Goal: Task Accomplishment & Management: Manage account settings

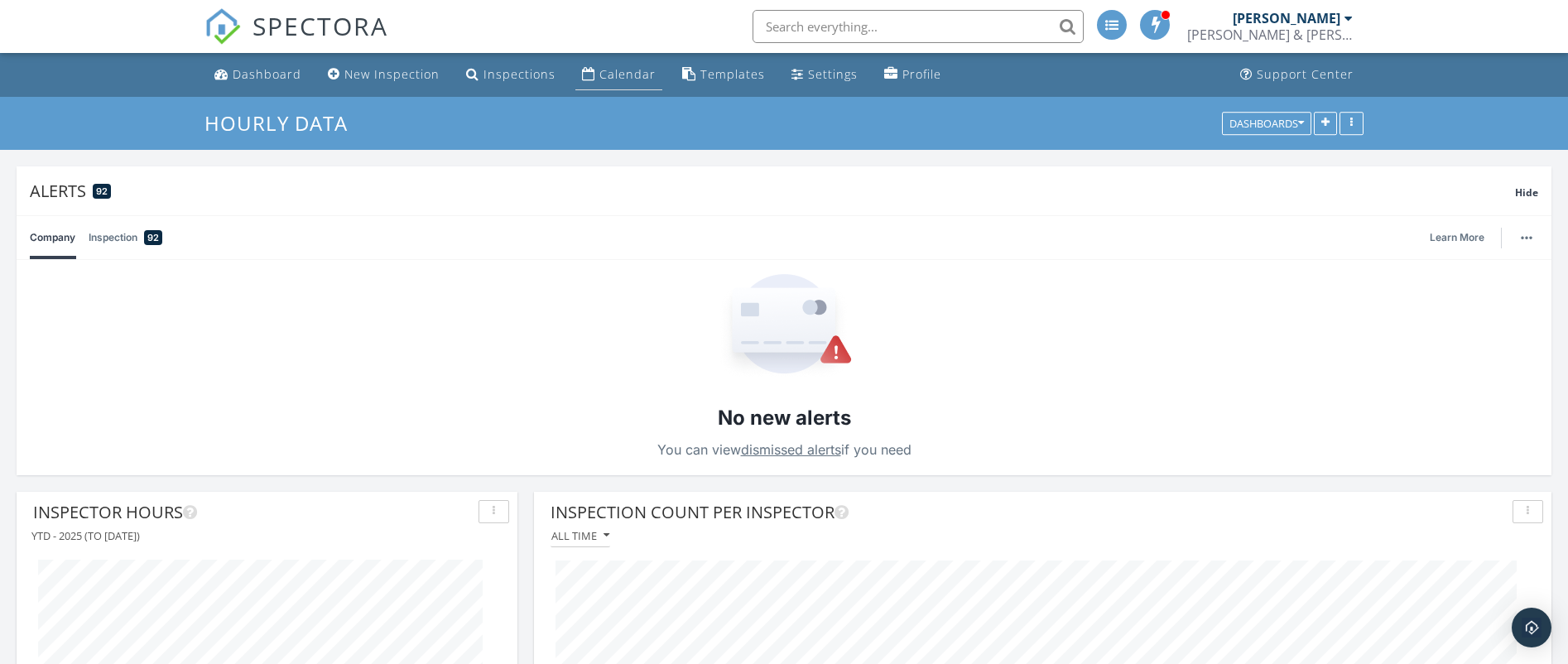
click at [611, 72] on div "Calendar" at bounding box center [627, 73] width 56 height 15
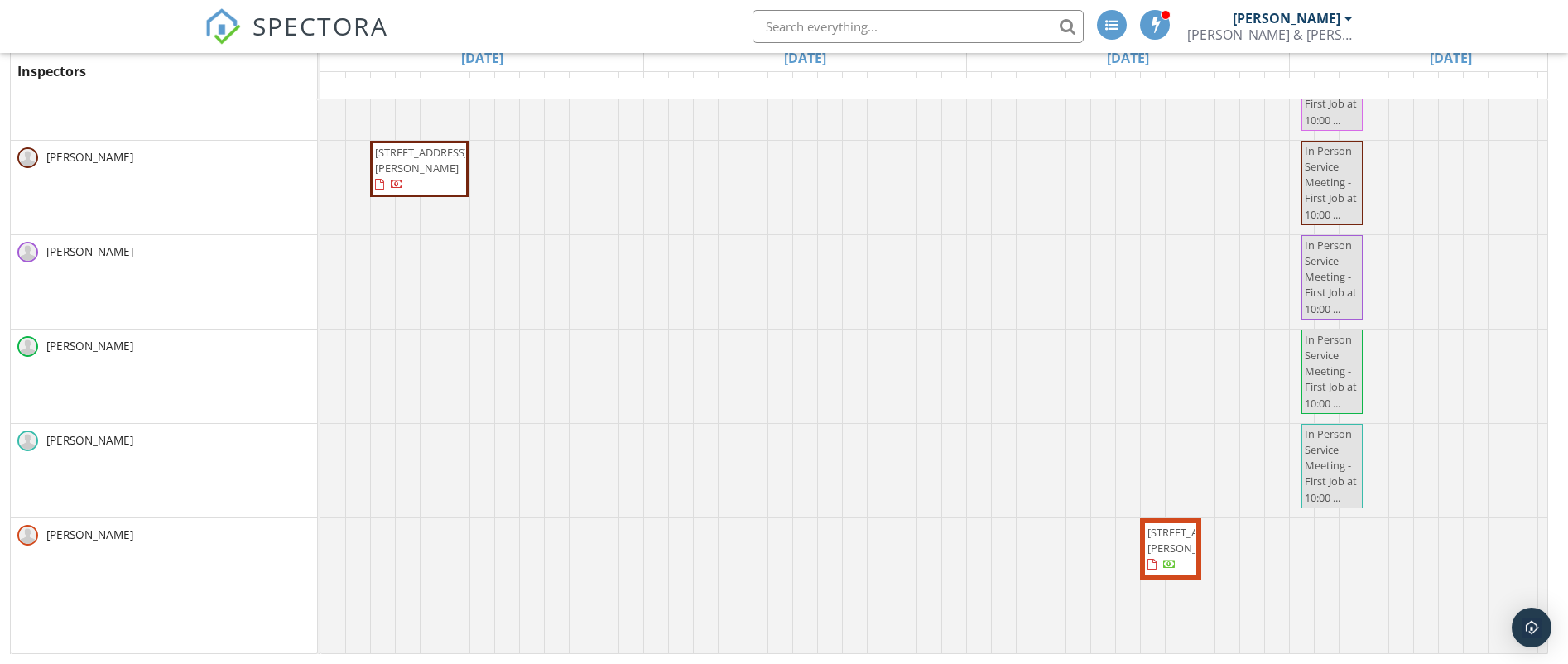
scroll to position [2469, 0]
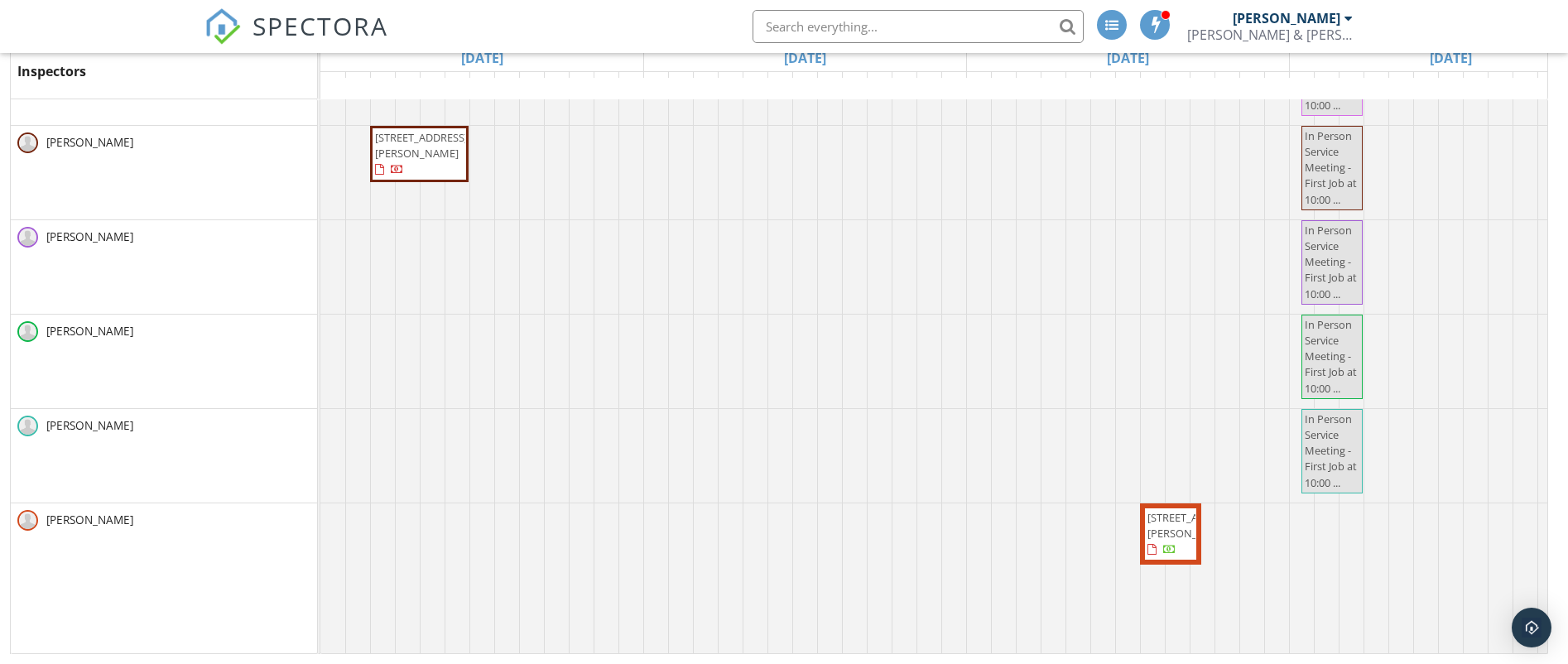
click at [321, 220] on div at bounding box center [321, 267] width 0 height 93
click at [660, 170] on link "Event" at bounding box center [653, 168] width 85 height 27
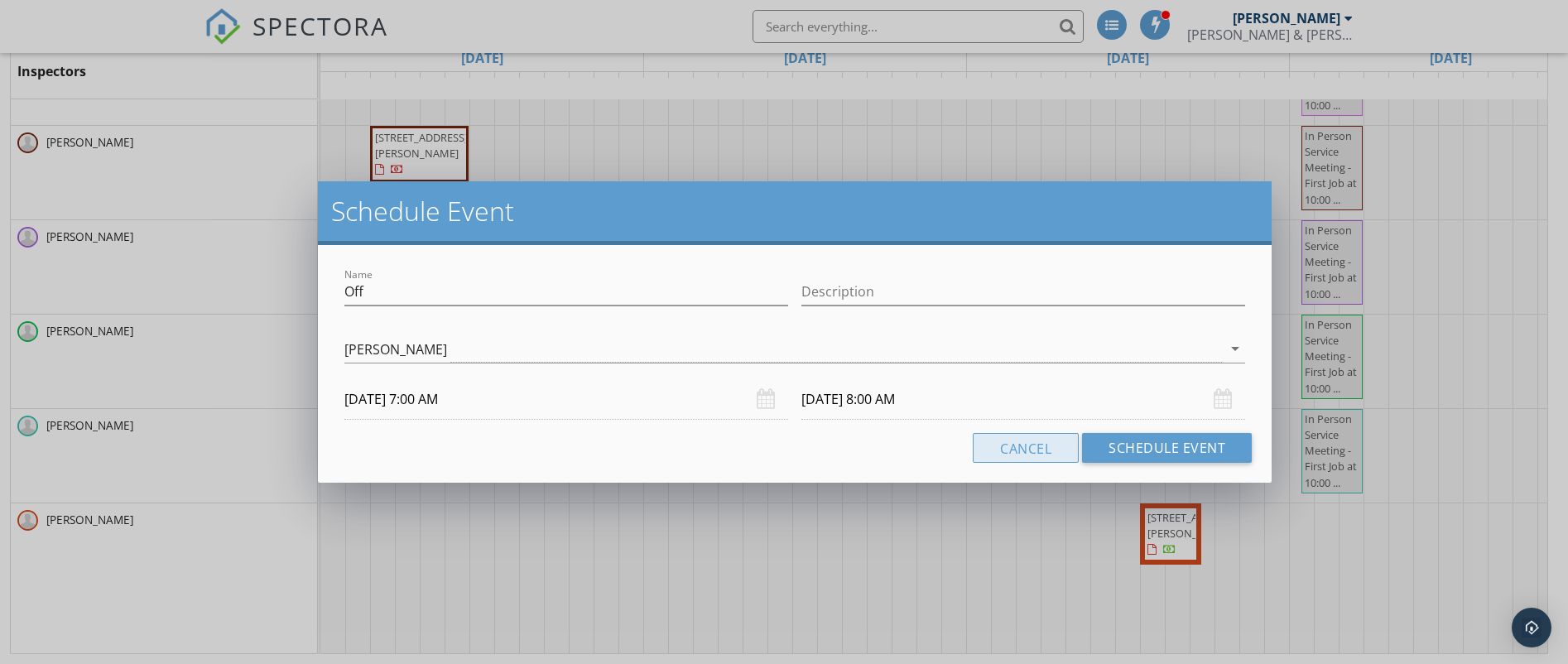
click at [1055, 451] on button "Cancel" at bounding box center [1025, 447] width 106 height 30
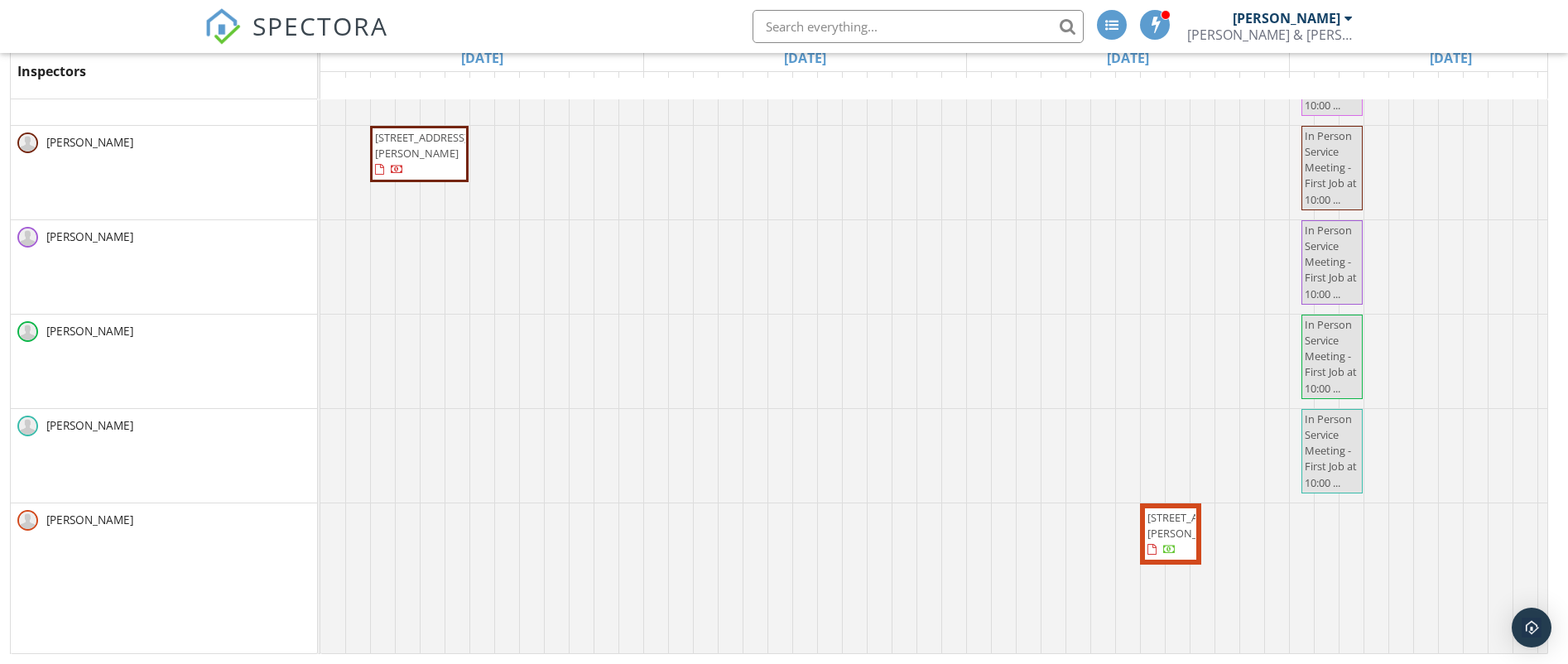
click at [321, 220] on div at bounding box center [321, 267] width 0 height 93
click at [713, 144] on link "Inspection" at bounding box center [702, 148] width 85 height 27
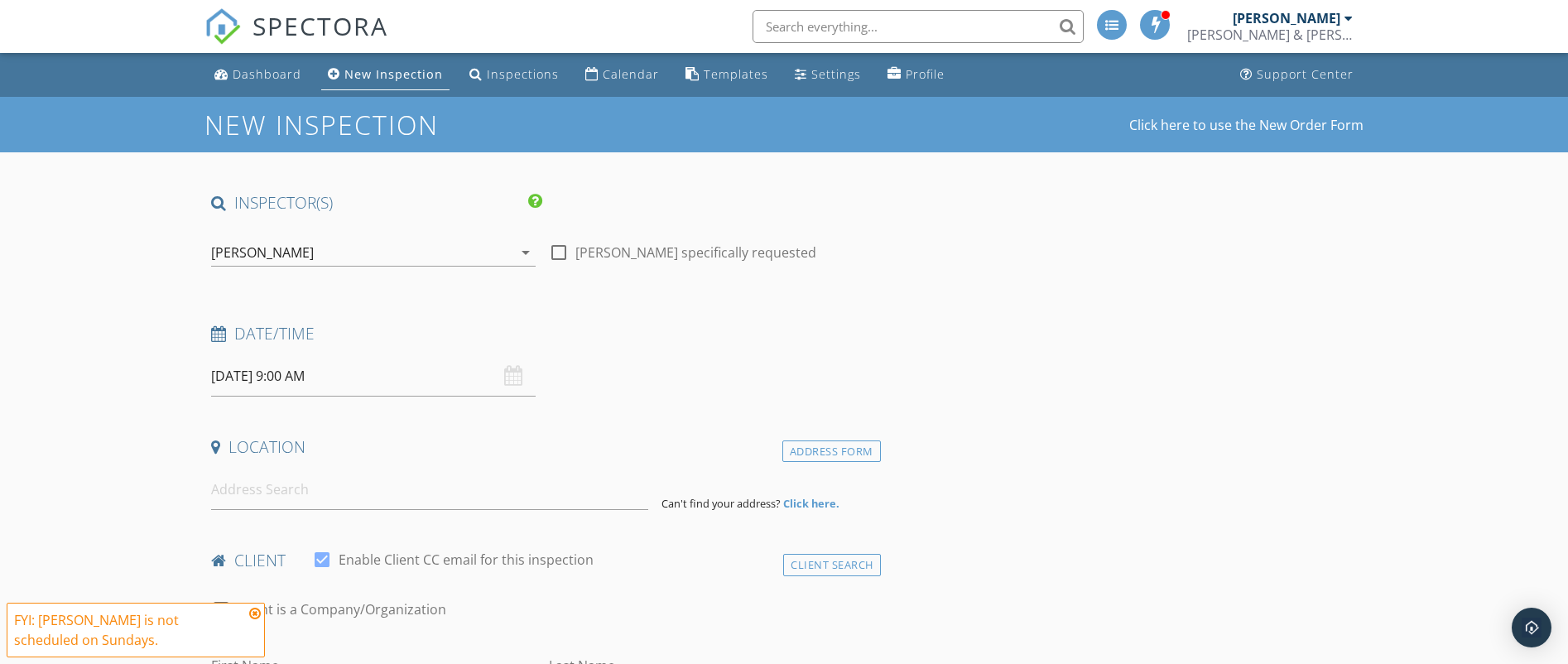
click at [528, 254] on icon "arrow_drop_down" at bounding box center [525, 252] width 20 height 20
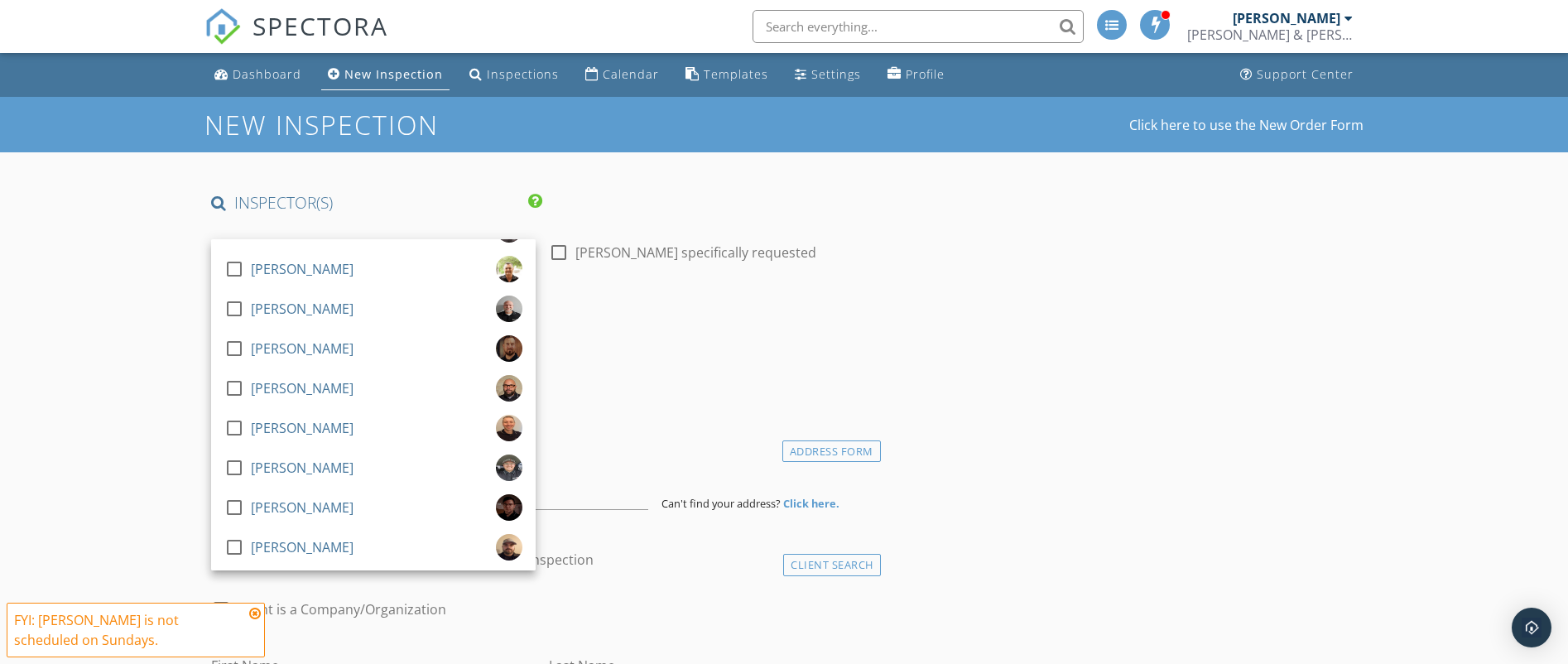
scroll to position [702, 0]
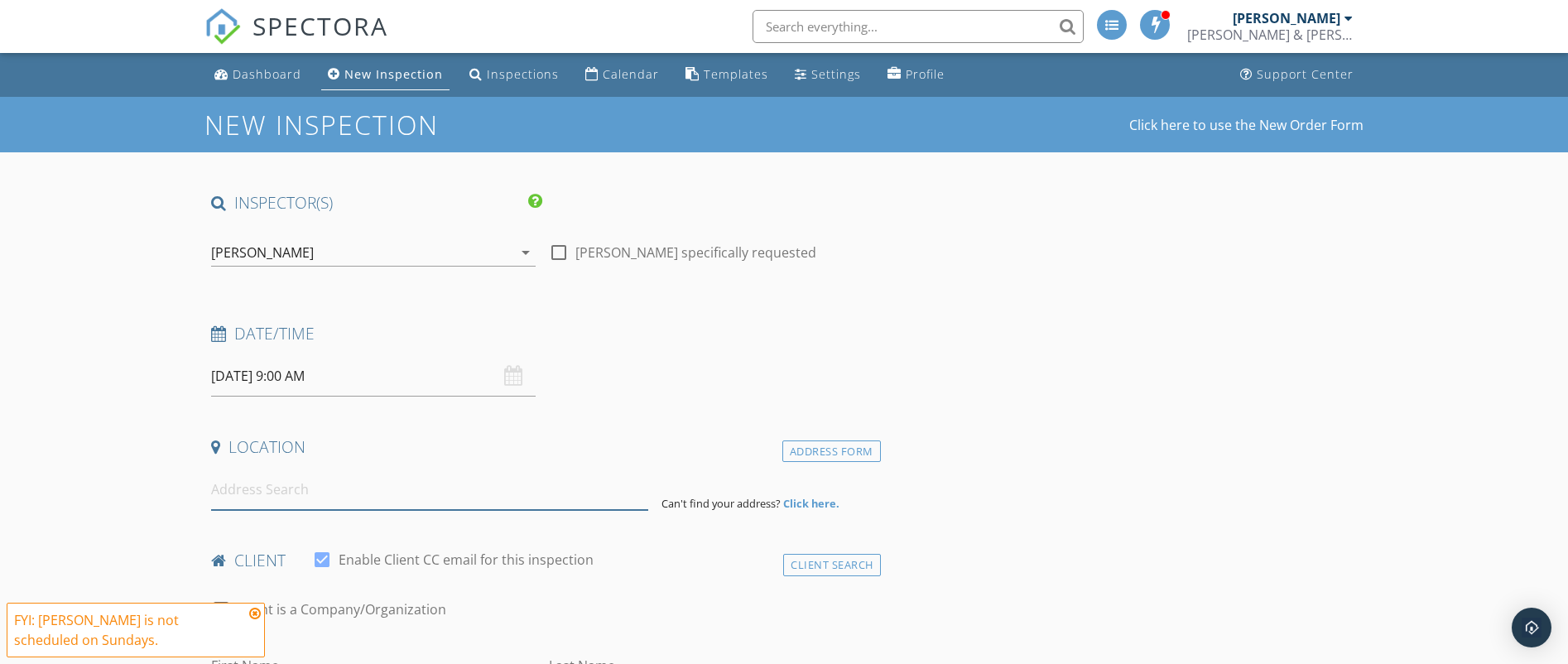
click at [308, 487] on input at bounding box center [429, 489] width 437 height 41
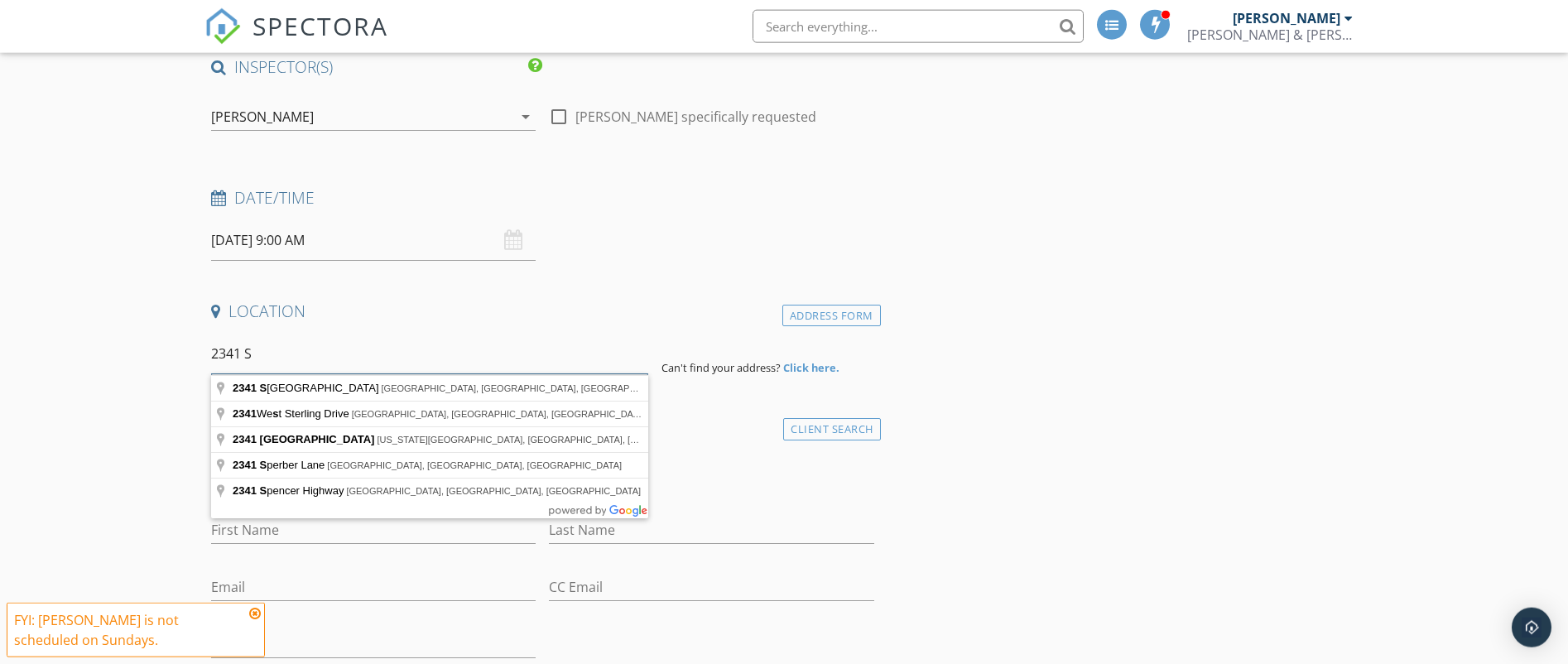
scroll to position [281, 0]
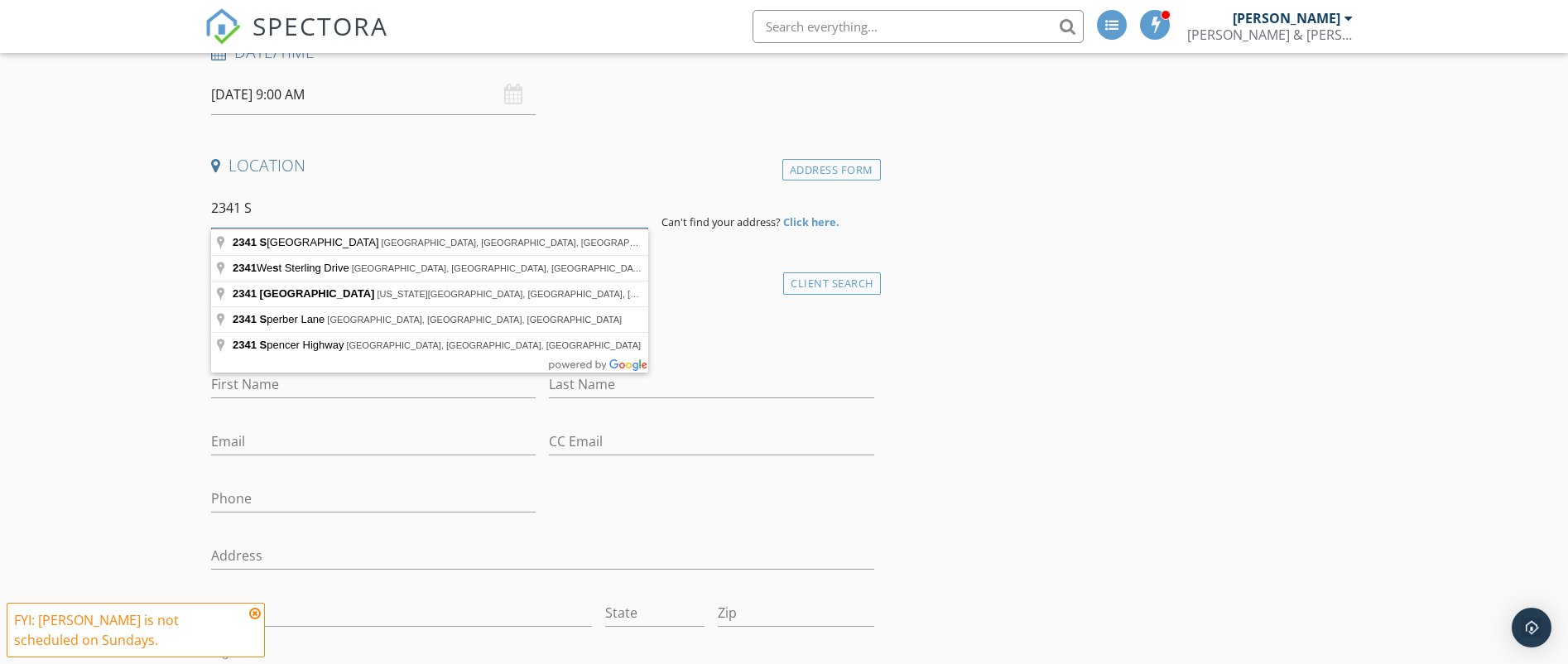
click at [239, 206] on input "2341 S" at bounding box center [429, 208] width 437 height 41
type input "[STREET_ADDRESS]"
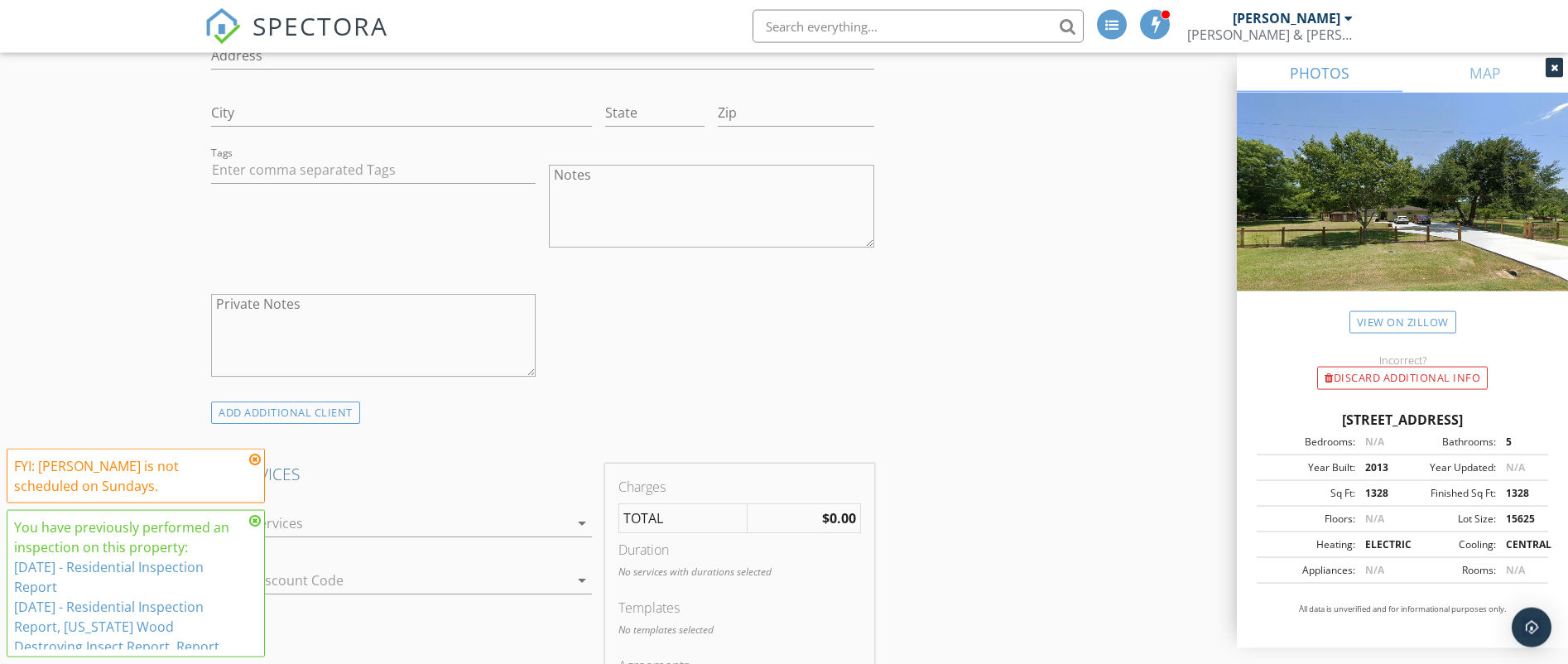
scroll to position [1126, 0]
click at [705, 203] on textarea "Notes" at bounding box center [711, 200] width 324 height 83
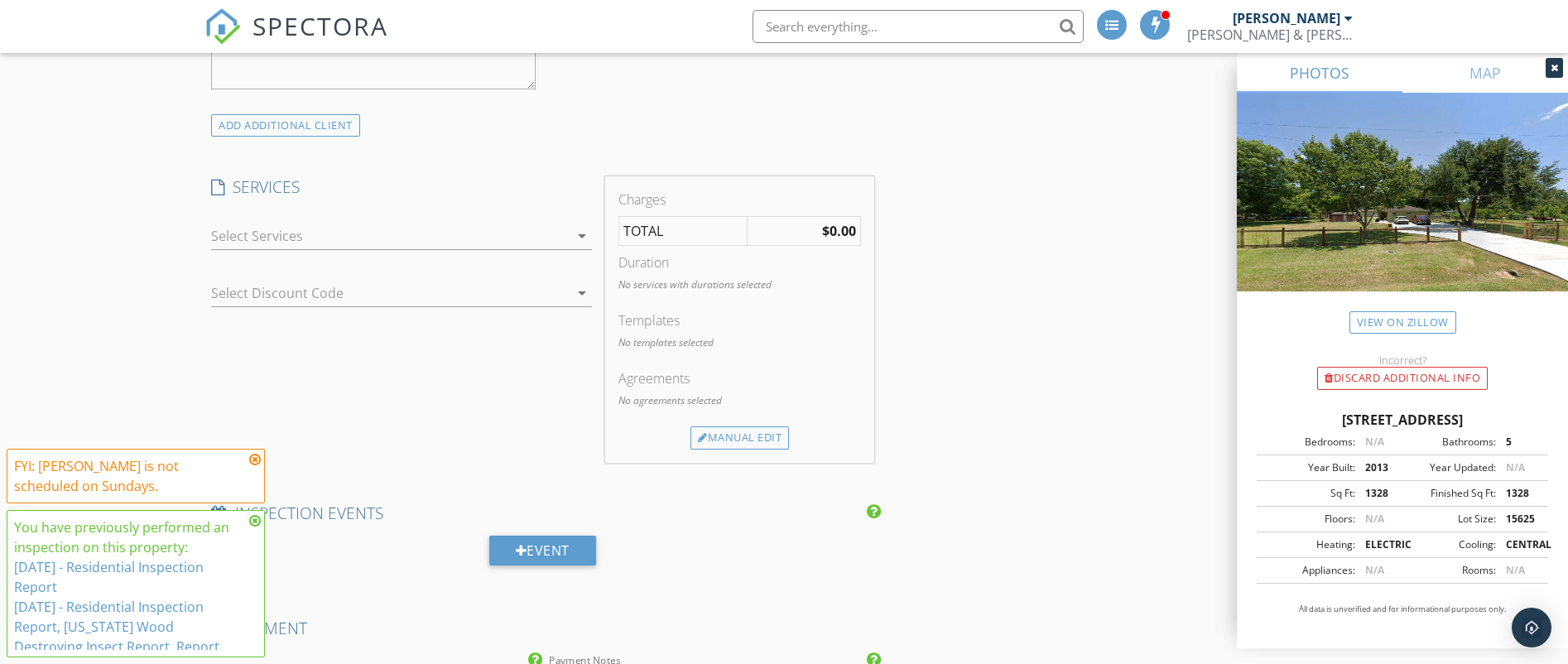
type textarea "Dummy Report"
click at [257, 459] on icon at bounding box center [255, 459] width 11 height 13
click at [253, 521] on icon at bounding box center [255, 521] width 11 height 13
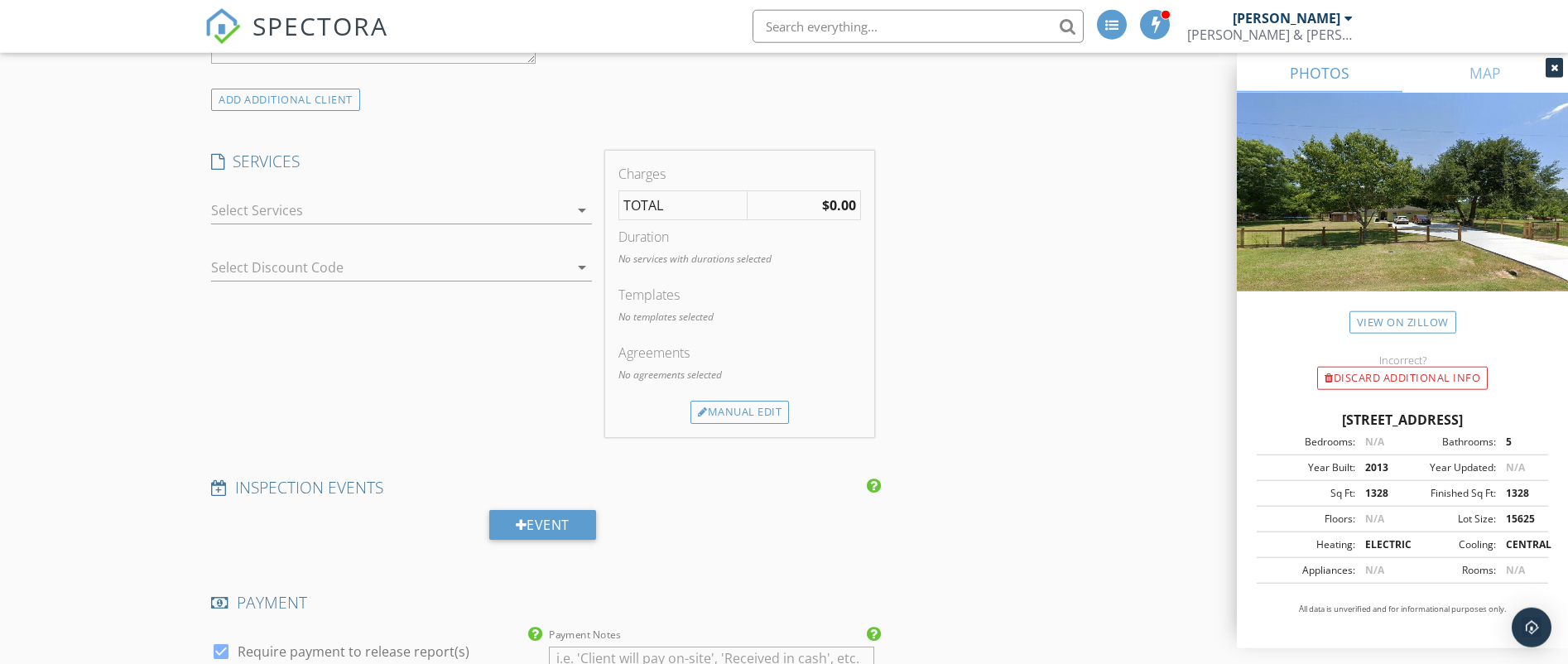
scroll to position [1443, 0]
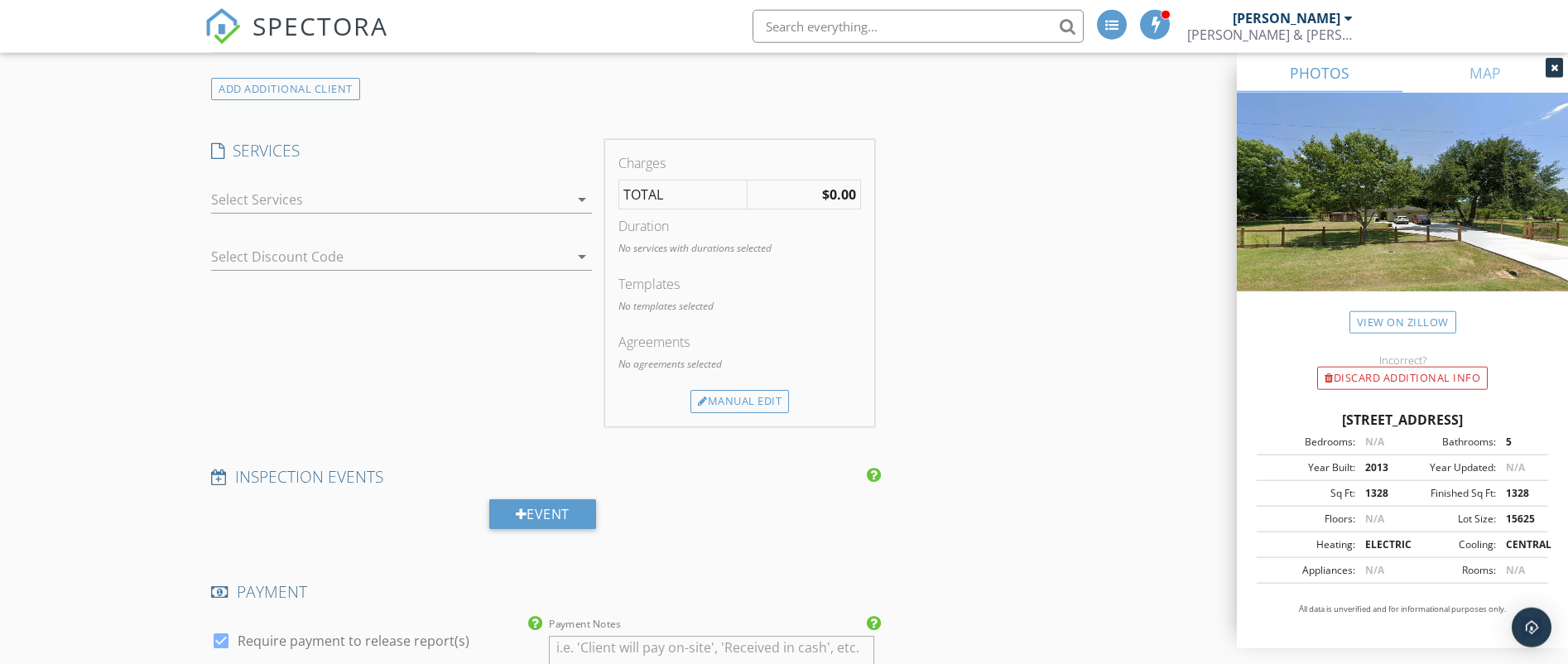
click at [578, 197] on icon "arrow_drop_down" at bounding box center [581, 199] width 20 height 20
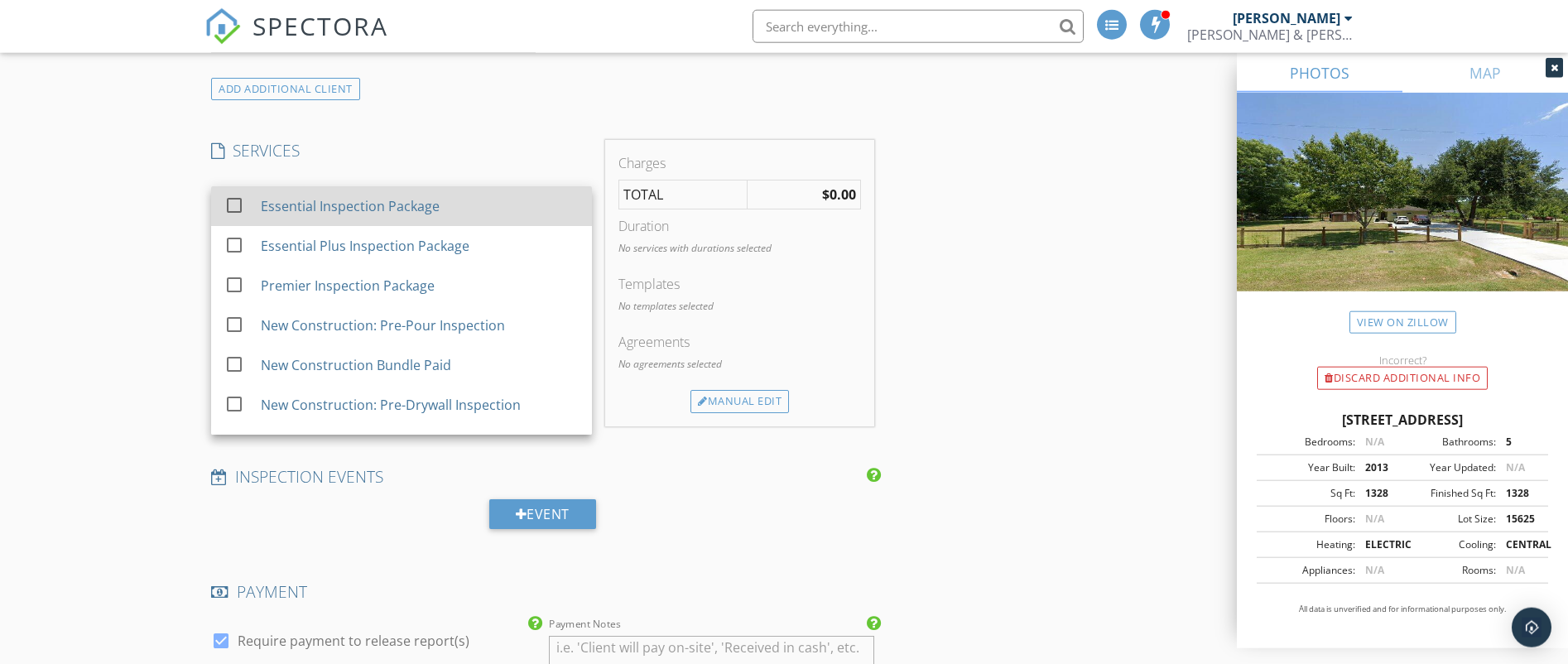
click at [236, 208] on div at bounding box center [234, 204] width 28 height 28
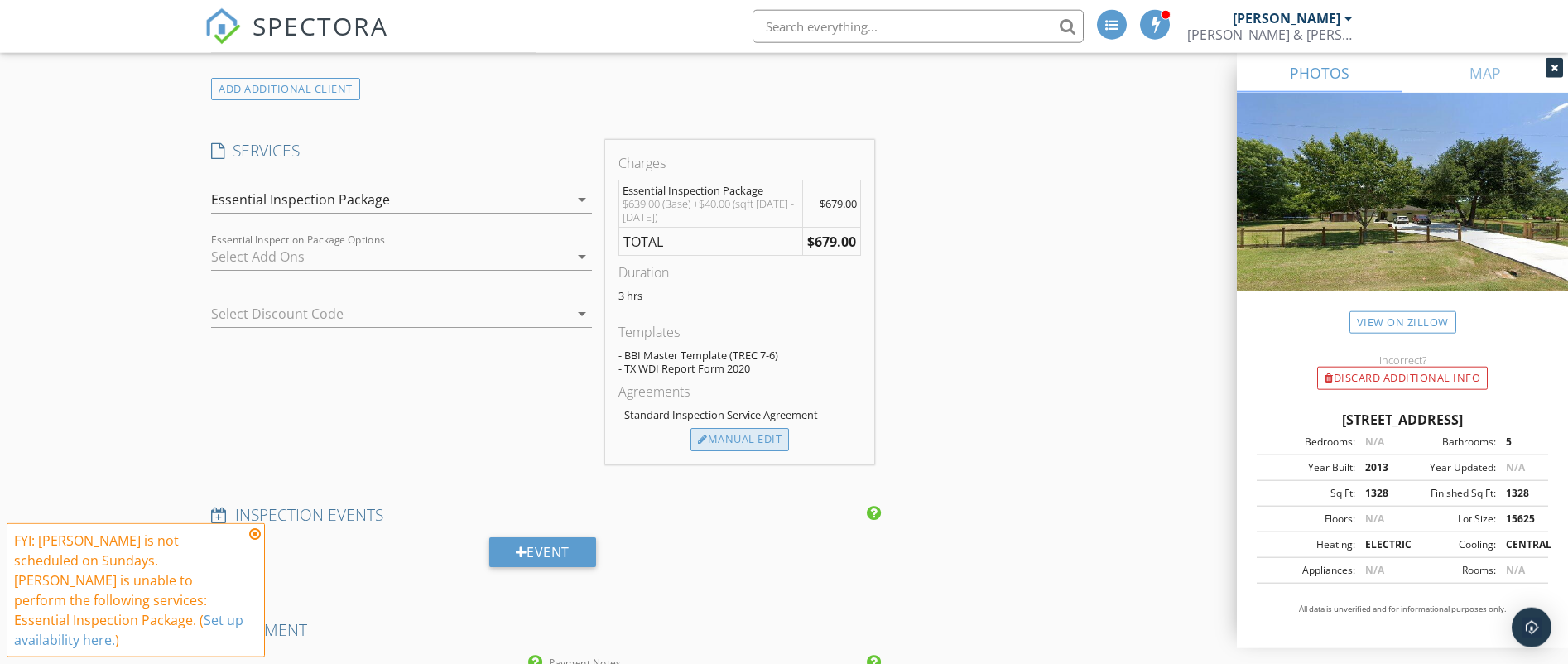
click at [765, 440] on div "Manual Edit" at bounding box center [739, 439] width 98 height 23
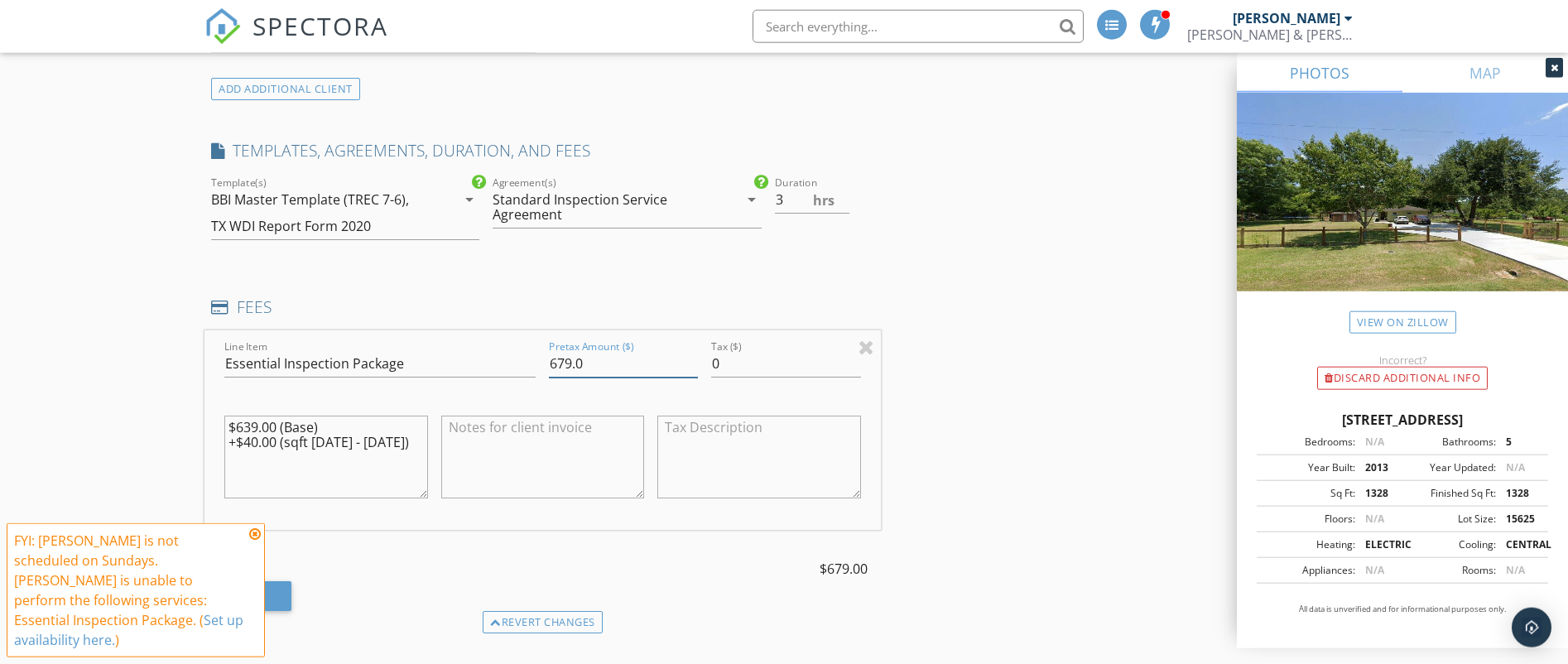
drag, startPoint x: 607, startPoint y: 367, endPoint x: 545, endPoint y: 365, distance: 62.0
click at [549, 365] on input "679.0" at bounding box center [623, 363] width 149 height 28
type input "00.00"
drag, startPoint x: 394, startPoint y: 440, endPoint x: 199, endPoint y: 427, distance: 195.4
click at [224, 427] on textarea "$639.00 (Base) +$40.00 (sqft 1000 - 1500)" at bounding box center [325, 456] width 203 height 83
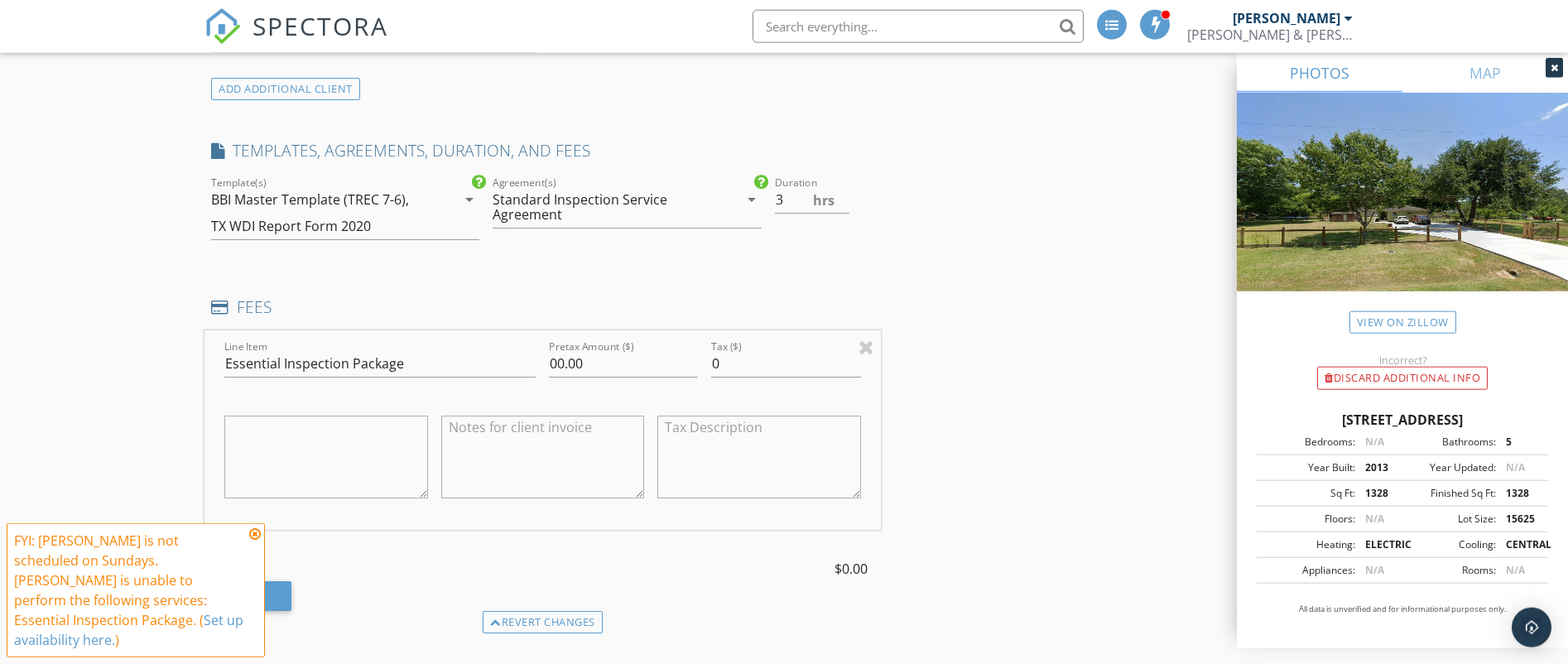
click at [282, 441] on textarea at bounding box center [325, 456] width 203 height 83
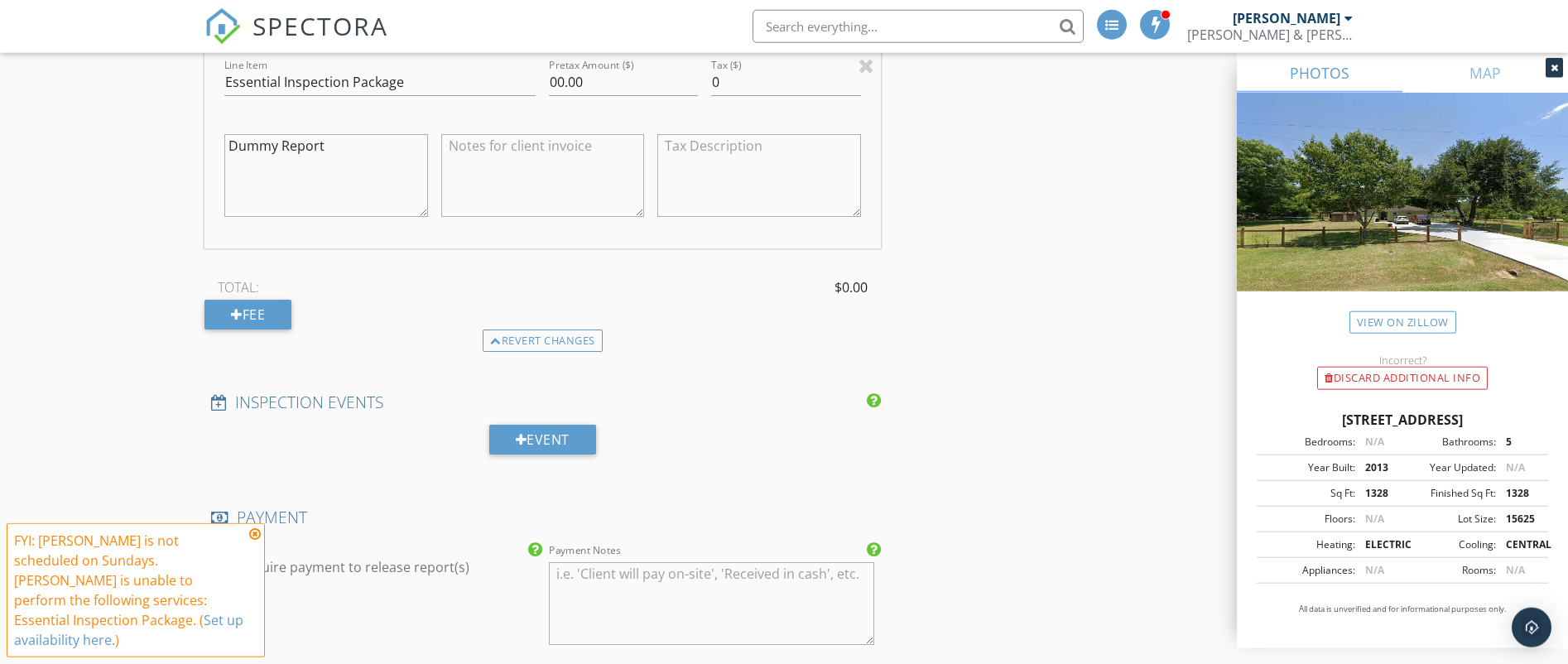
scroll to position [2006, 0]
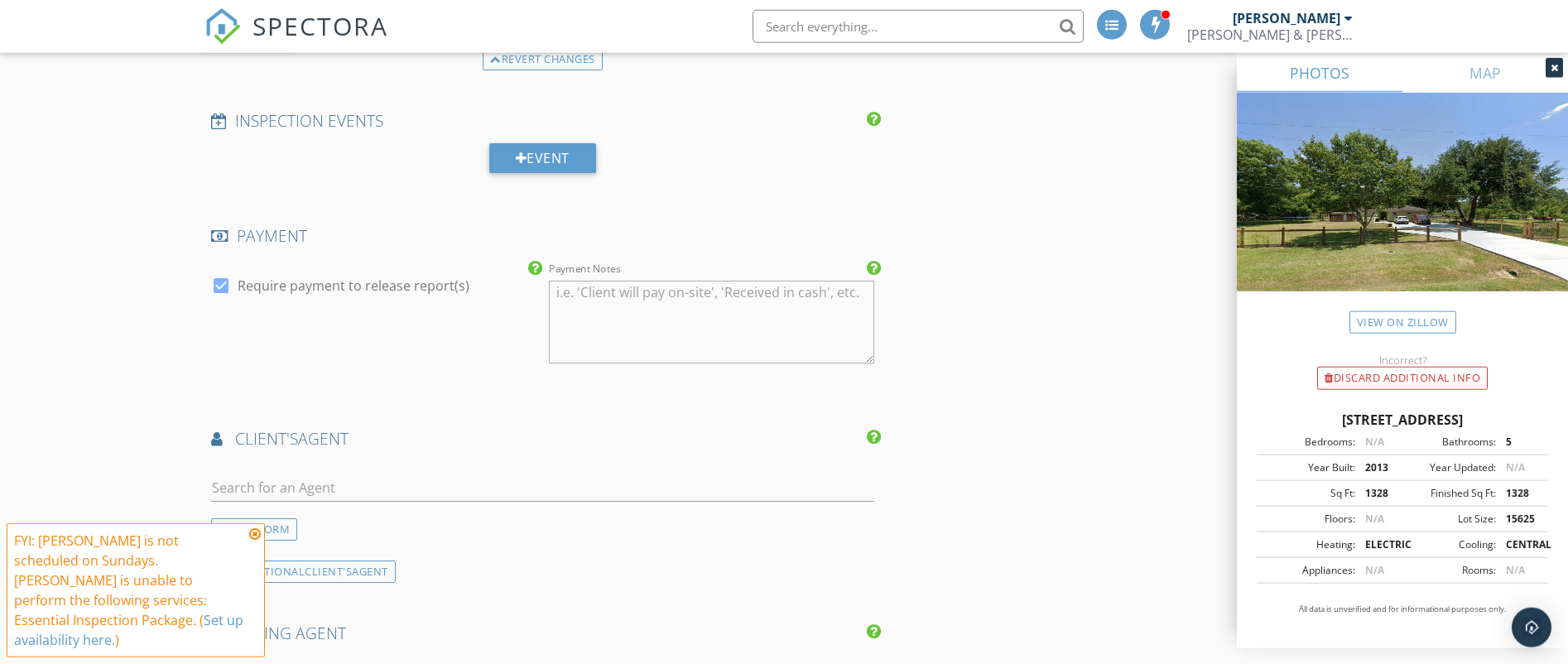
type textarea "Dummy Report"
click at [646, 307] on textarea "Payment Notes" at bounding box center [711, 322] width 324 height 83
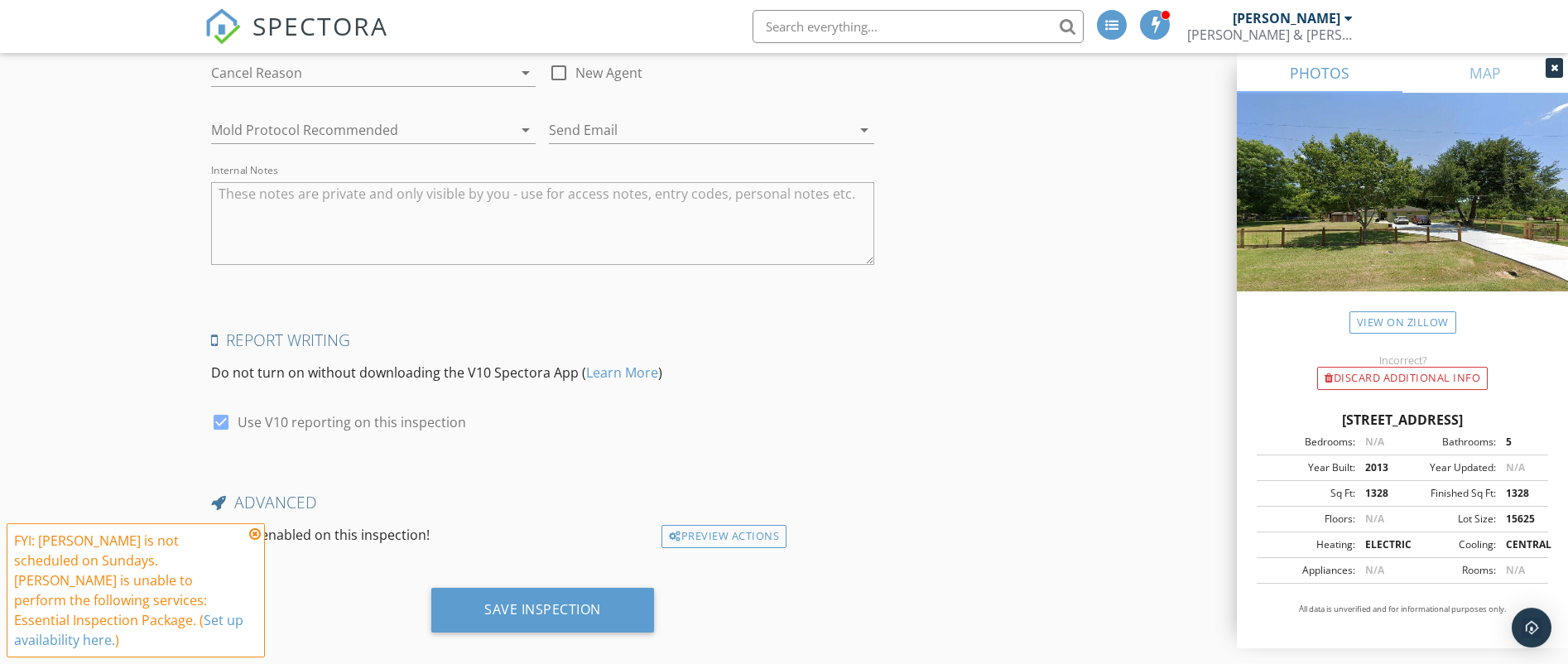
scroll to position [3627, 0]
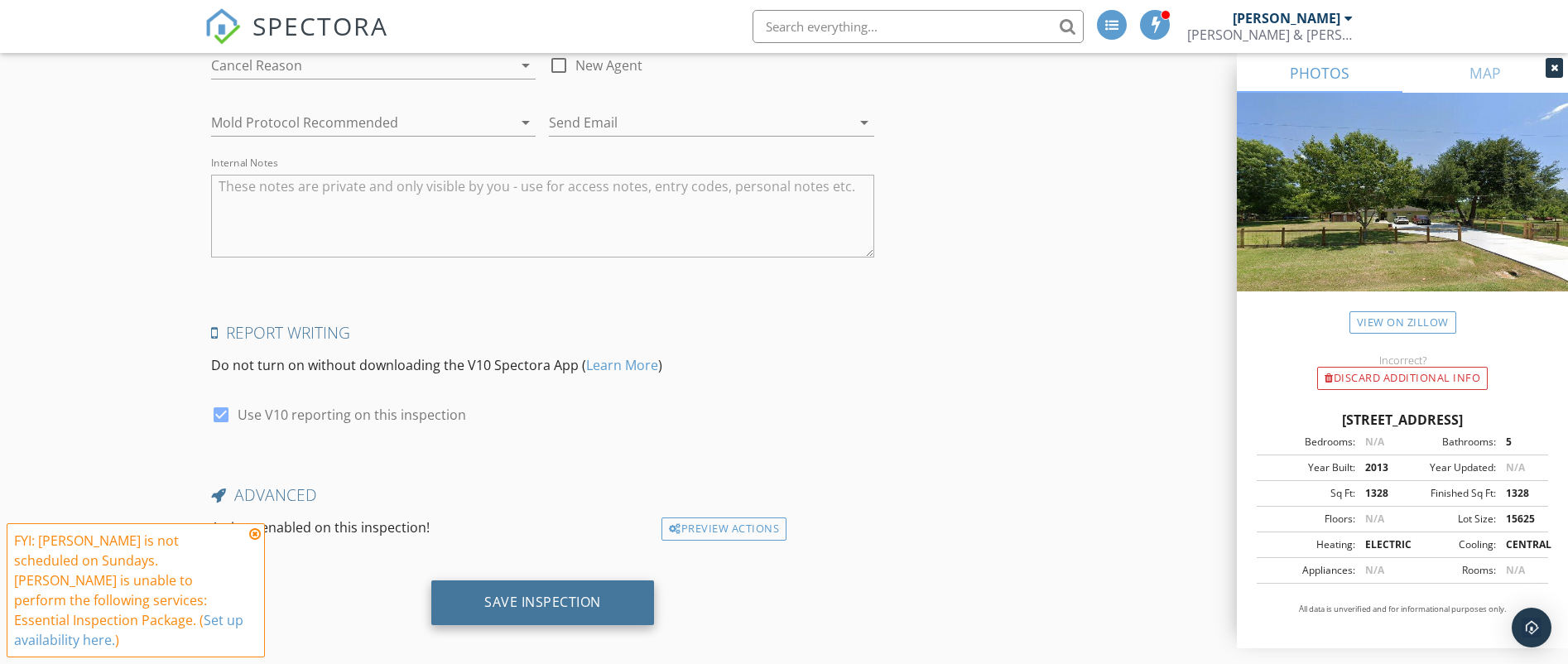
type textarea "Dummy Report"
click at [563, 593] on div "Save Inspection" at bounding box center [542, 601] width 116 height 16
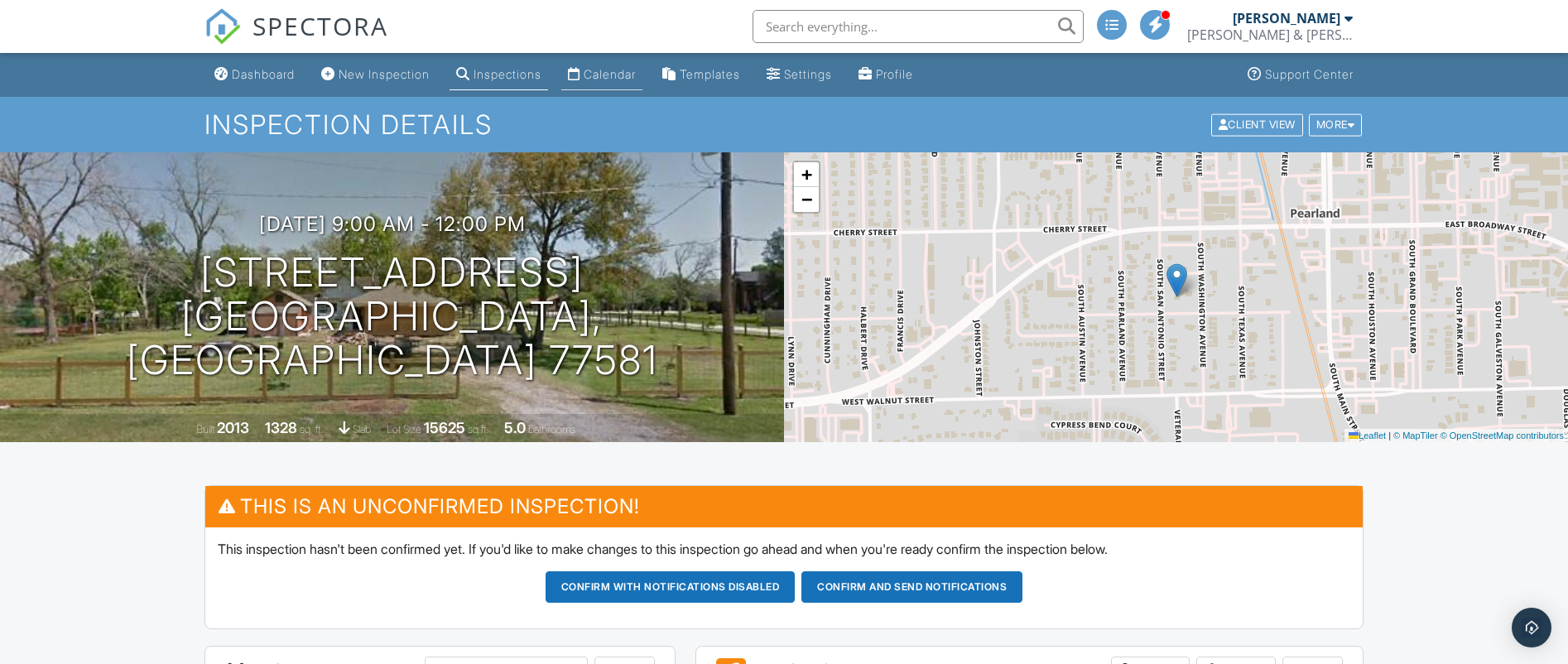
click at [619, 72] on div "Calendar" at bounding box center [609, 73] width 52 height 14
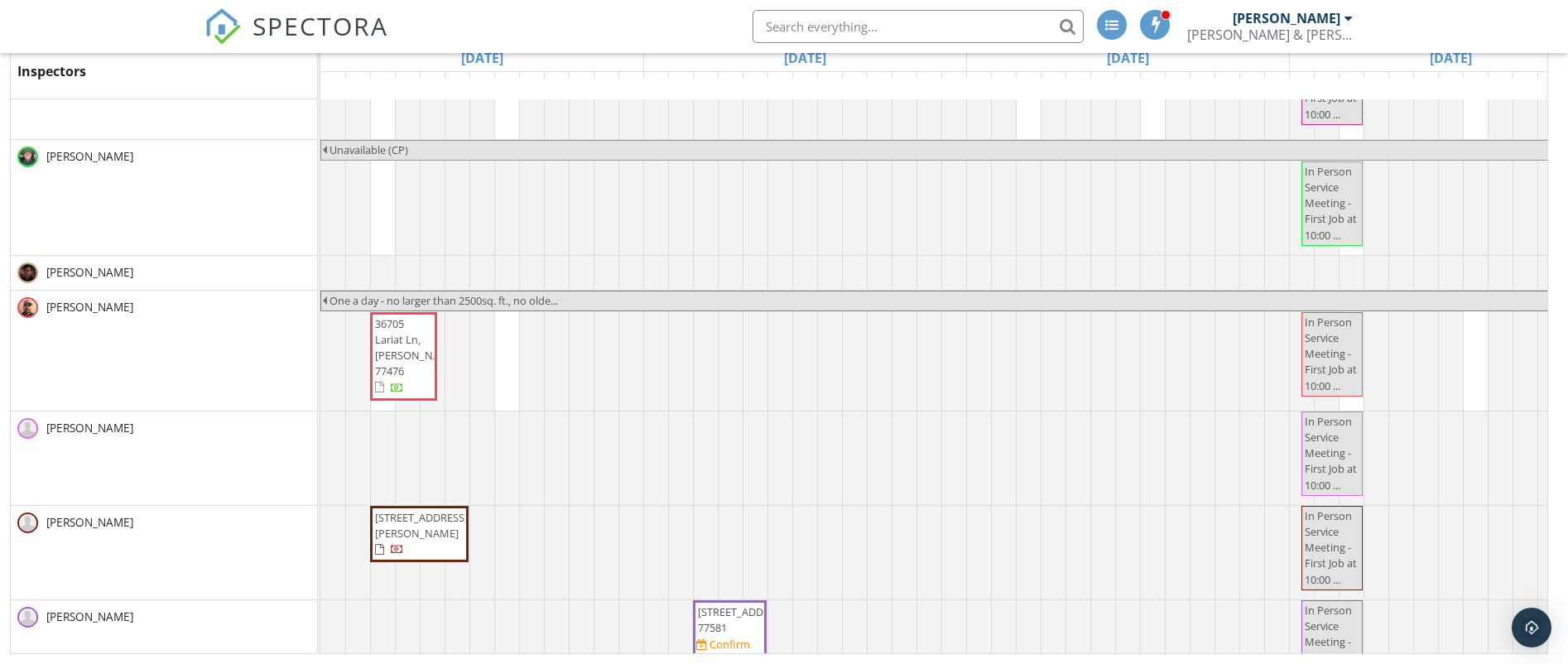
scroll to position [2127, 0]
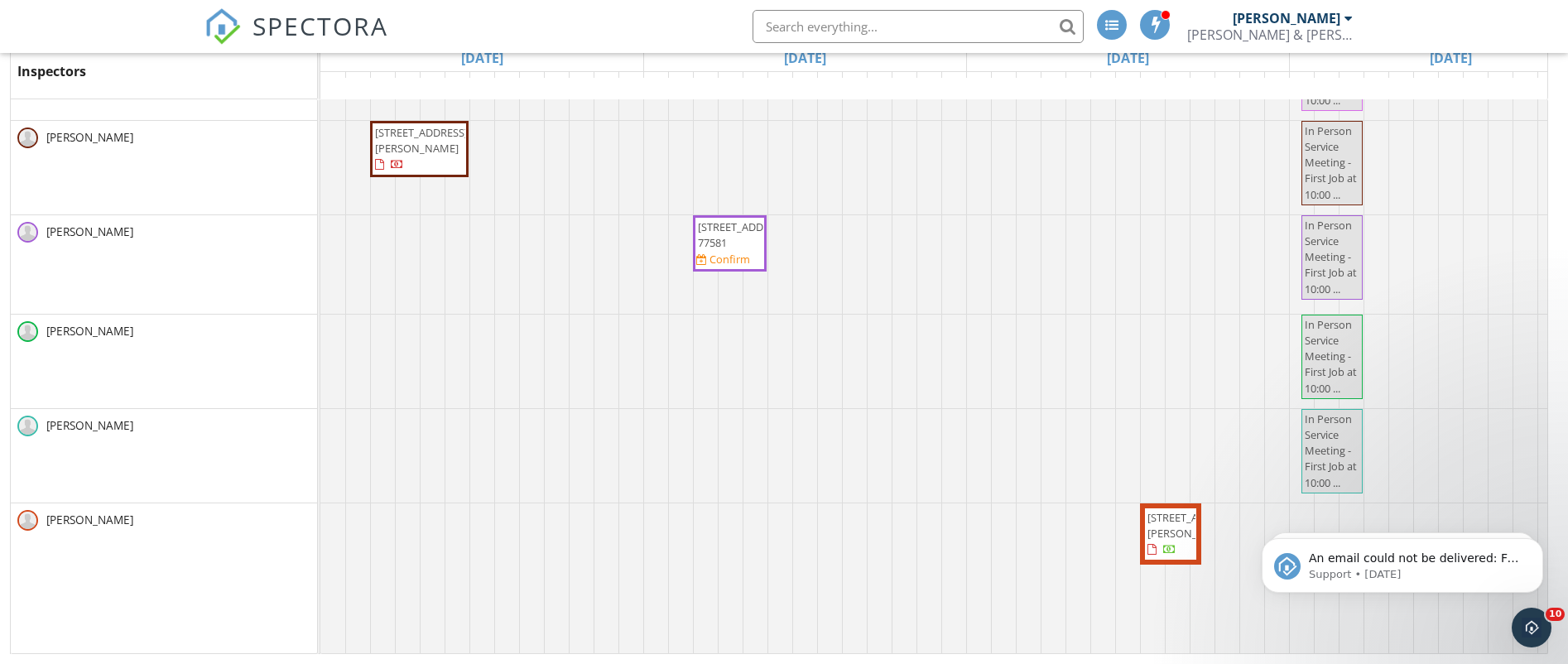
click at [321, 315] on div at bounding box center [321, 362] width 0 height 93
click at [710, 262] on link "Event" at bounding box center [702, 260] width 85 height 27
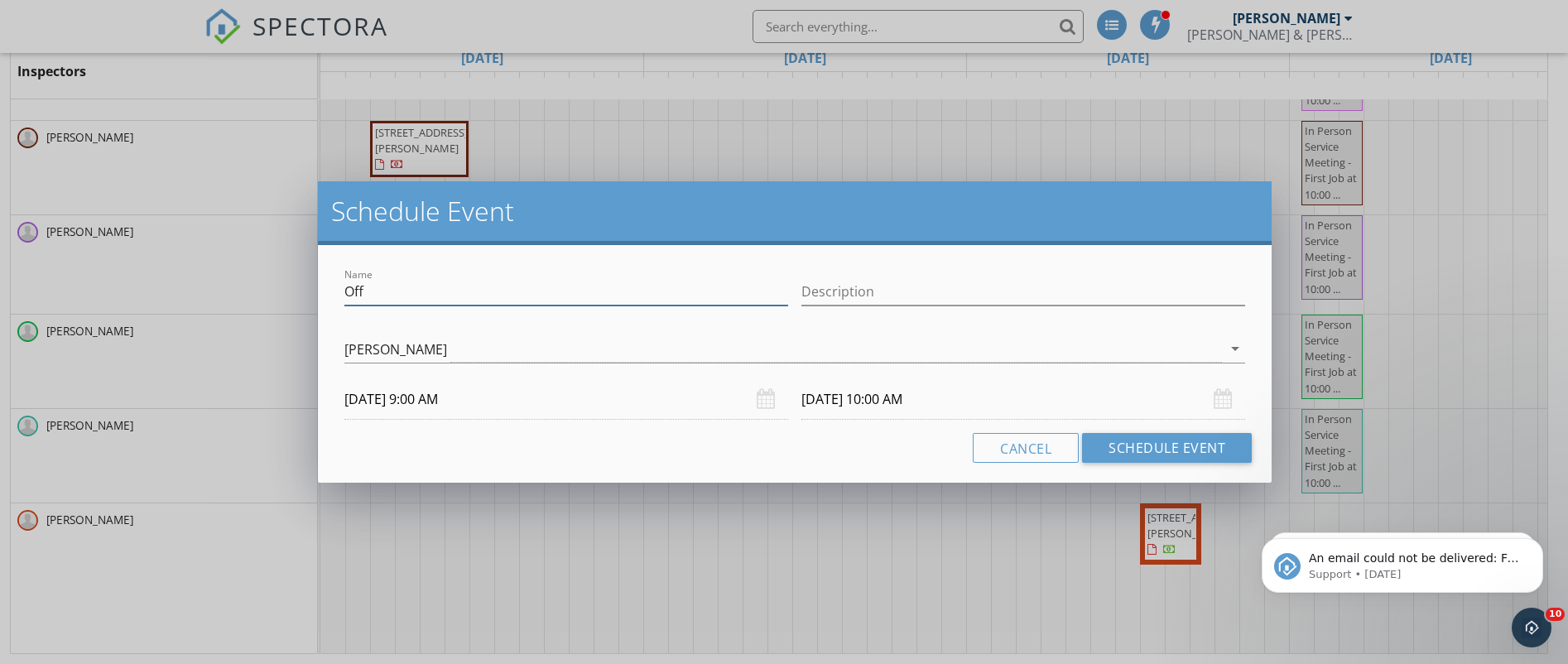
click at [531, 300] on input "Off" at bounding box center [566, 291] width 444 height 28
type input "O"
click at [1034, 440] on button "Cancel" at bounding box center [1025, 447] width 106 height 30
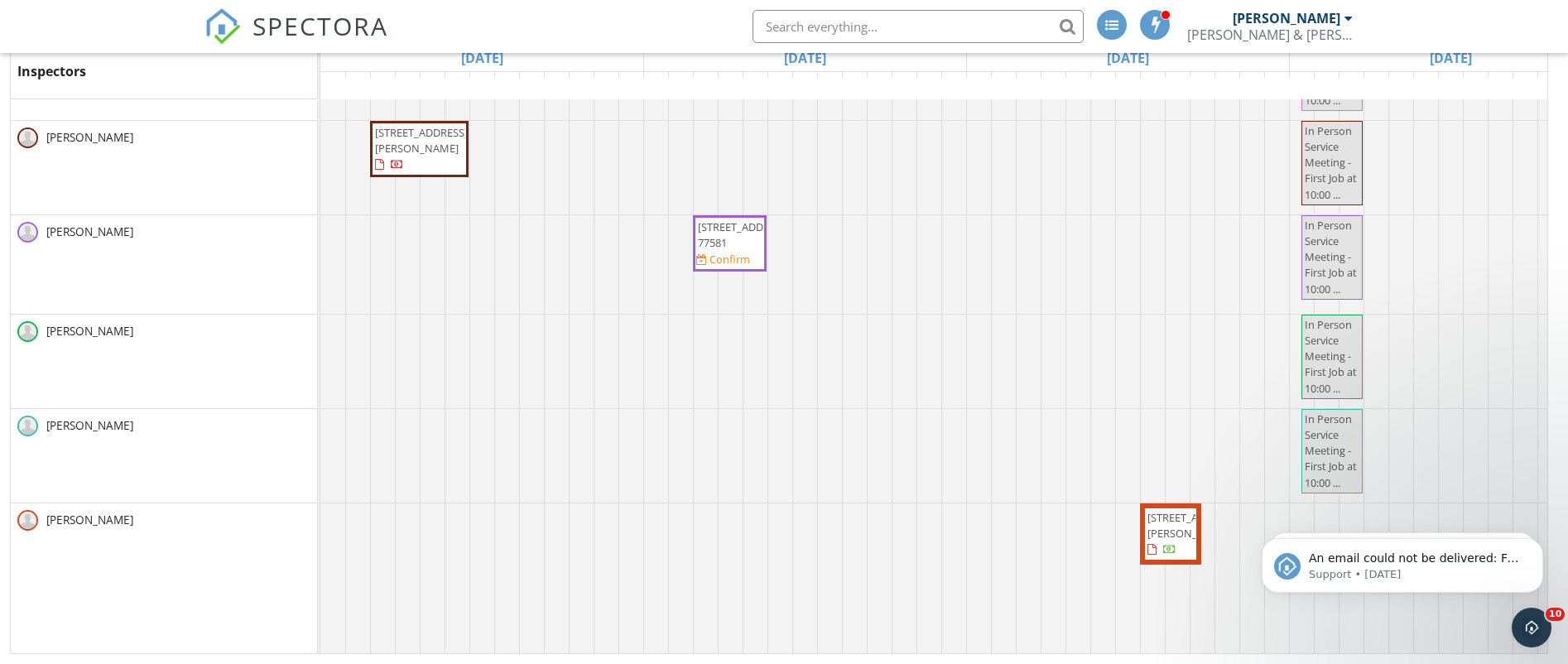
click at [321, 315] on div at bounding box center [321, 362] width 0 height 93
click at [704, 248] on link "Inspection" at bounding box center [702, 246] width 85 height 27
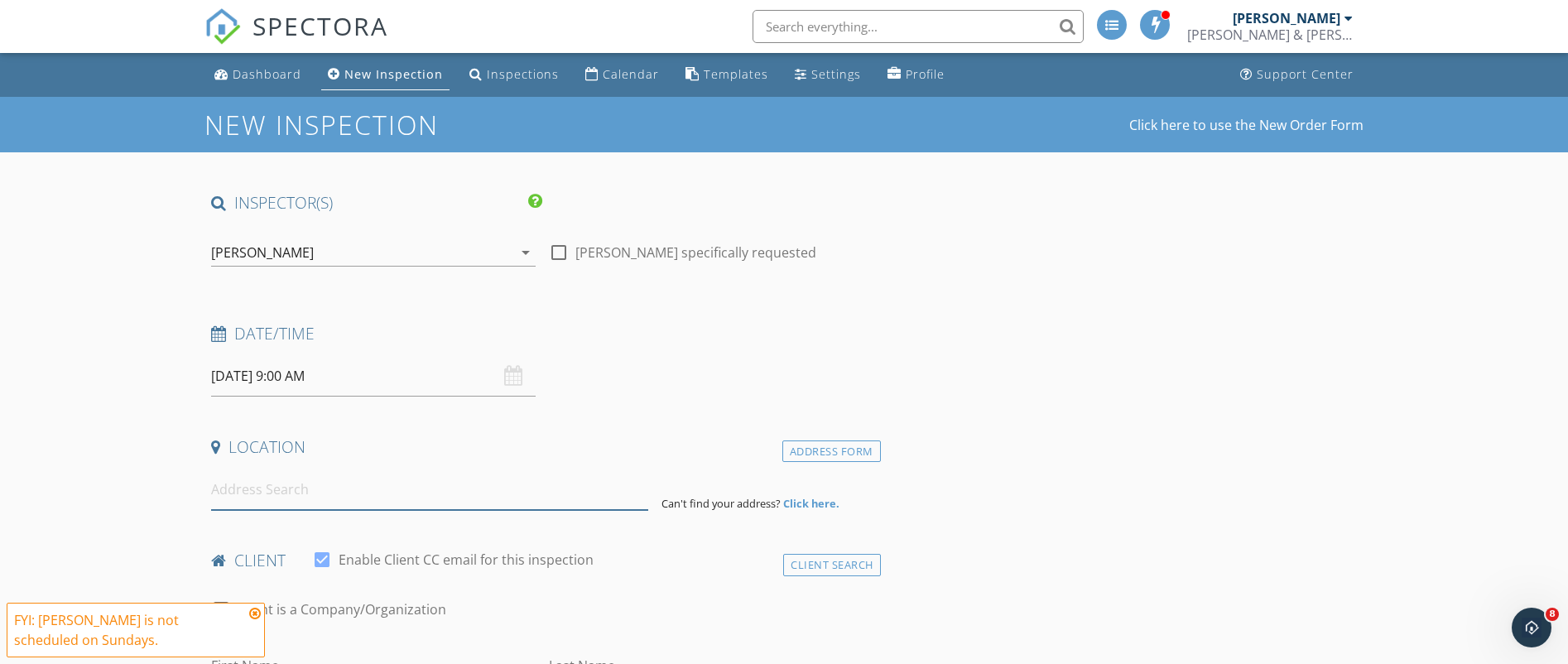
click at [309, 484] on input at bounding box center [429, 489] width 437 height 41
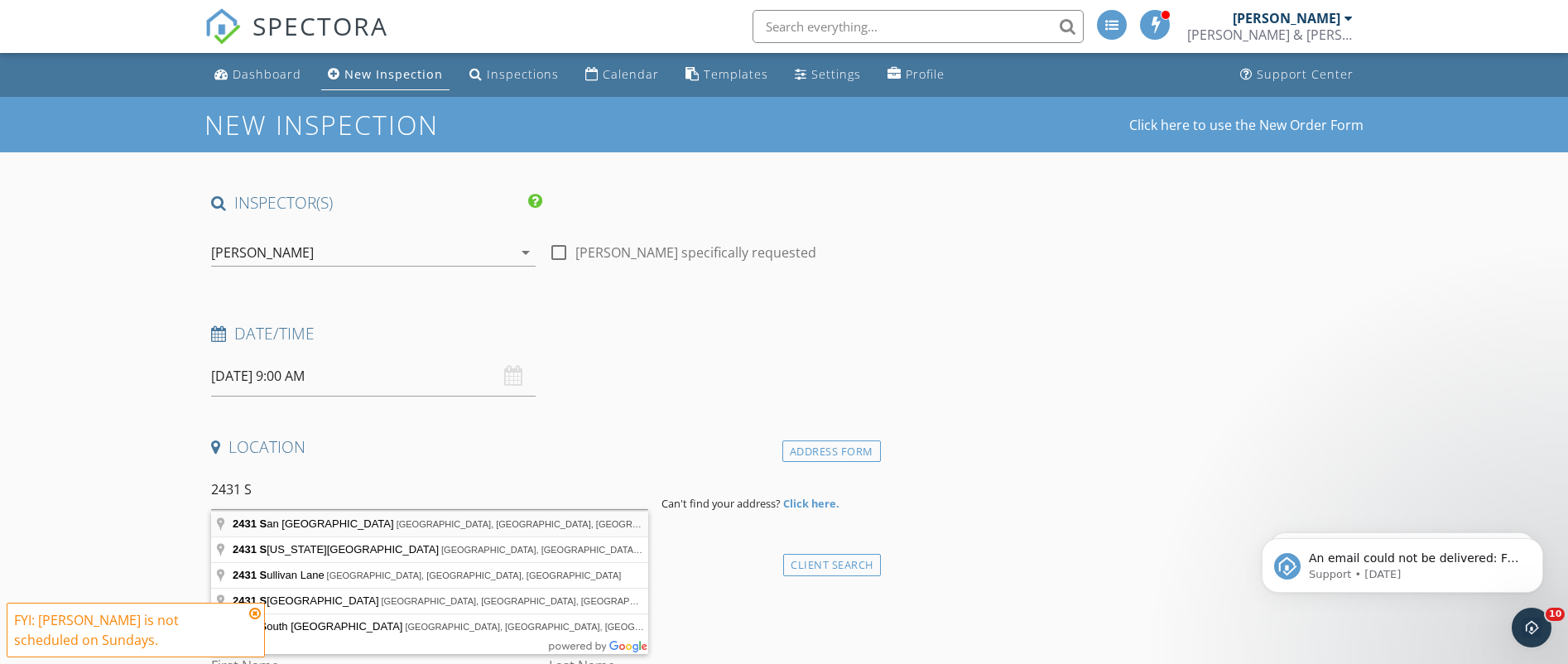
type input "[STREET_ADDRESS]"
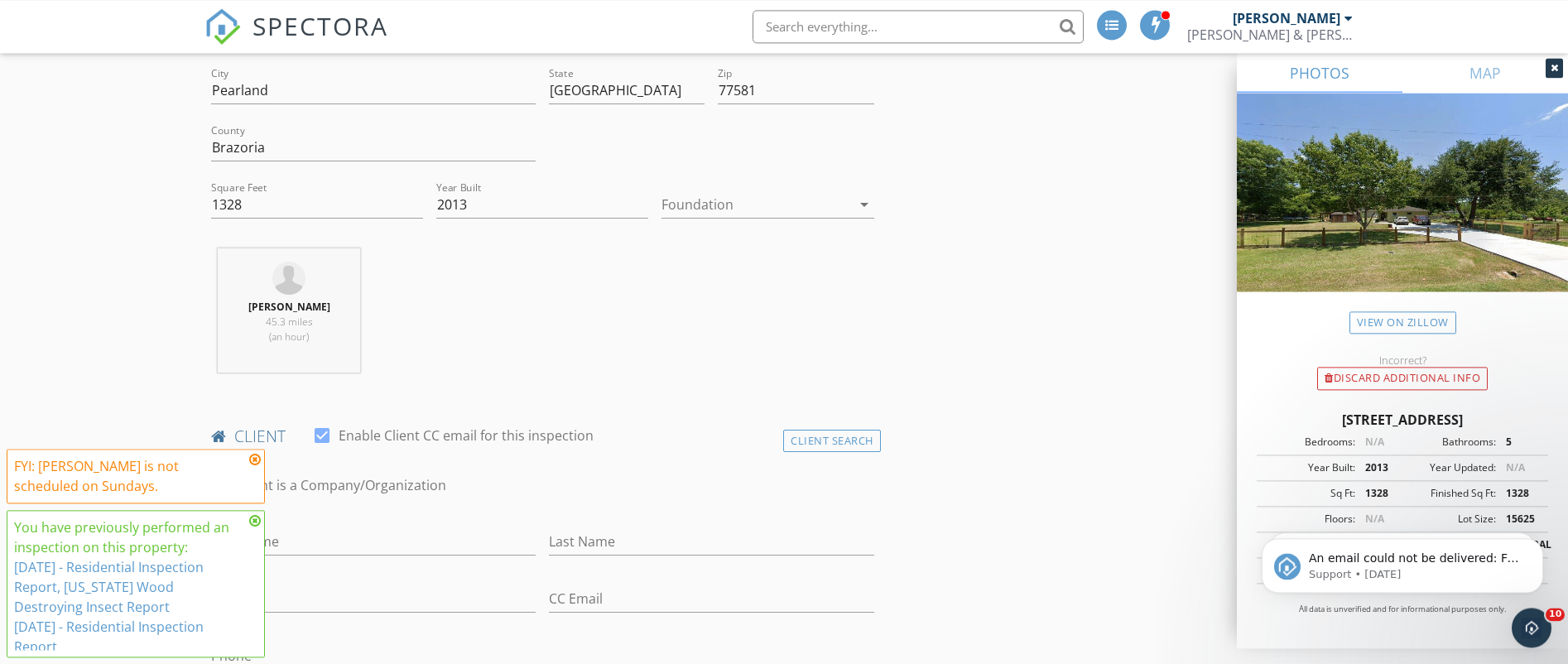
scroll to position [563, 0]
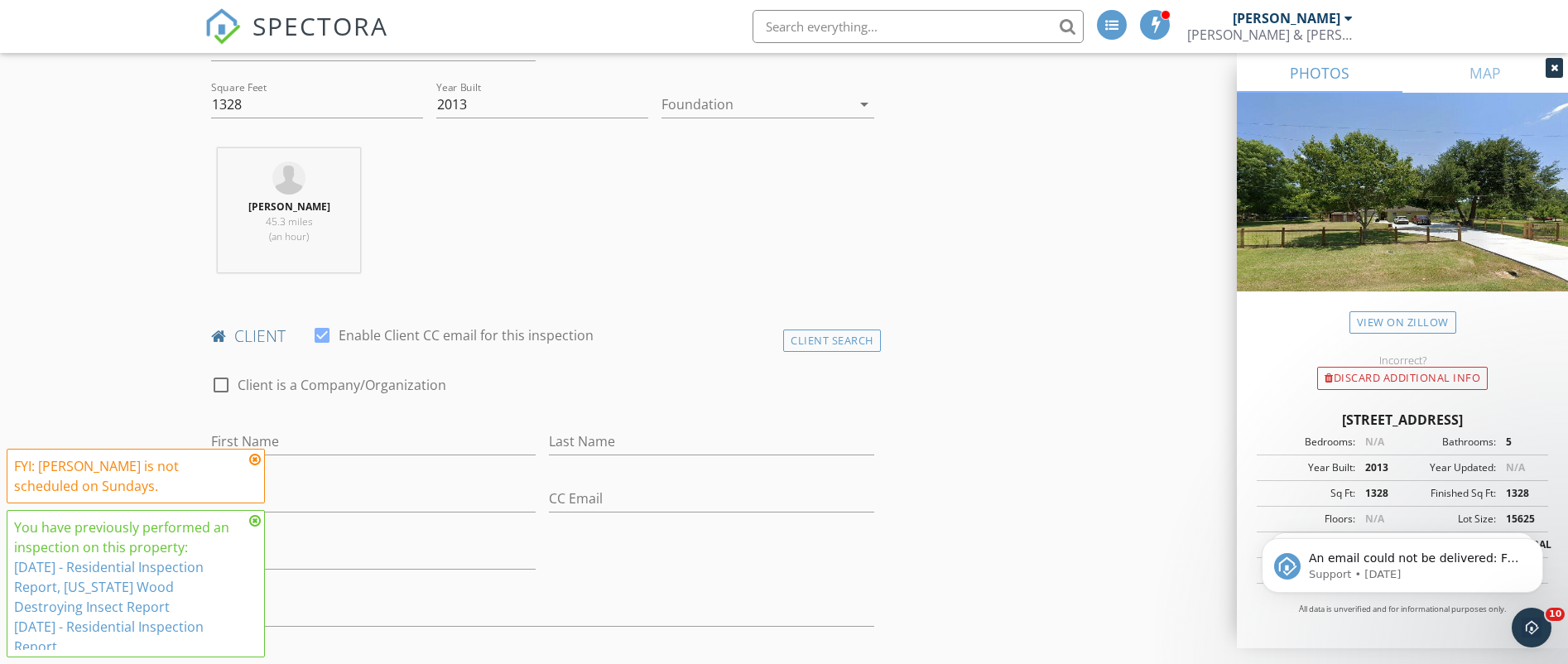
click at [864, 105] on icon "arrow_drop_down" at bounding box center [864, 104] width 20 height 20
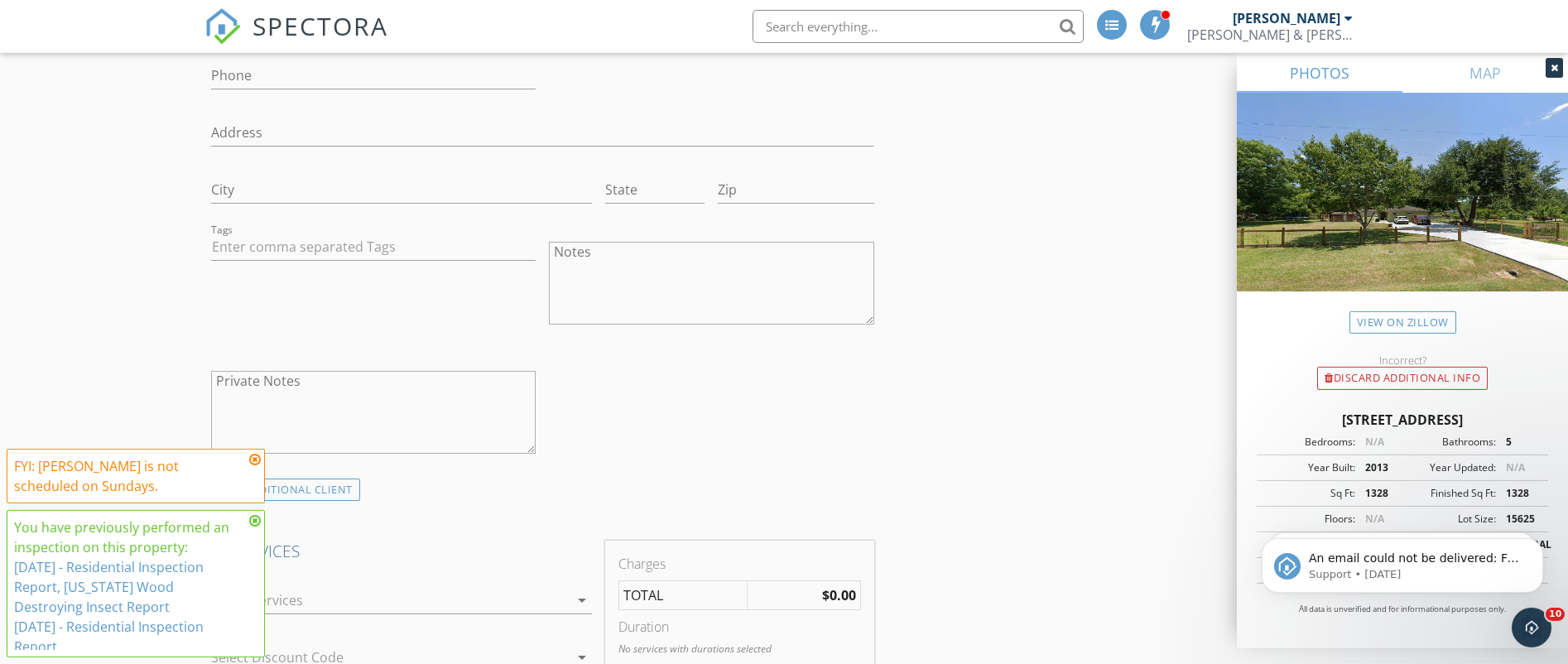
scroll to position [1126, 0]
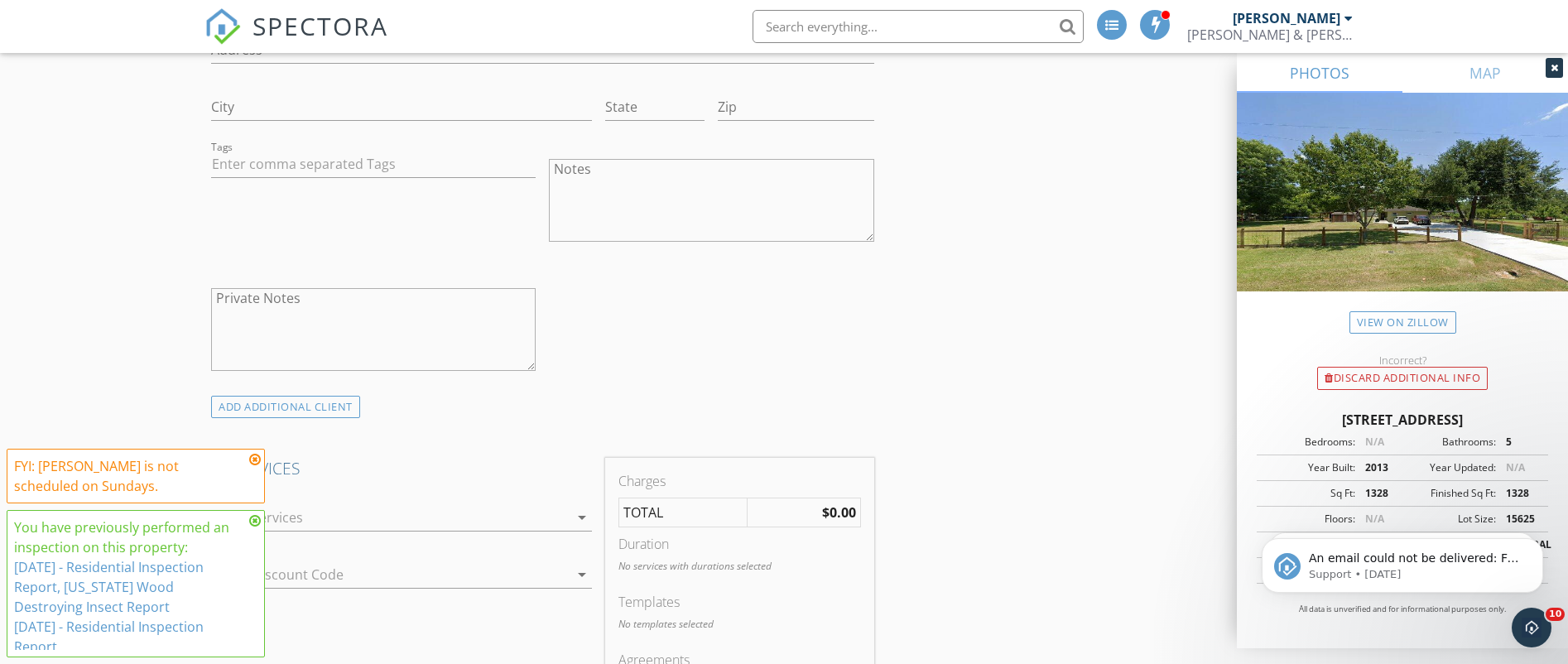
click at [633, 190] on textarea "Notes" at bounding box center [711, 200] width 324 height 83
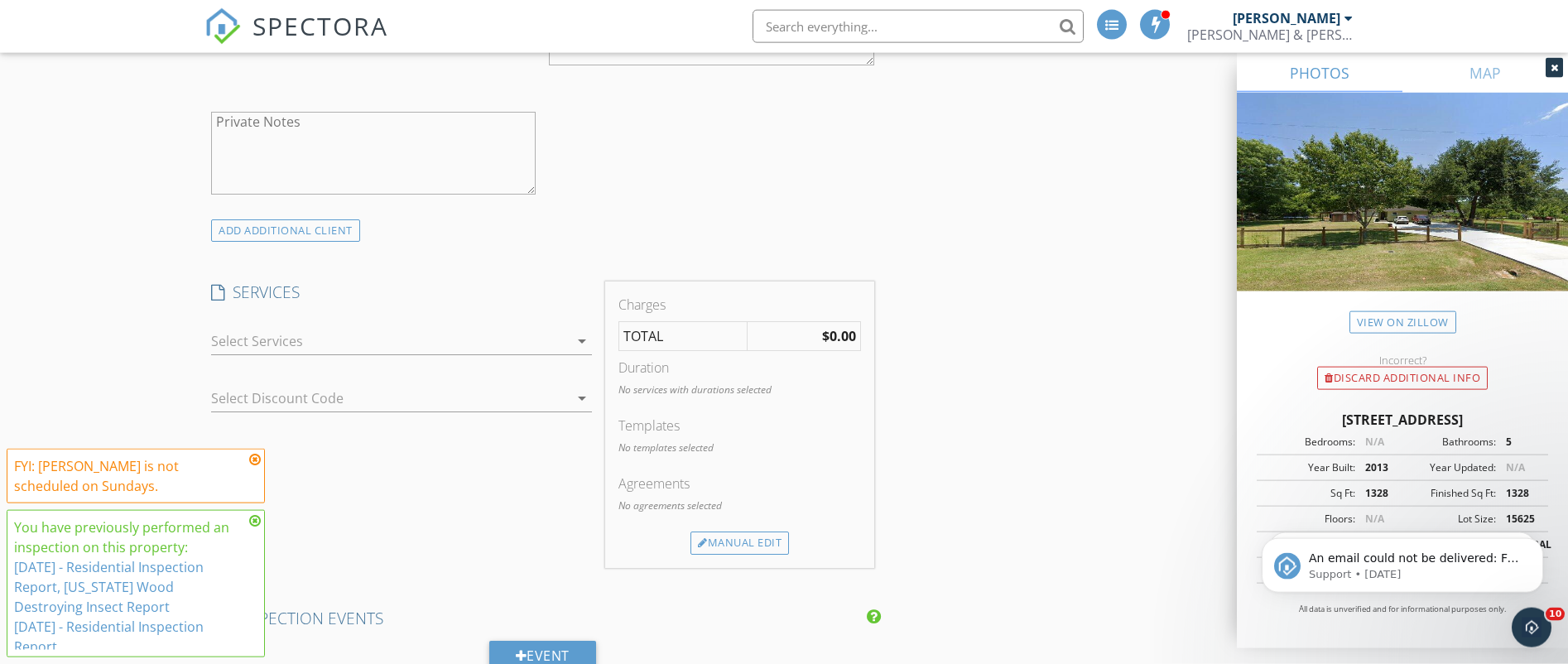
scroll to position [1407, 0]
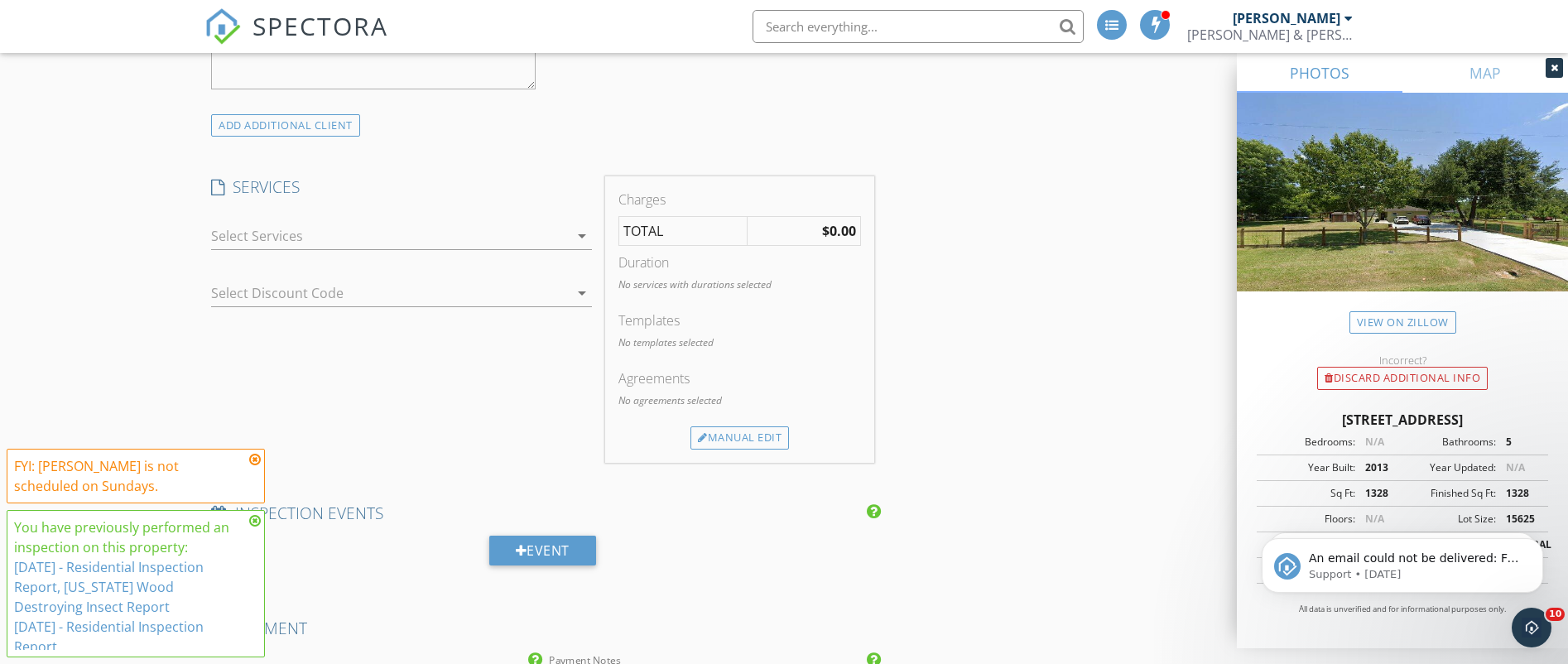
type textarea "Dummy Report"
click at [583, 233] on icon "arrow_drop_down" at bounding box center [581, 236] width 20 height 20
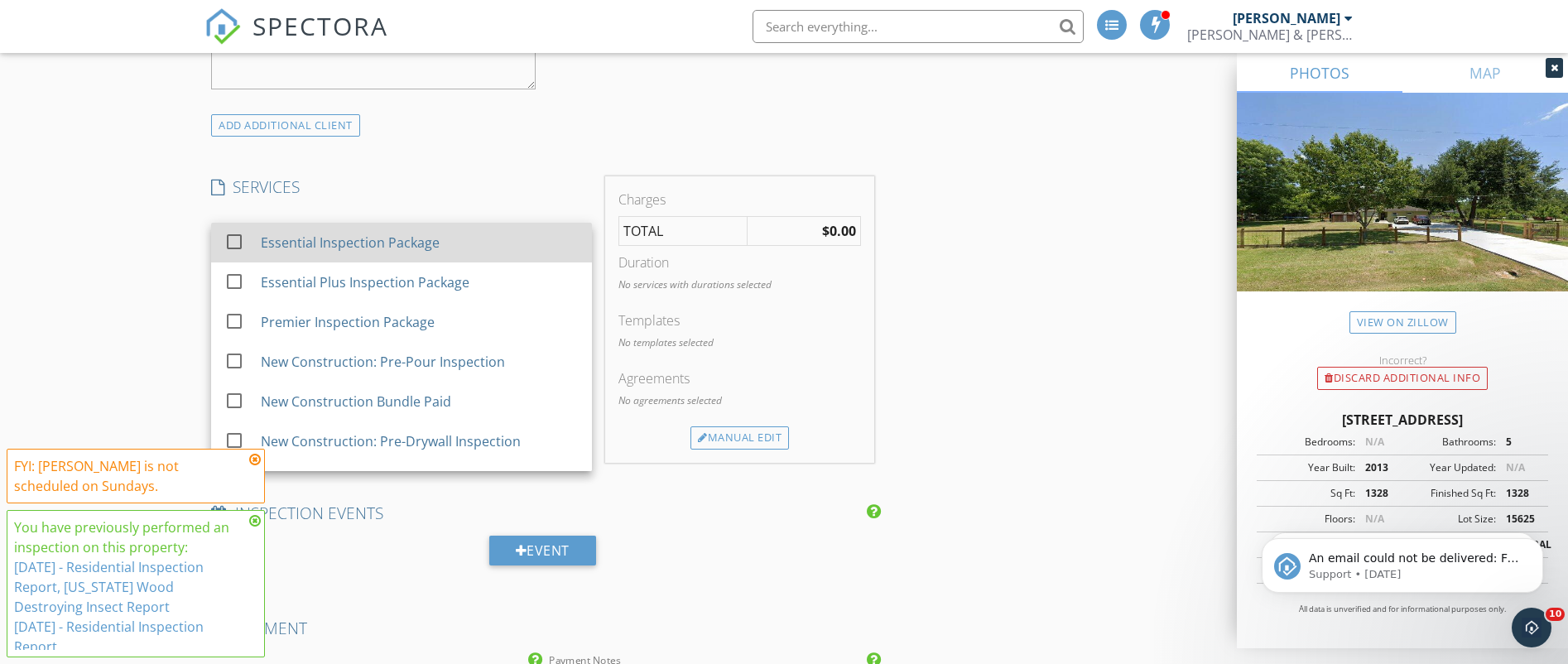
click at [322, 239] on div "Essential Inspection Package" at bounding box center [349, 242] width 178 height 20
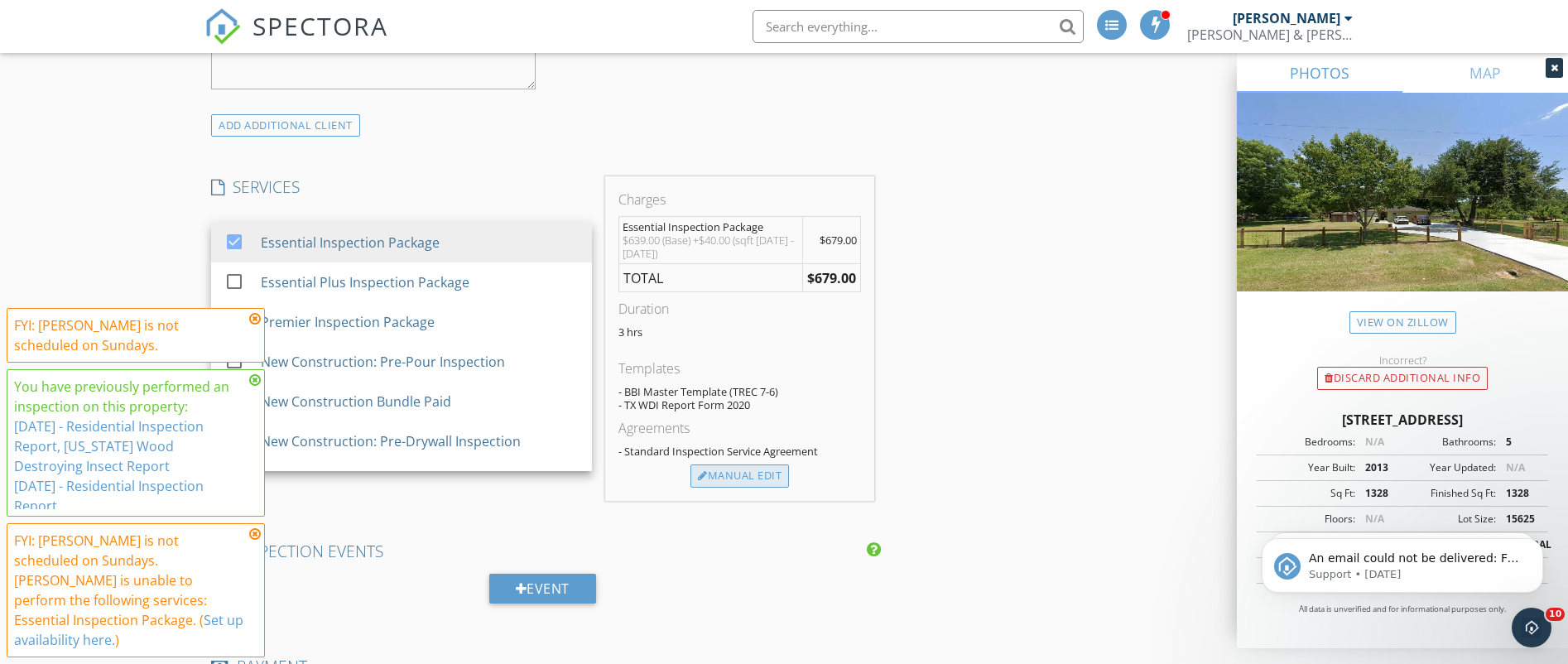
click at [733, 473] on div "Manual Edit" at bounding box center [739, 476] width 98 height 23
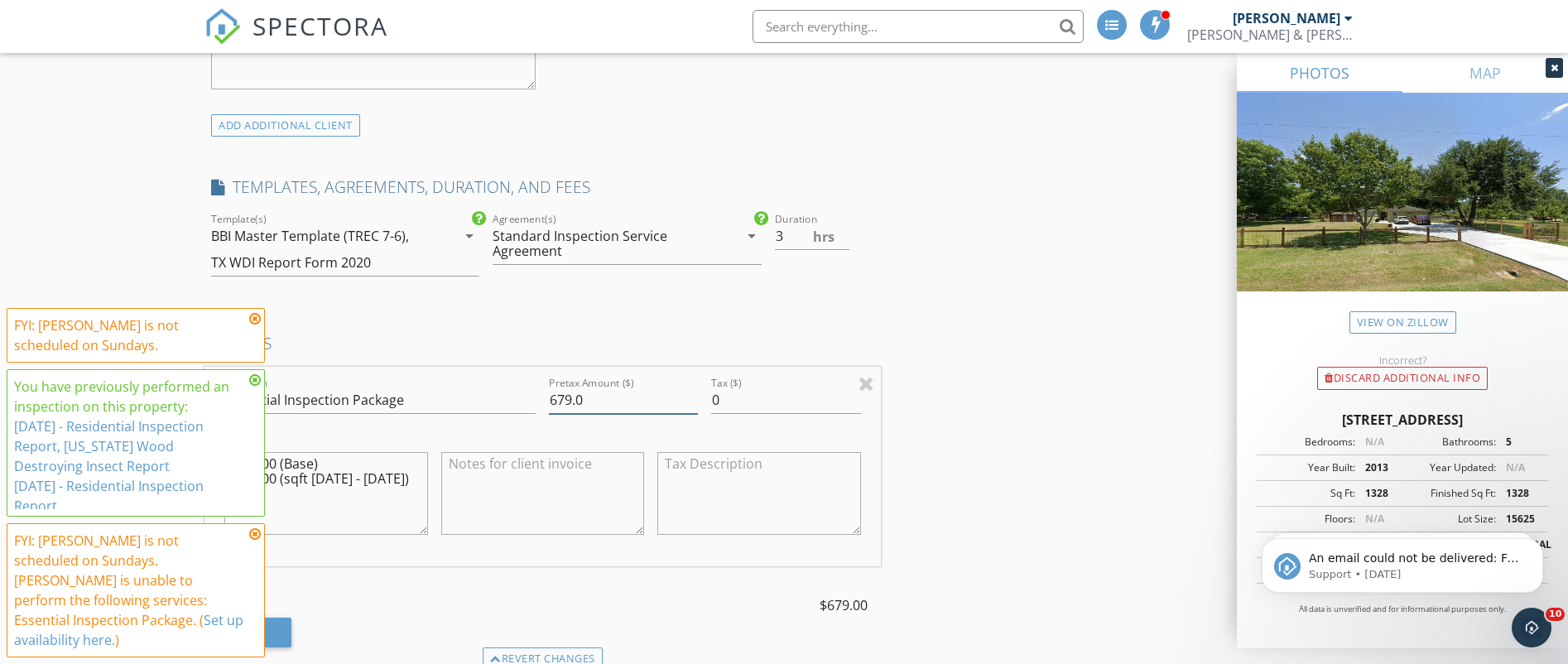
click at [610, 395] on input "679.0" at bounding box center [623, 400] width 149 height 28
type input "6"
type input "00.00"
click at [255, 325] on icon at bounding box center [255, 319] width 11 height 13
click at [253, 386] on icon at bounding box center [255, 380] width 11 height 13
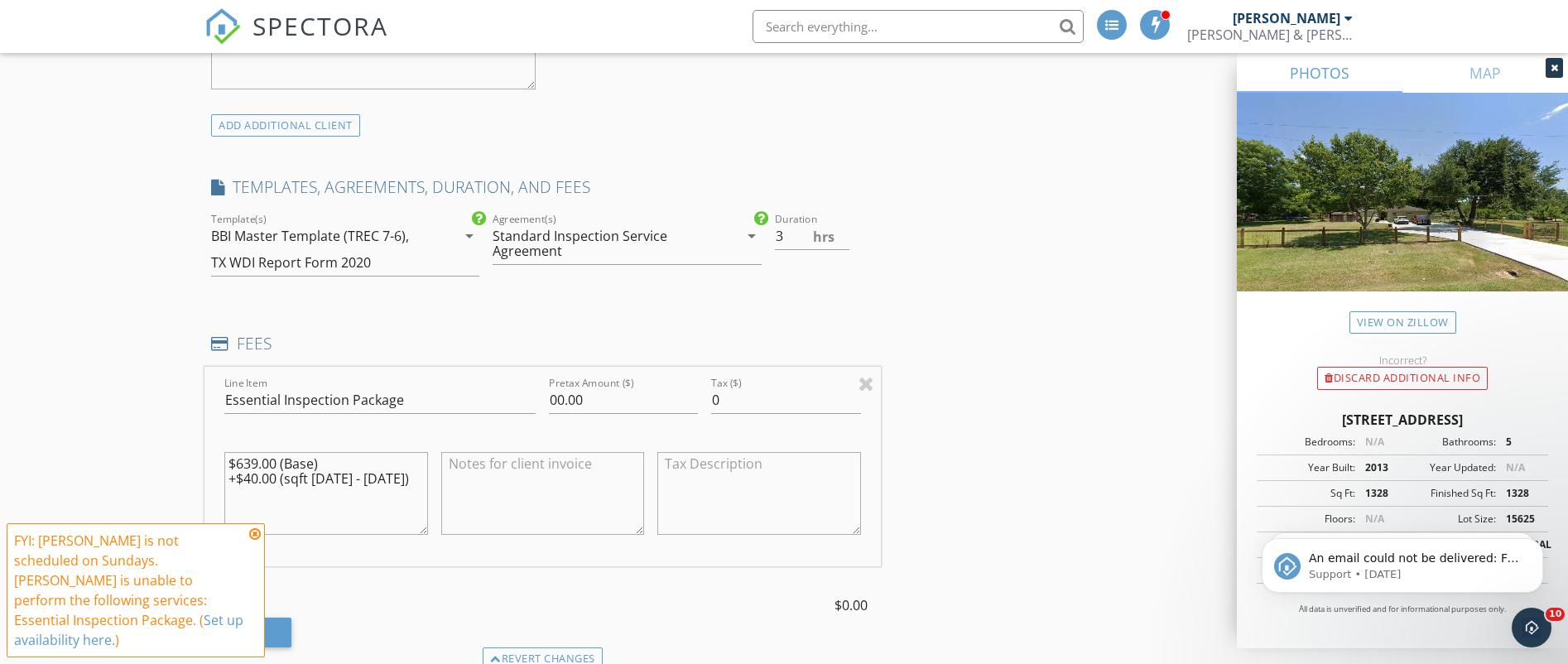
click at [255, 540] on icon at bounding box center [255, 534] width 11 height 13
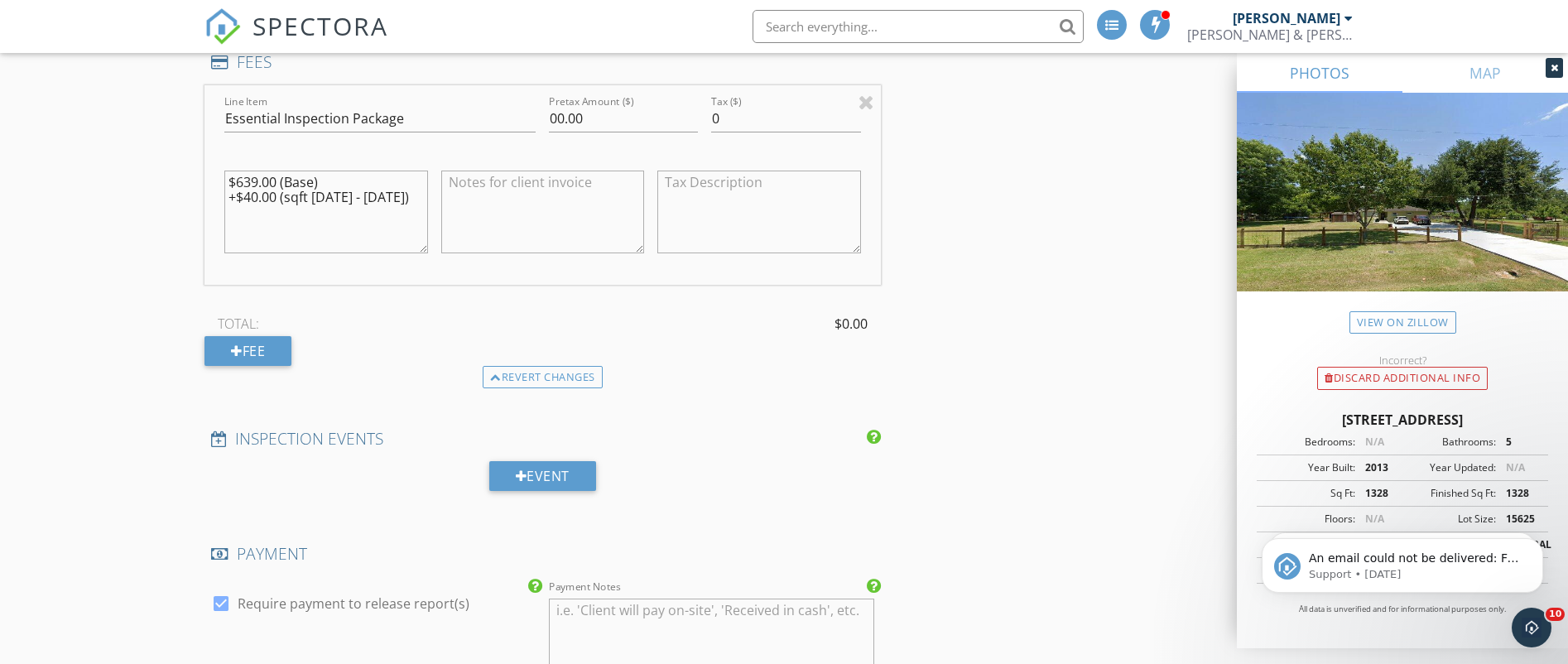
scroll to position [1969, 0]
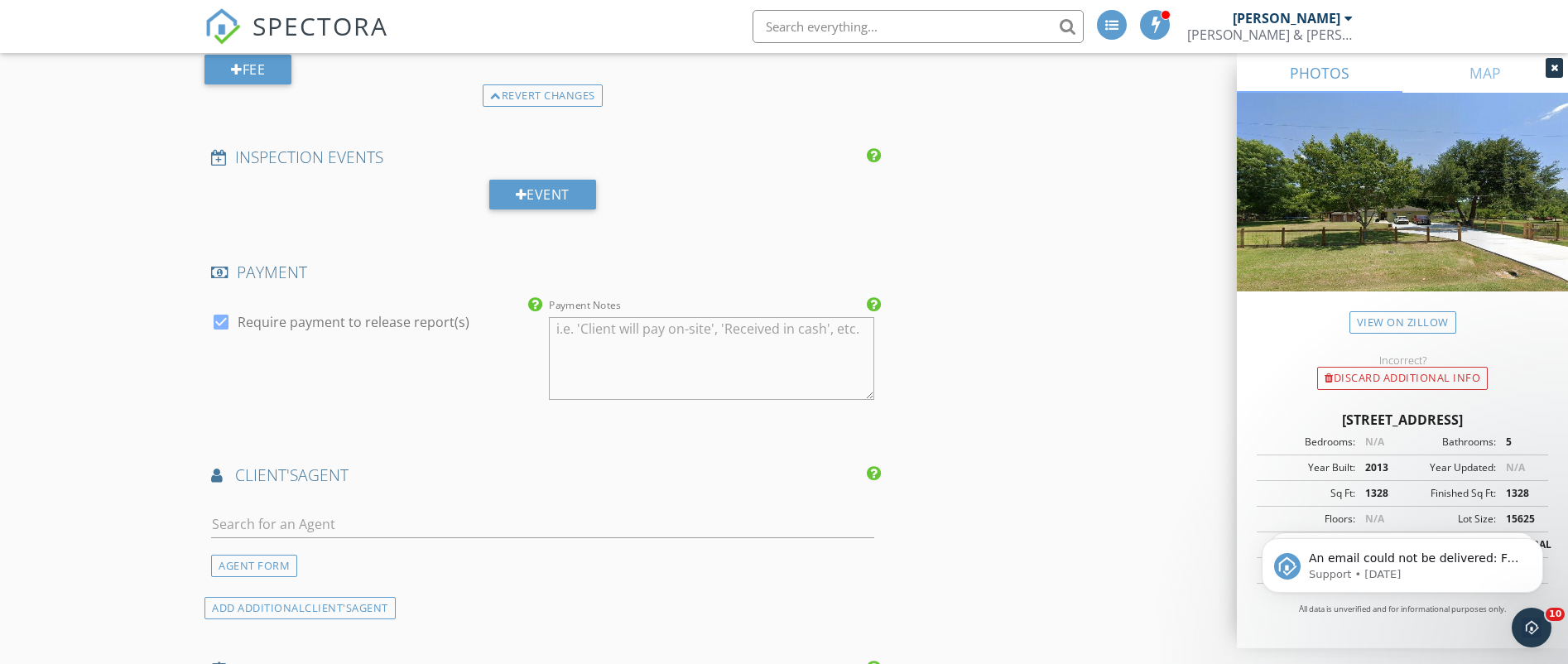
click at [717, 354] on textarea "Payment Notes" at bounding box center [711, 358] width 324 height 83
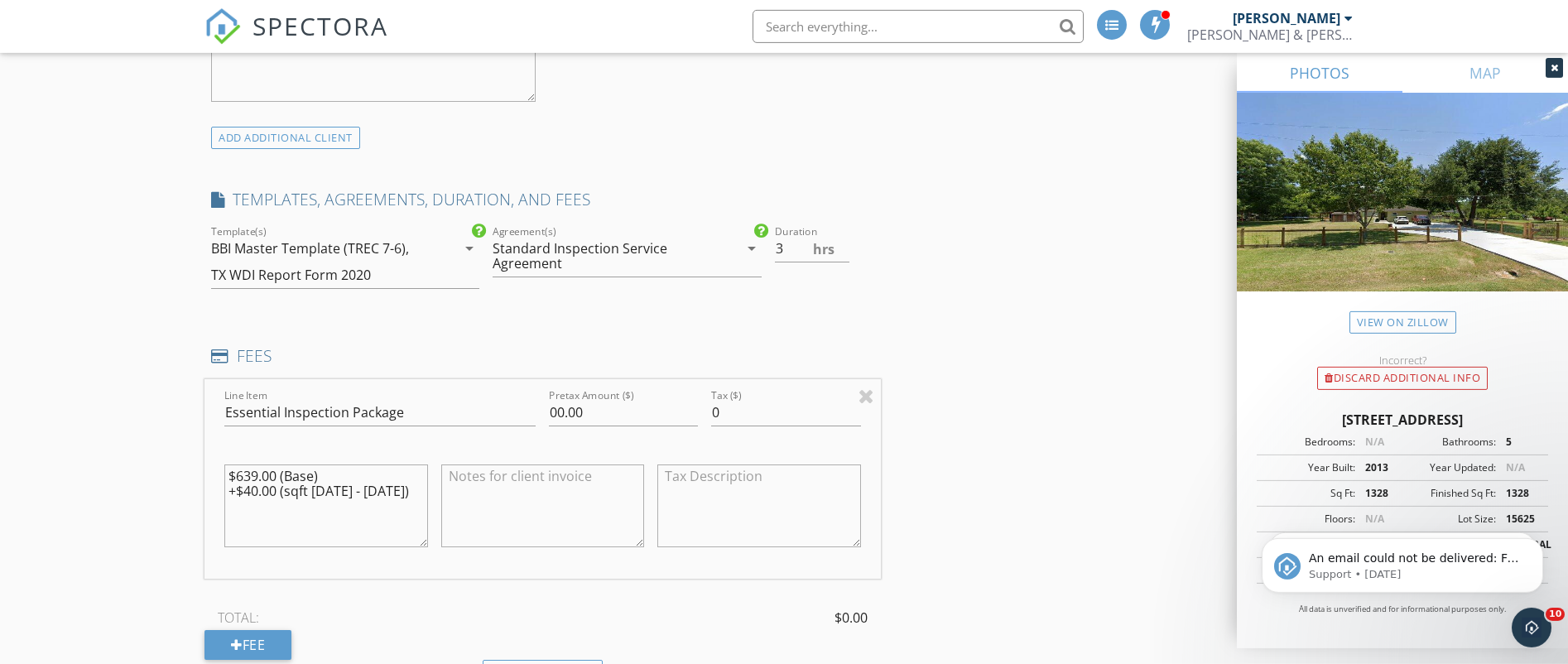
scroll to position [1407, 0]
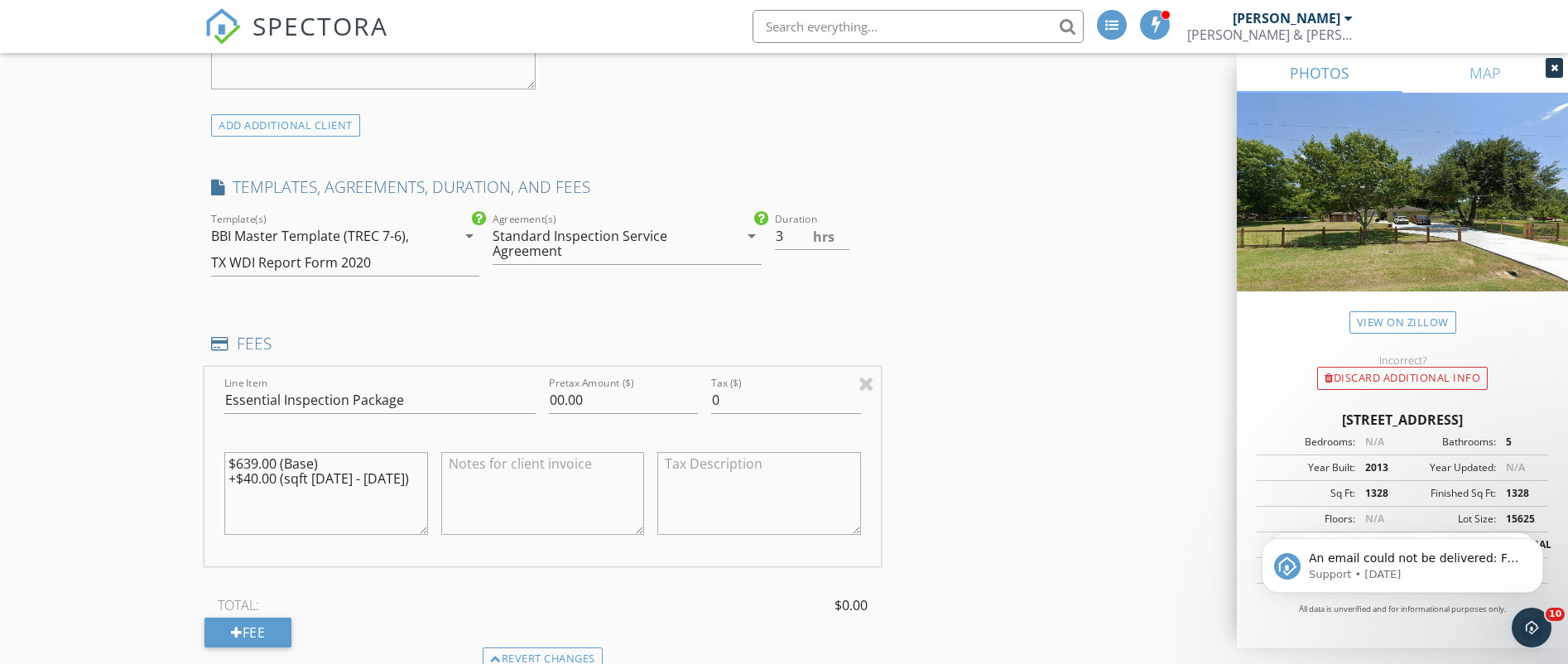
type textarea "Dummy Report"
drag, startPoint x: 390, startPoint y: 484, endPoint x: 227, endPoint y: 463, distance: 164.3
click at [227, 463] on textarea "$639.00 (Base) +$40.00 (sqft [DATE] - [DATE])" at bounding box center [325, 493] width 203 height 83
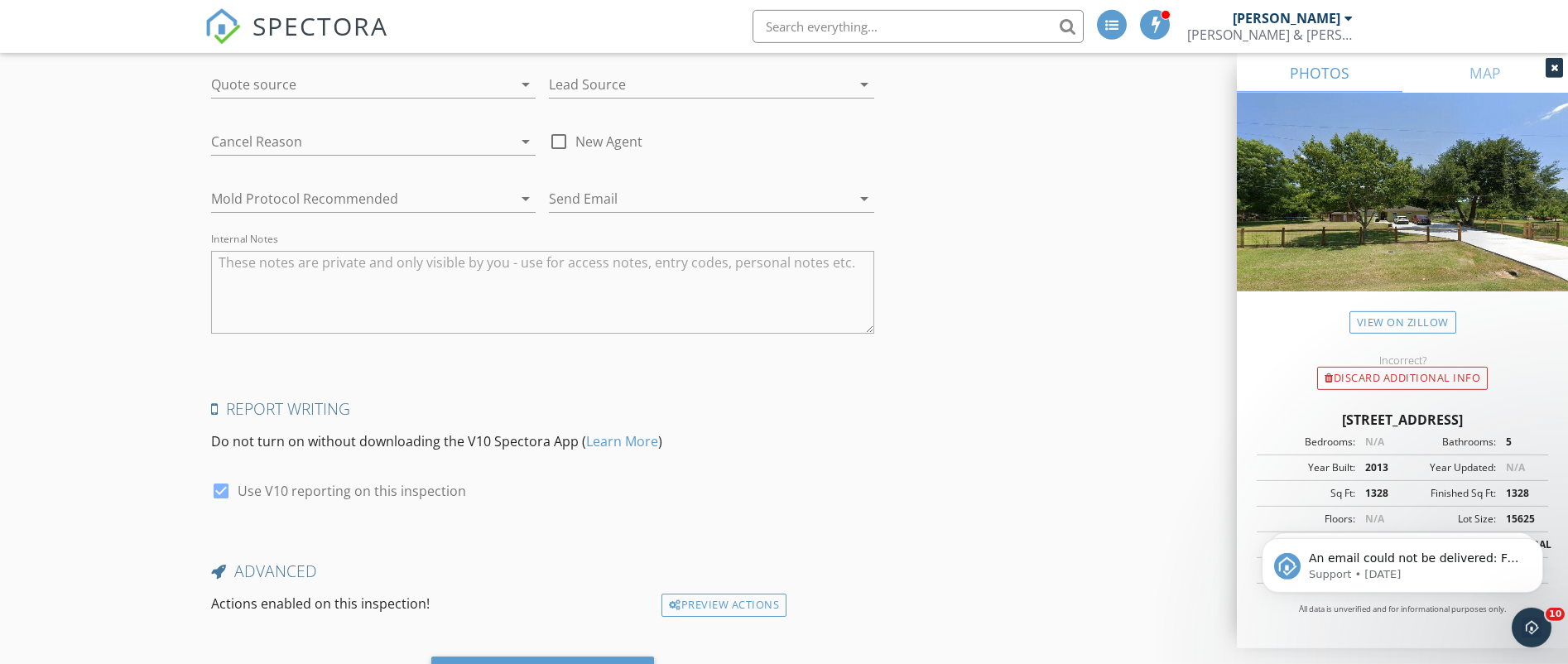
scroll to position [3627, 0]
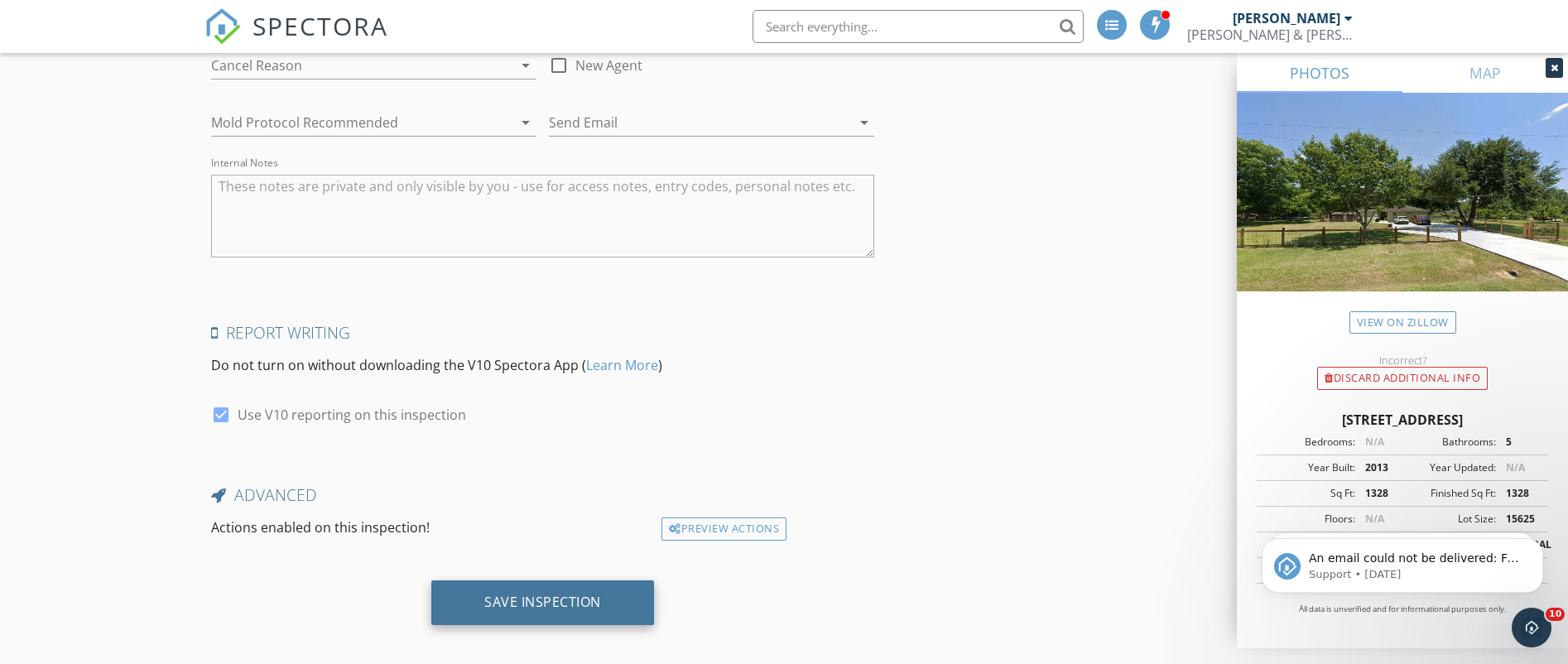
type textarea "Dummy Report"
click at [559, 593] on div "Save Inspection" at bounding box center [542, 601] width 116 height 16
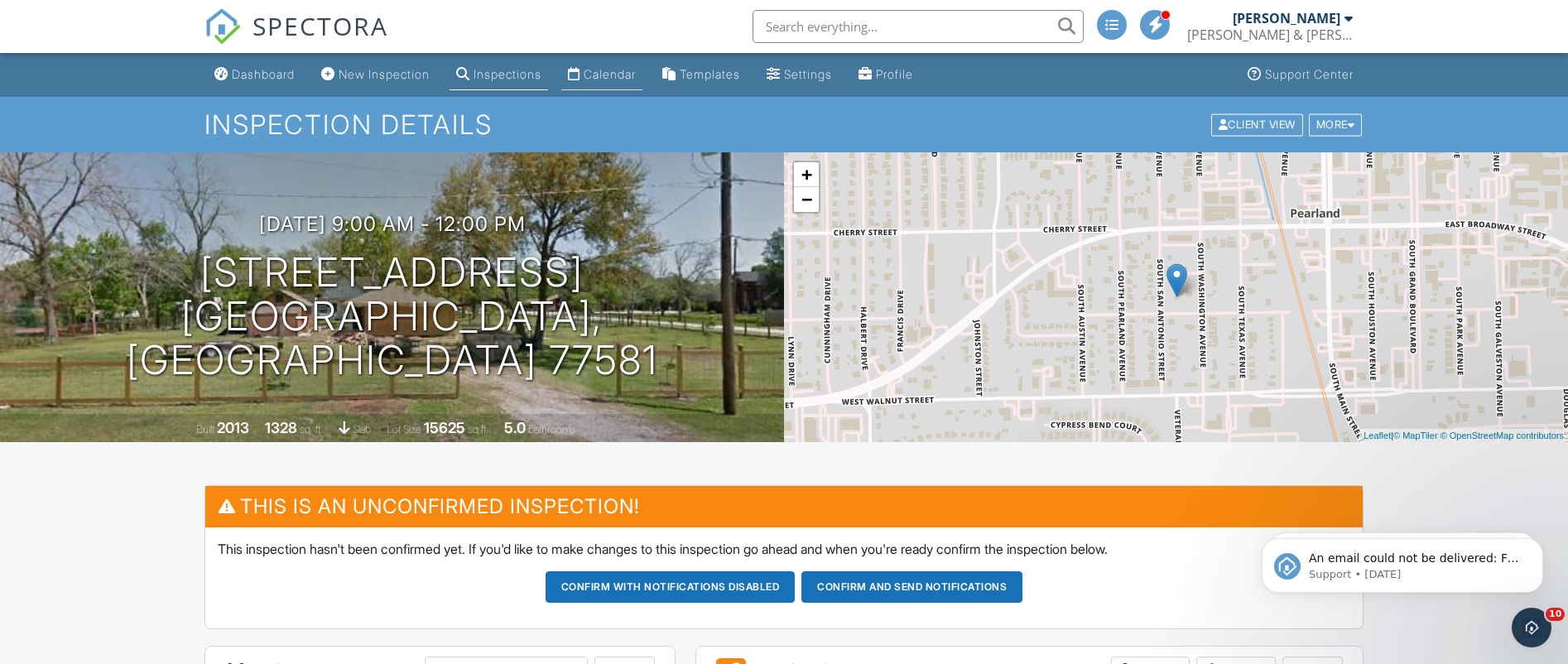
click at [633, 74] on div "Calendar" at bounding box center [609, 73] width 52 height 14
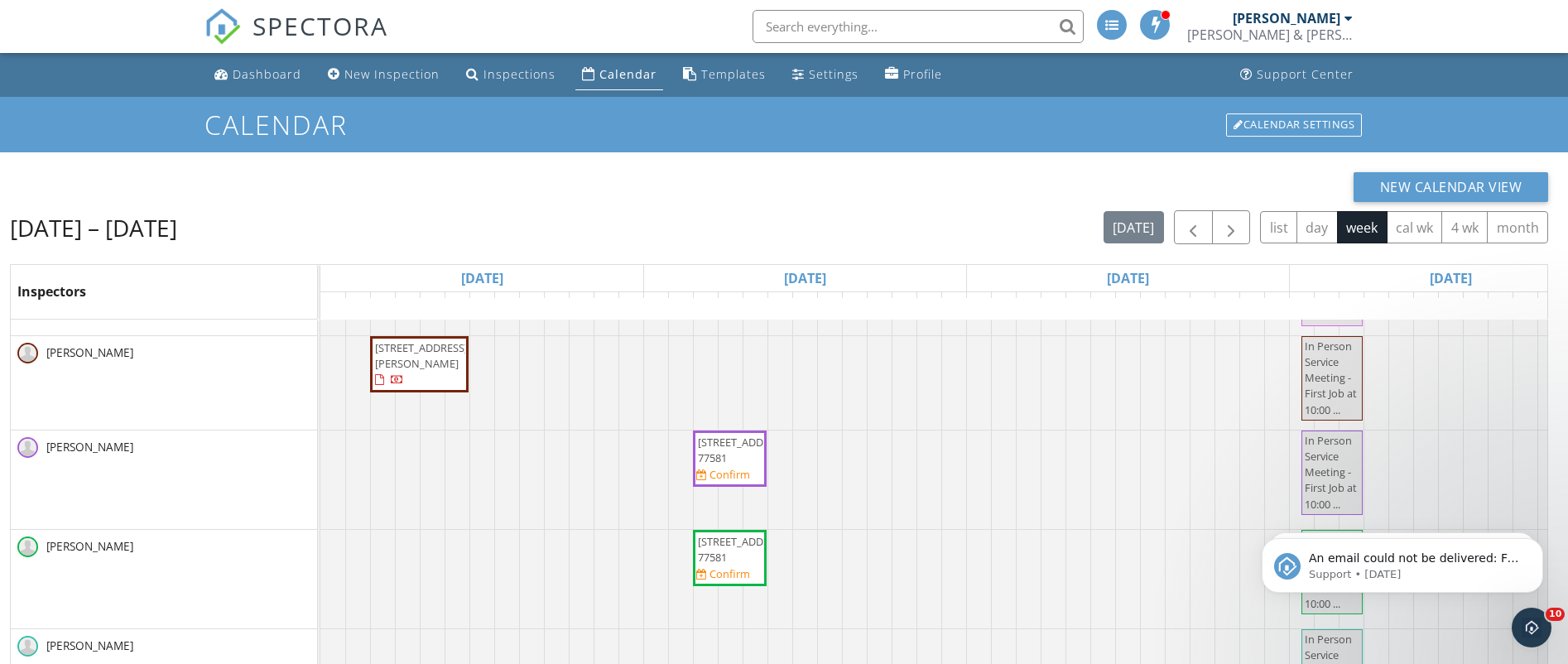
scroll to position [220, 0]
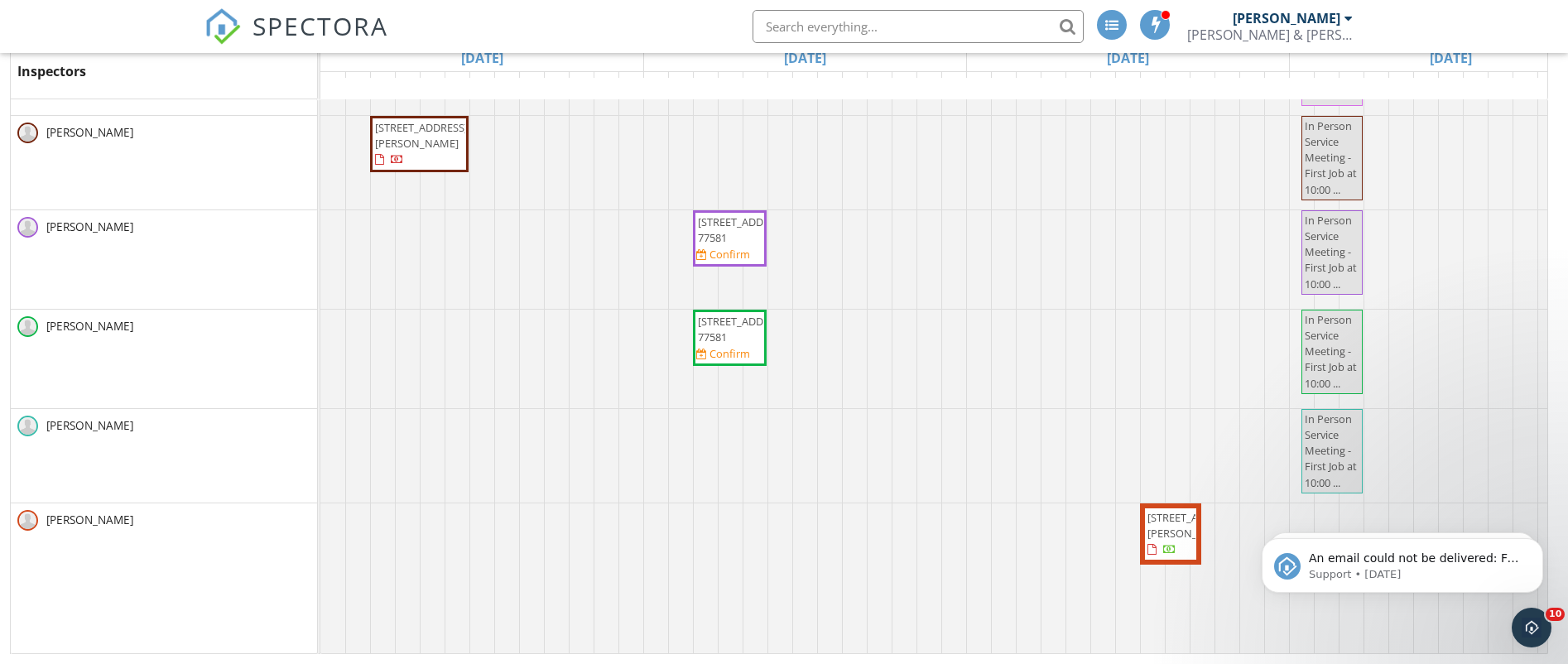
click at [321, 408] on div at bounding box center [321, 455] width 0 height 93
click at [705, 326] on link "Inspection" at bounding box center [702, 333] width 85 height 27
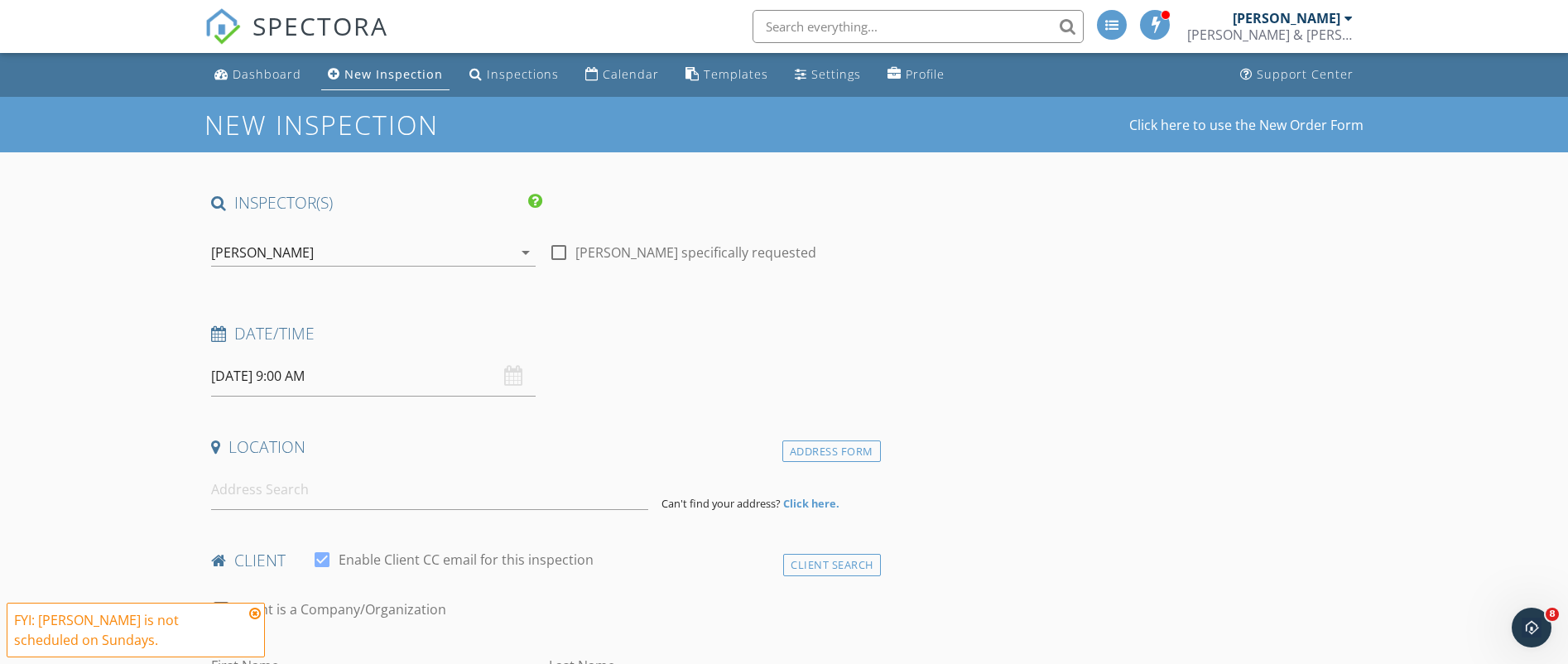
scroll to position [281, 0]
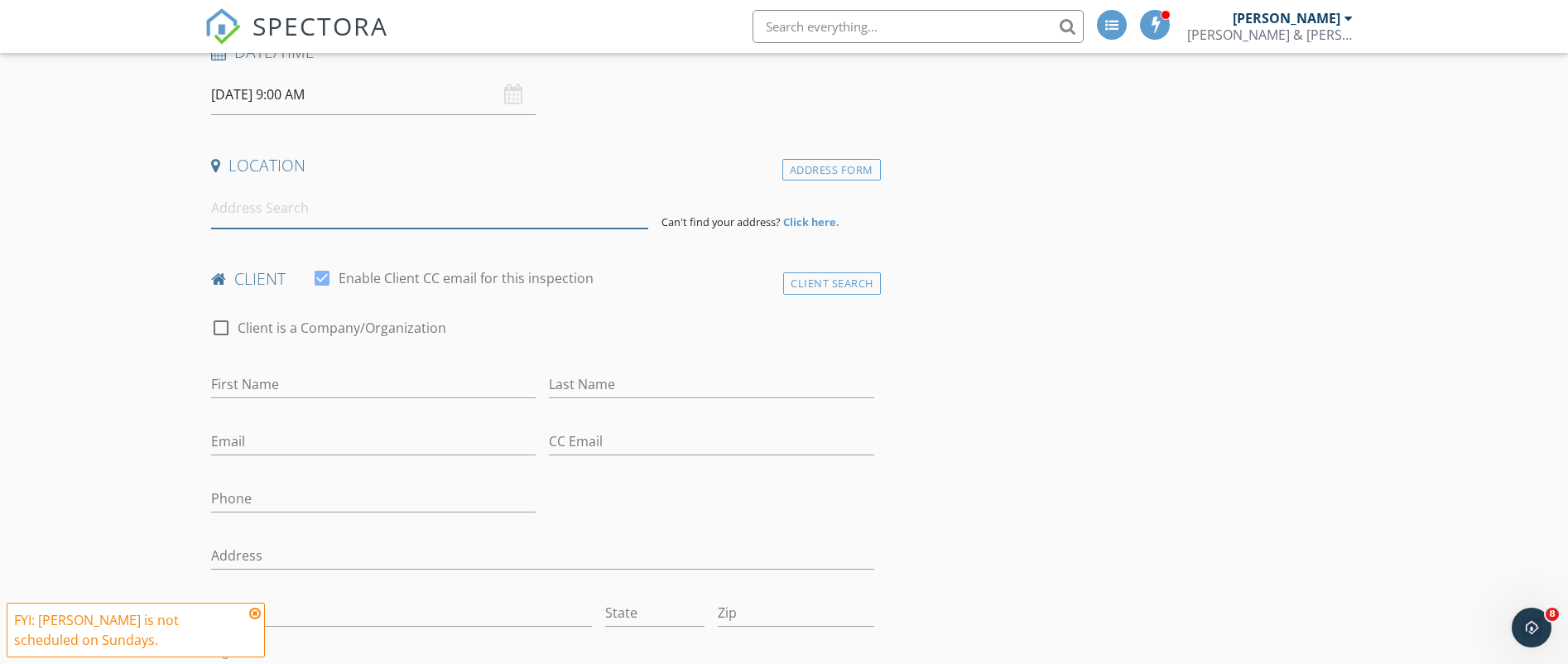
click at [368, 211] on input at bounding box center [429, 208] width 437 height 41
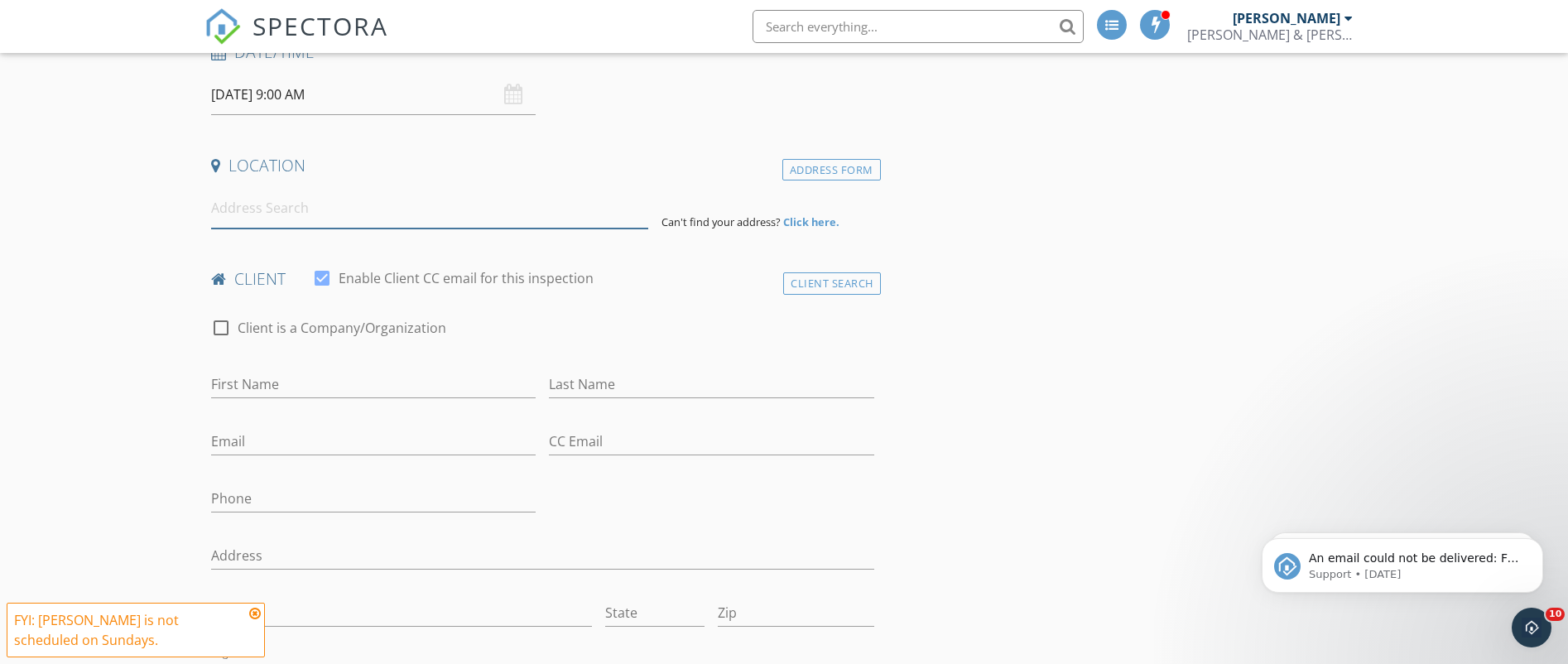
scroll to position [0, 0]
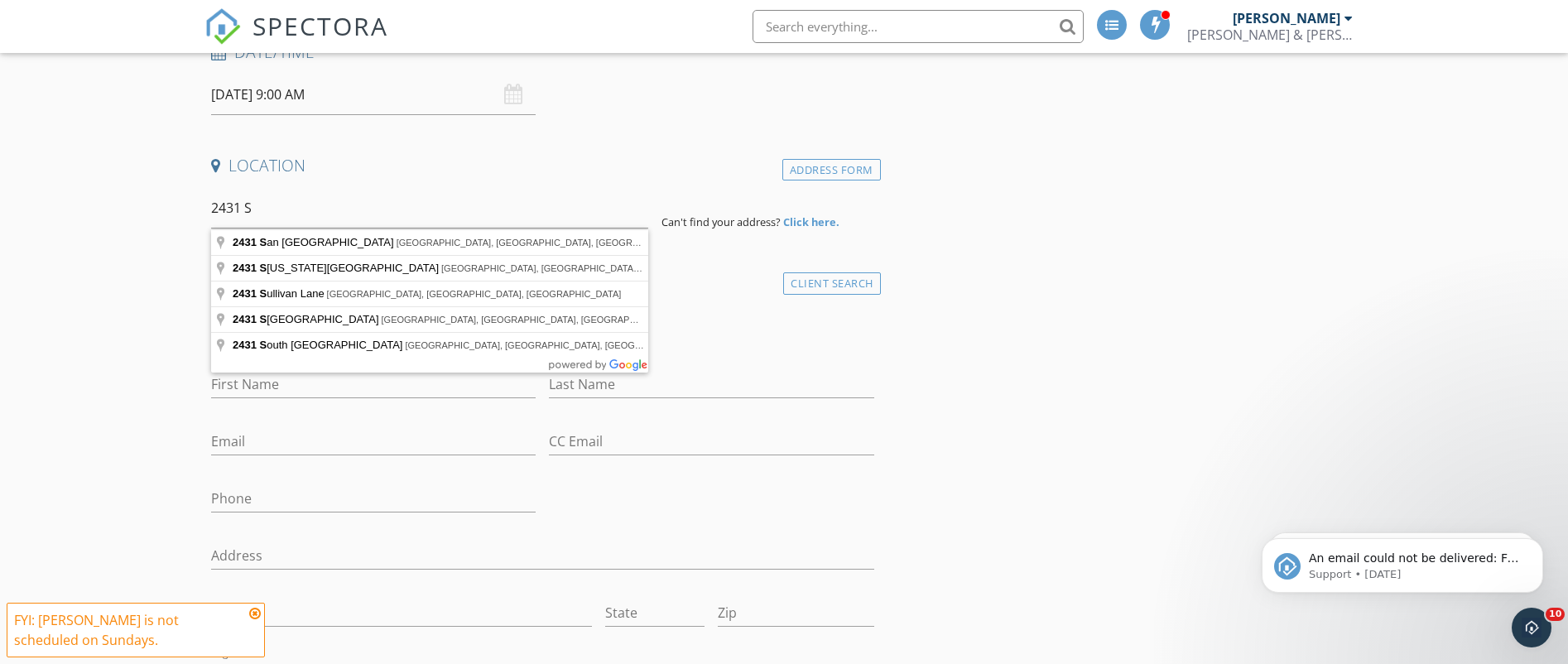
type input "2431 San Antonio Street, Pearland, TX, USA"
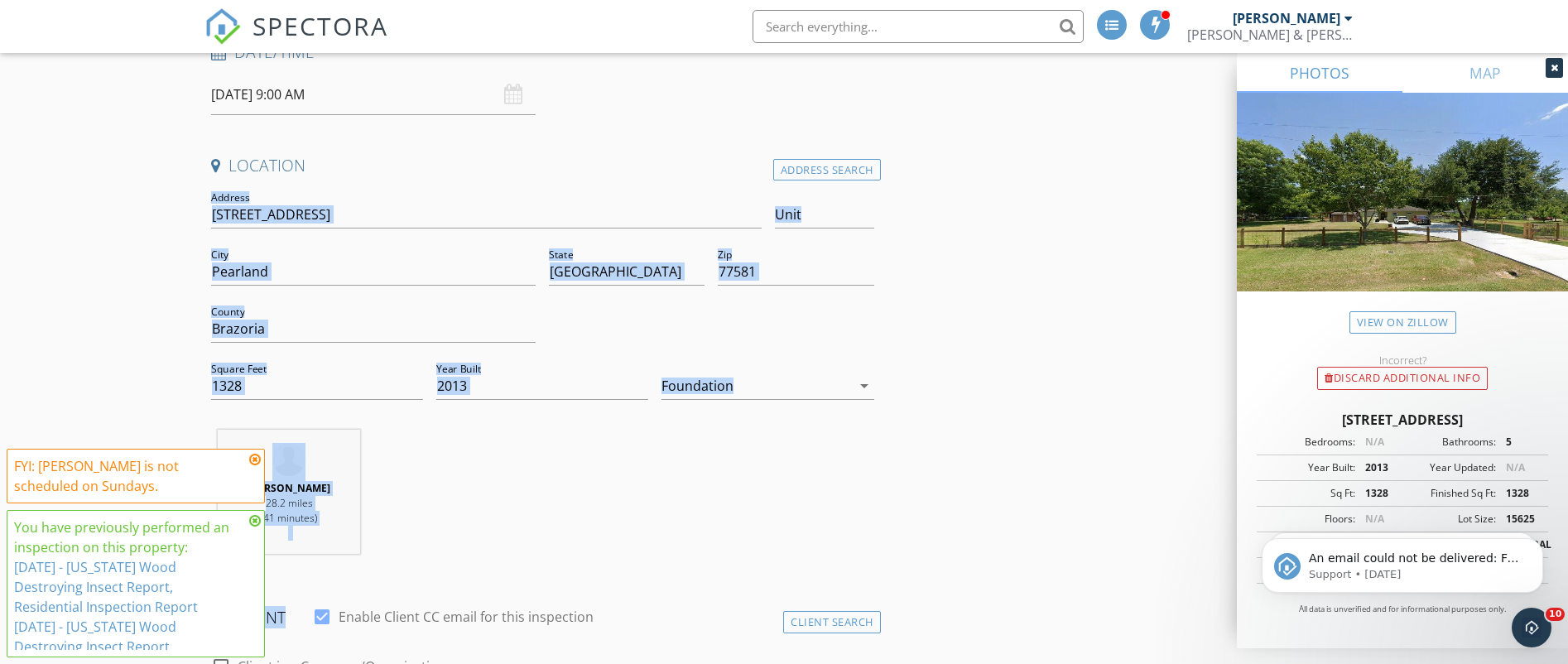
scroll to position [563, 0]
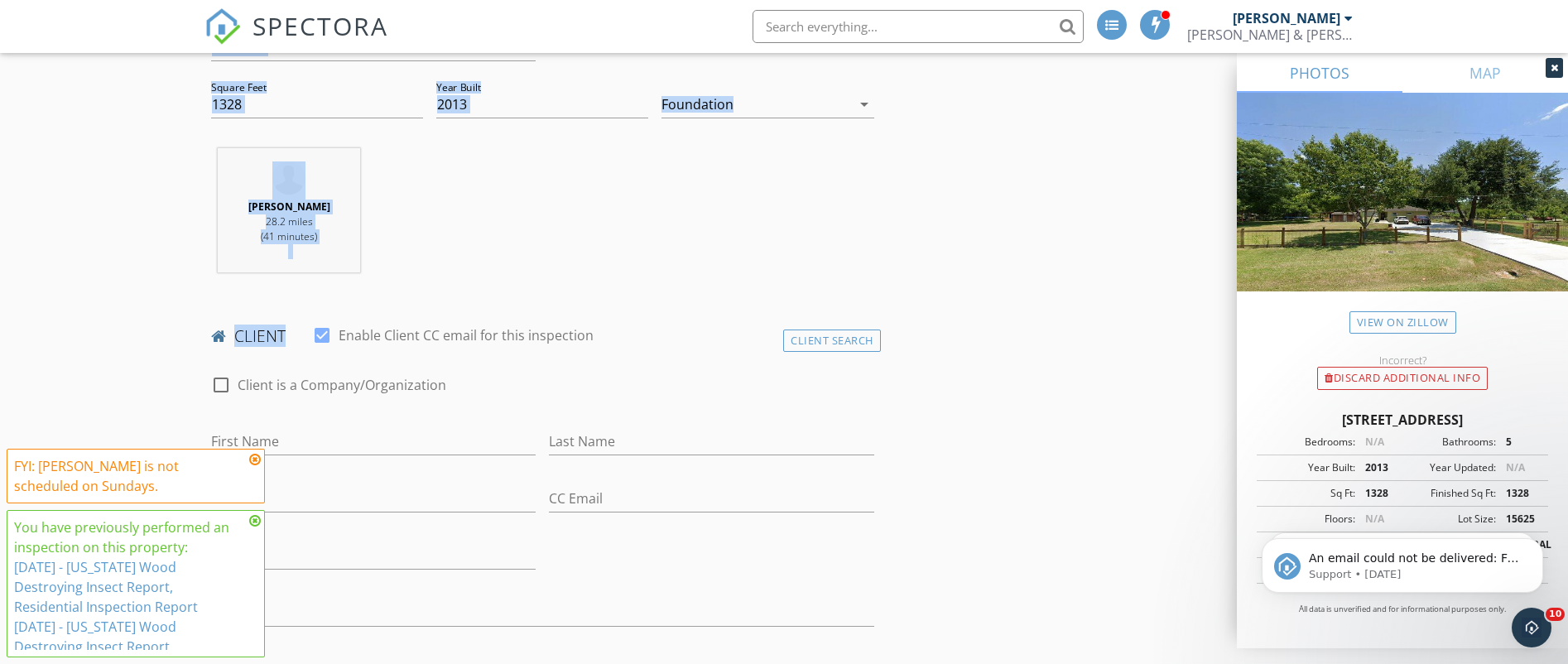
click at [543, 193] on div "Lynden Lindo 28.2 miles (41 minutes)" at bounding box center [542, 217] width 677 height 137
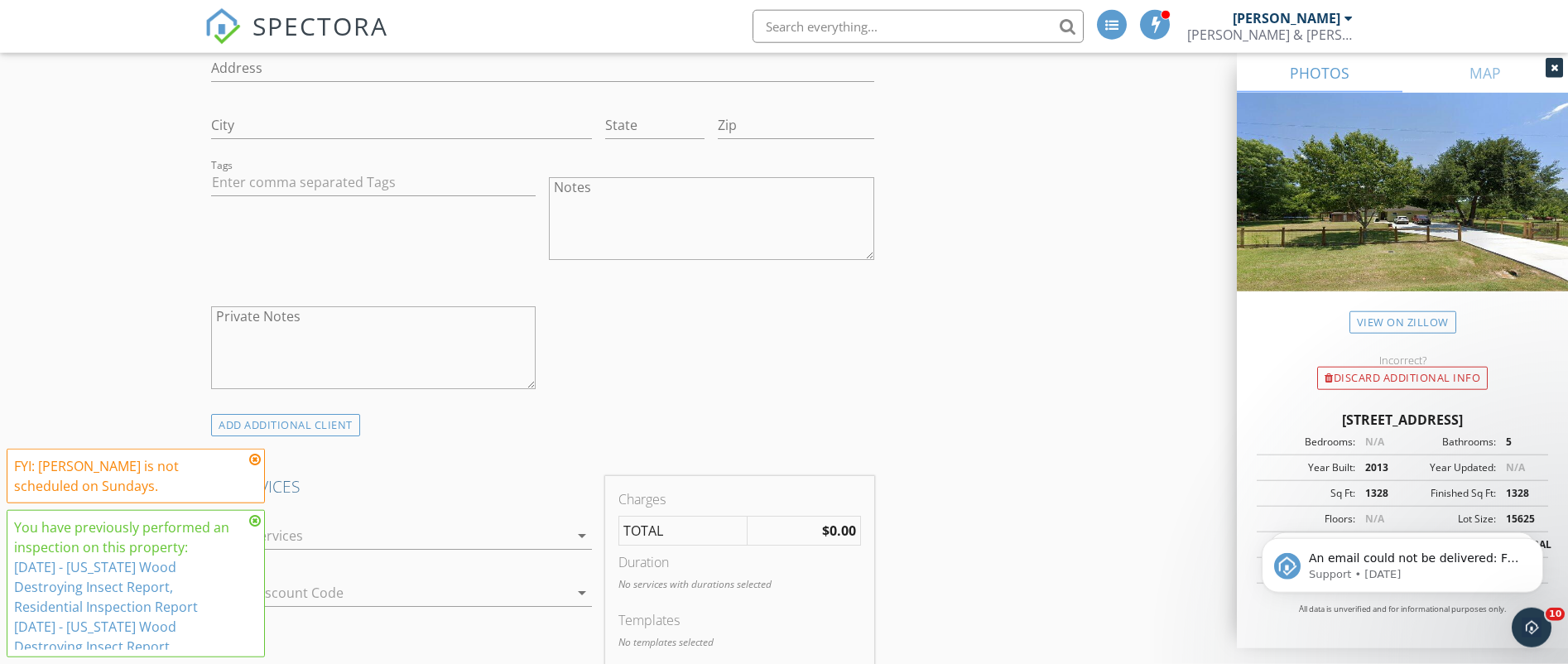
scroll to position [1126, 0]
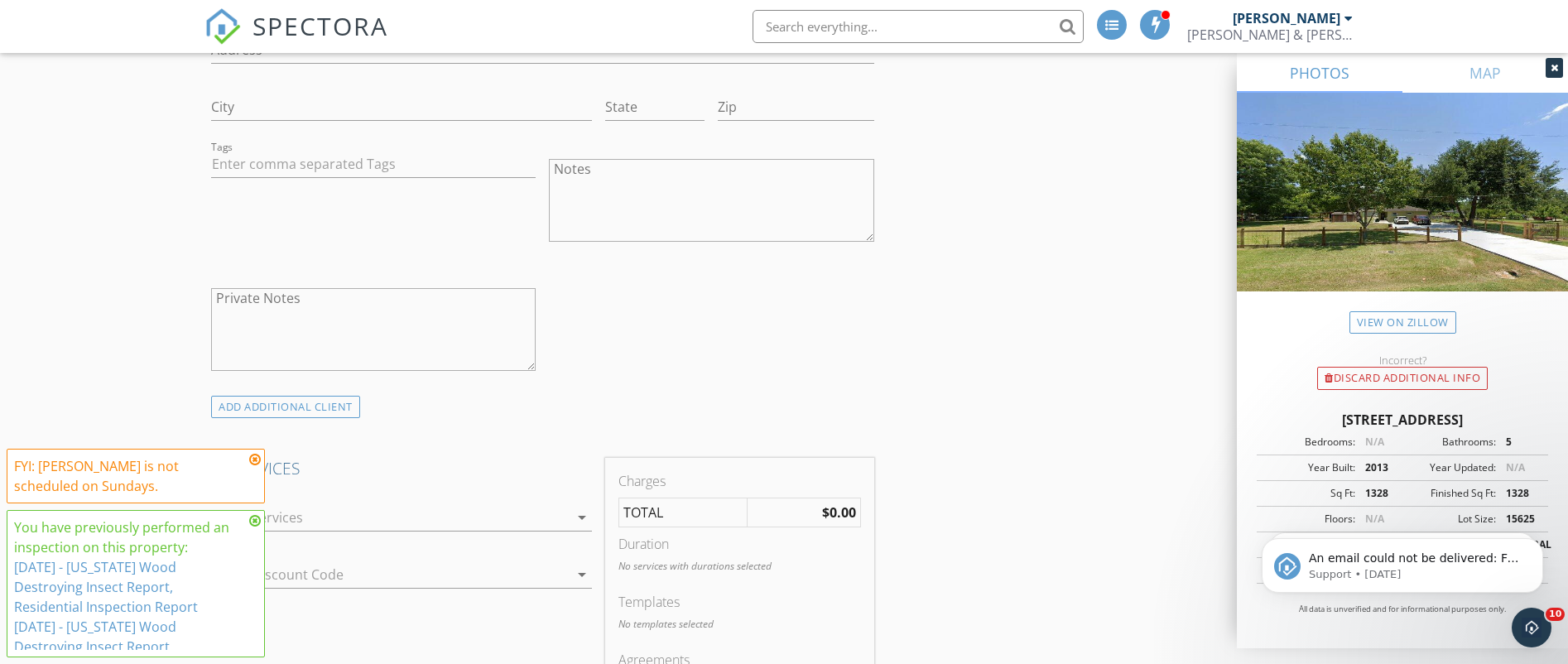
click at [664, 183] on textarea "Notes" at bounding box center [711, 200] width 324 height 83
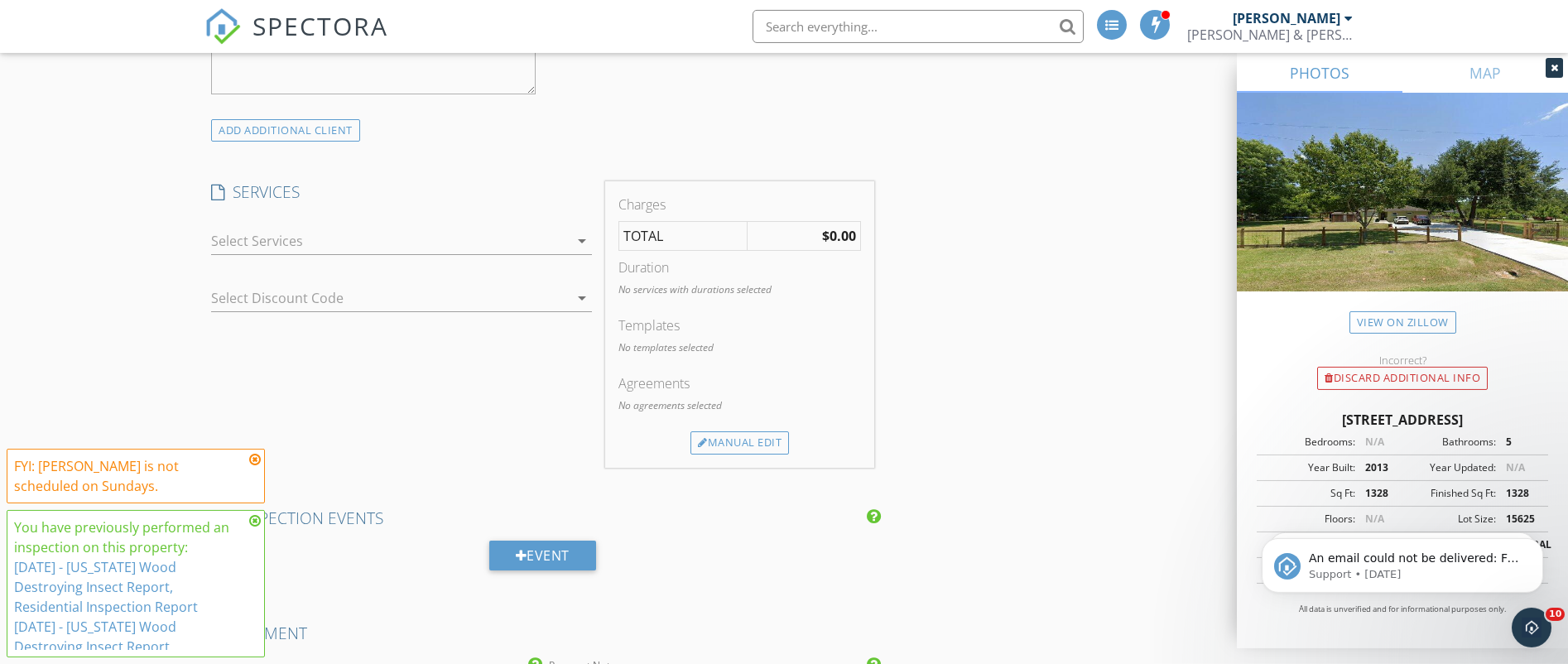
scroll to position [1407, 0]
type textarea "Dummy Report"
click at [589, 228] on icon "arrow_drop_down" at bounding box center [581, 236] width 20 height 20
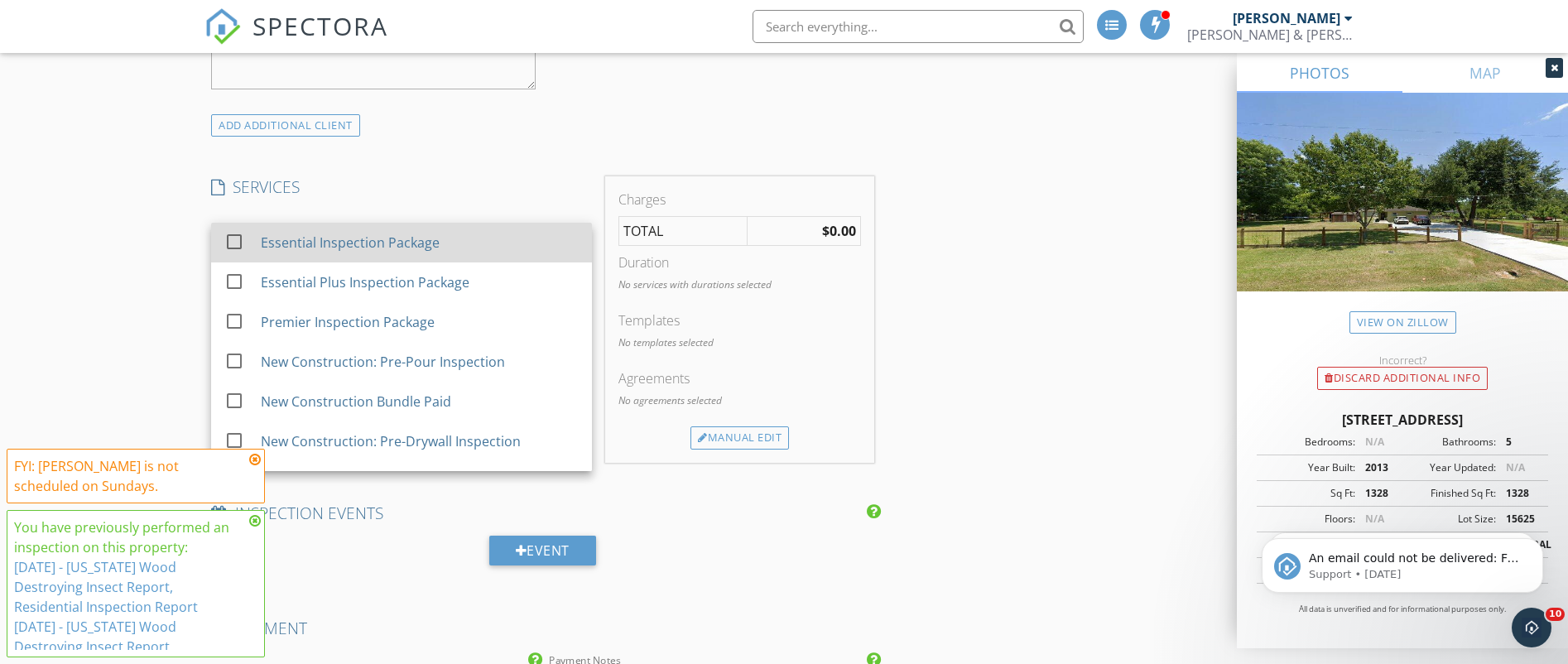
click at [275, 239] on div "Essential Inspection Package" at bounding box center [349, 242] width 178 height 20
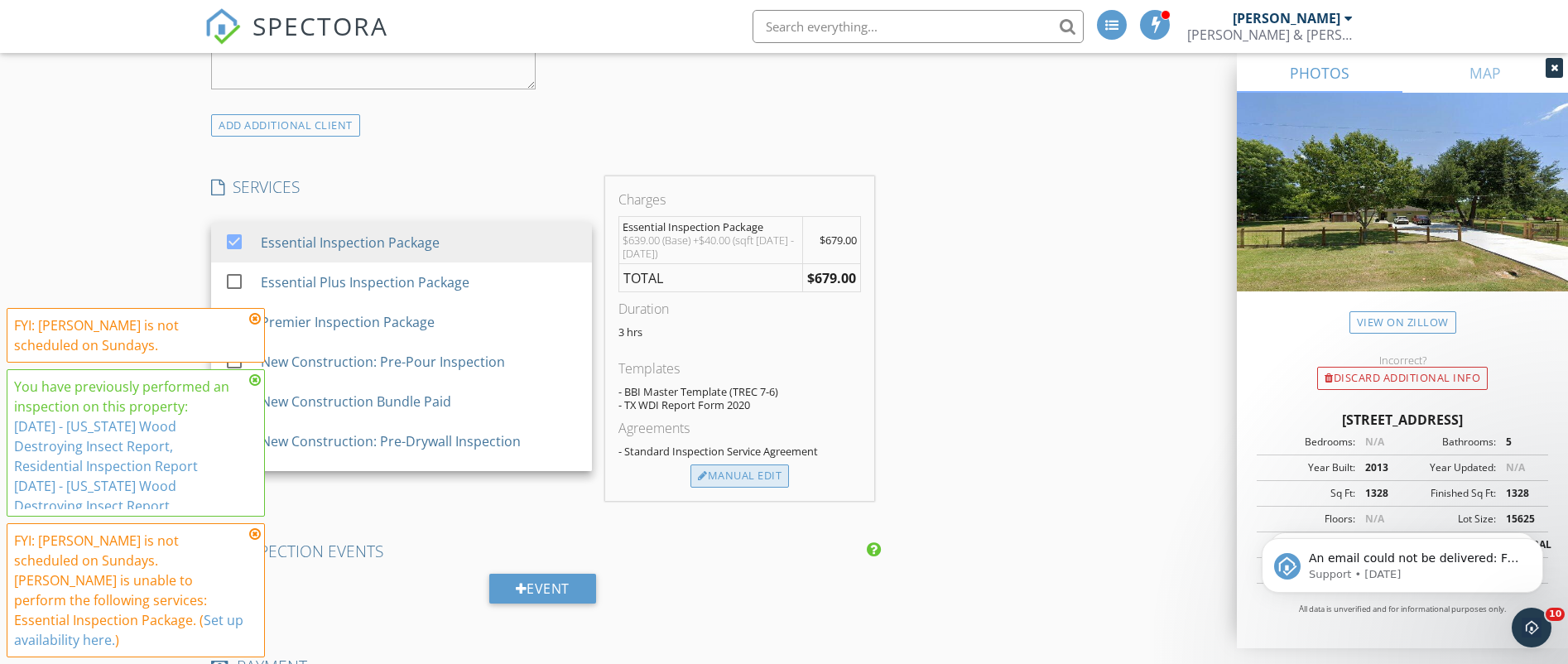
click at [740, 475] on div "Manual Edit" at bounding box center [739, 476] width 98 height 23
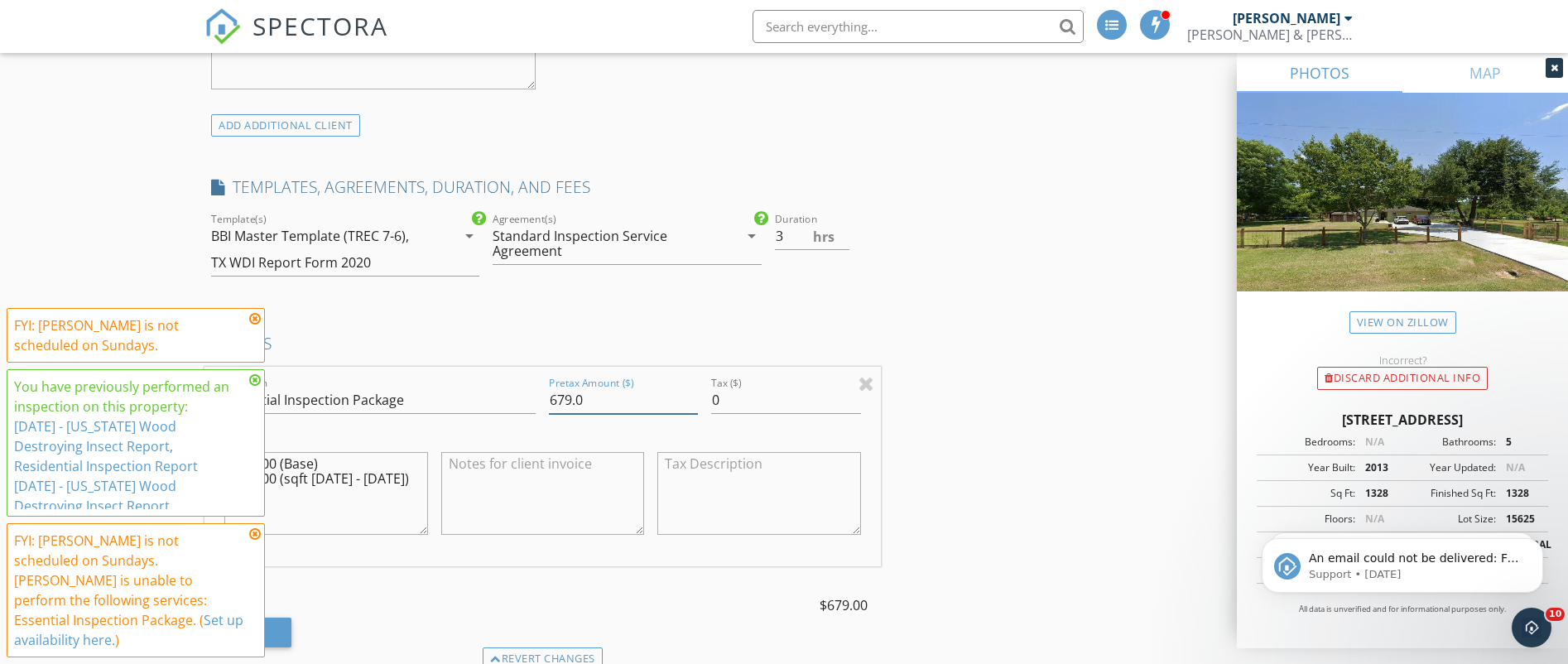
click at [604, 399] on input "679.0" at bounding box center [623, 400] width 149 height 28
type input "6"
type input "00.00"
drag, startPoint x: 396, startPoint y: 478, endPoint x: 215, endPoint y: 456, distance: 182.3
click at [224, 456] on textarea "$639.00 (Base) +$40.00 (sqft [DATE] - [DATE])" at bounding box center [325, 493] width 203 height 83
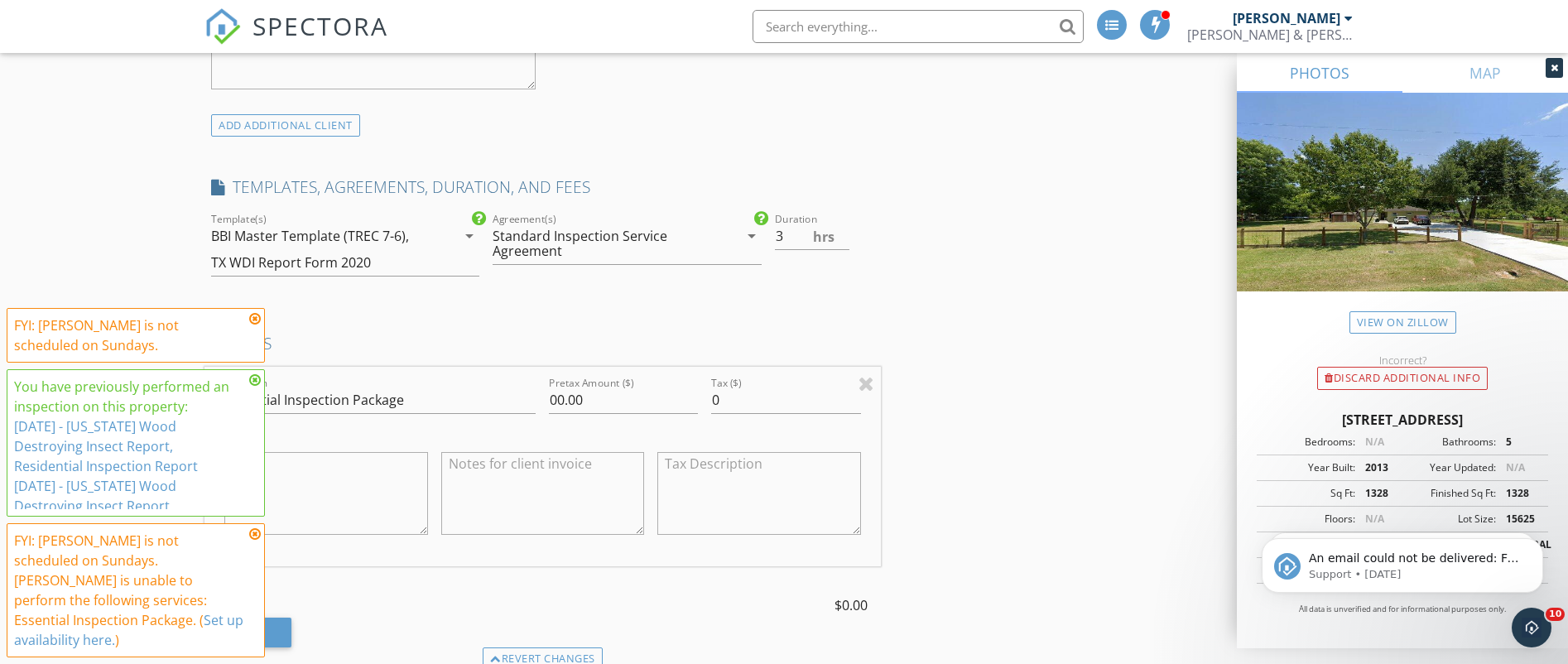
click at [252, 325] on icon at bounding box center [255, 319] width 11 height 13
click at [253, 386] on icon at bounding box center [255, 380] width 11 height 13
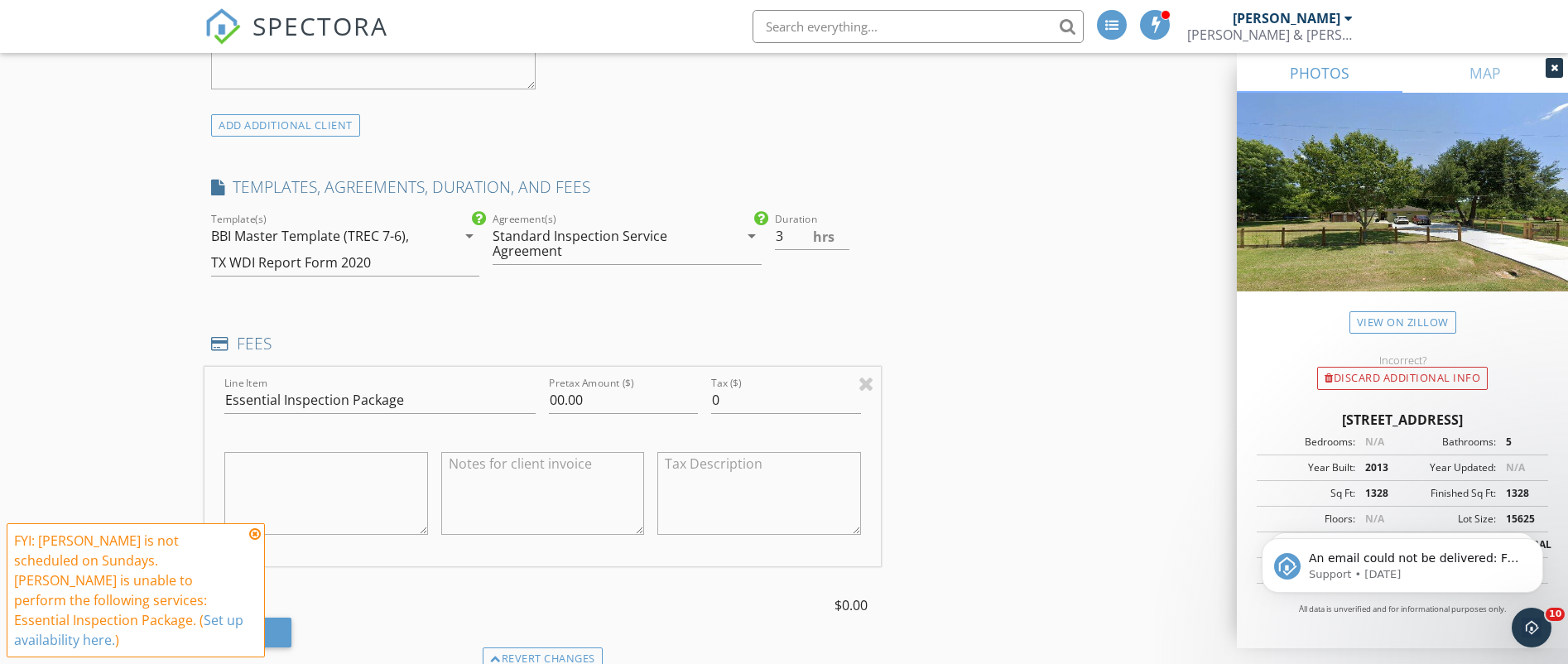
click at [259, 540] on icon at bounding box center [255, 534] width 11 height 13
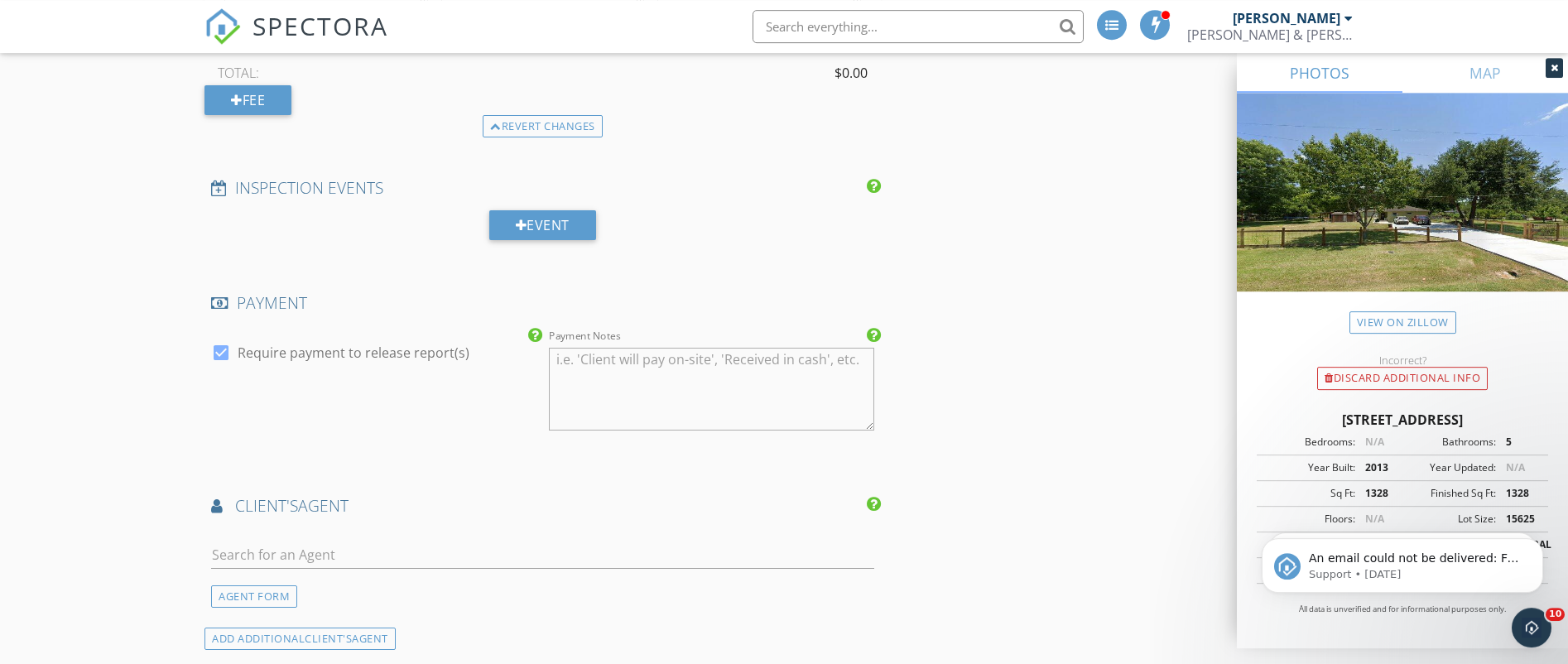
scroll to position [1969, 0]
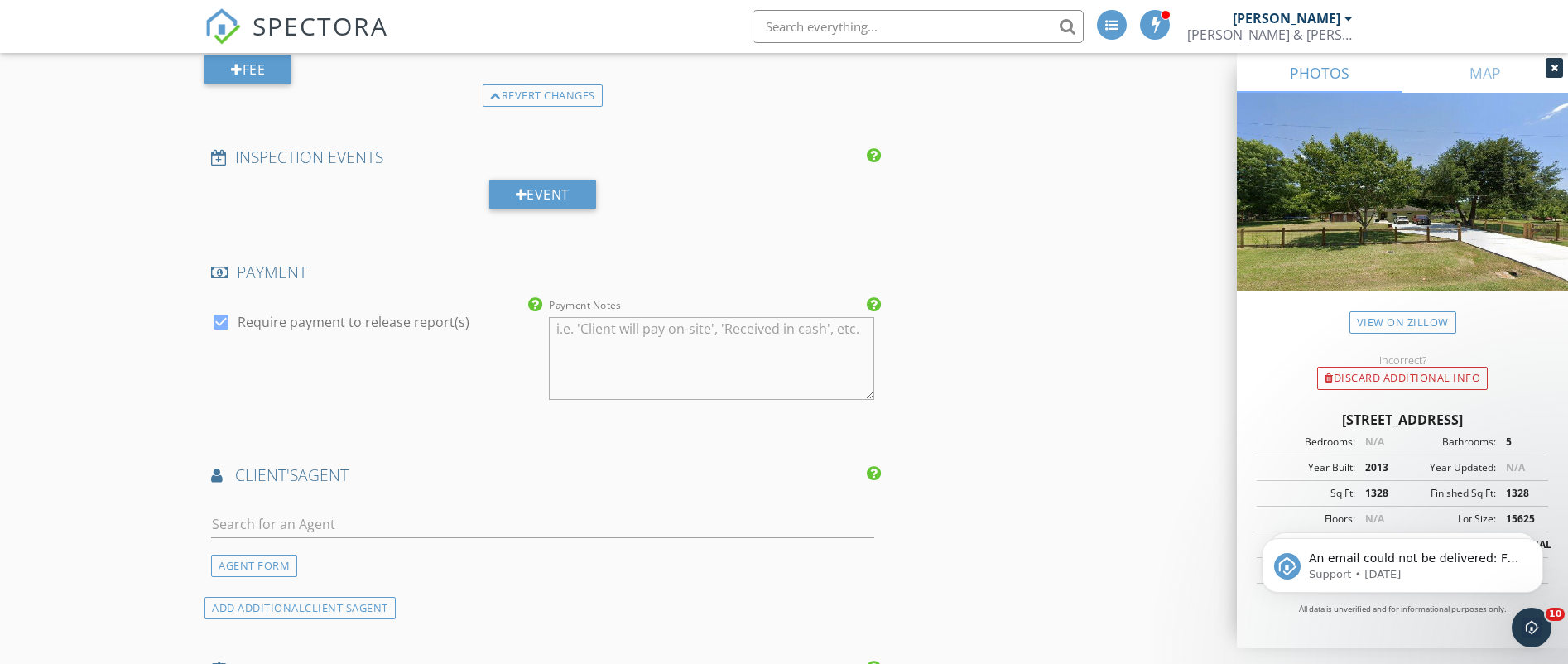
click at [617, 365] on textarea "Payment Notes" at bounding box center [711, 358] width 324 height 83
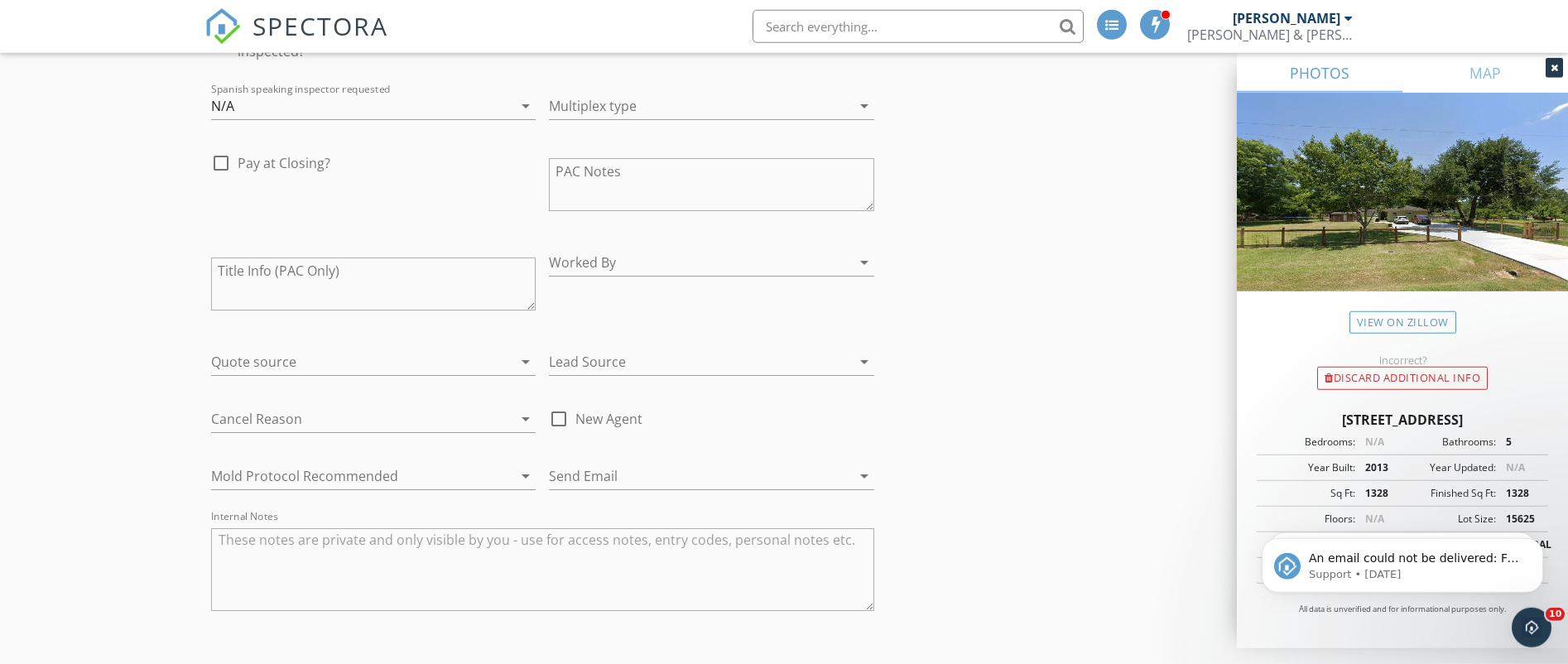
scroll to position [3376, 0]
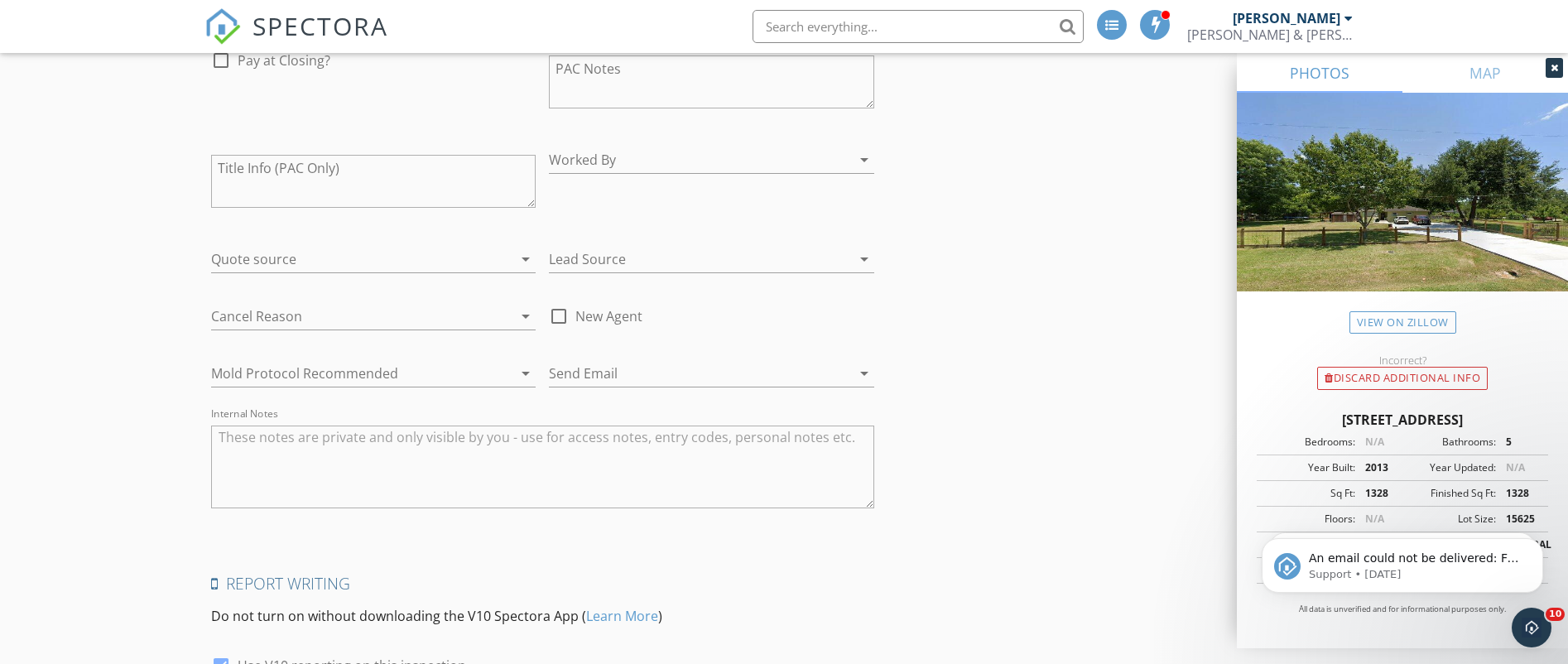
type textarea "Dummy Report"
click at [501, 444] on textarea "Internal Notes" at bounding box center [542, 467] width 663 height 83
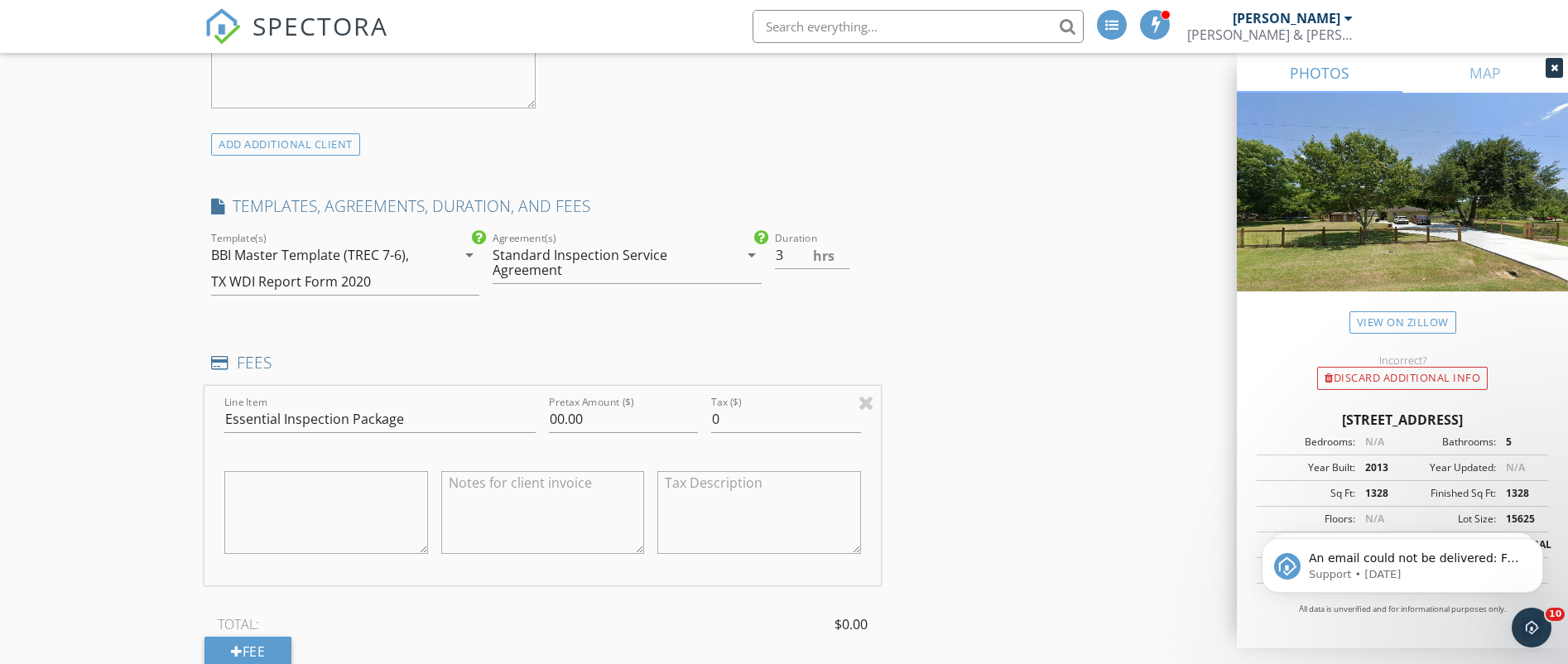
scroll to position [1407, 0]
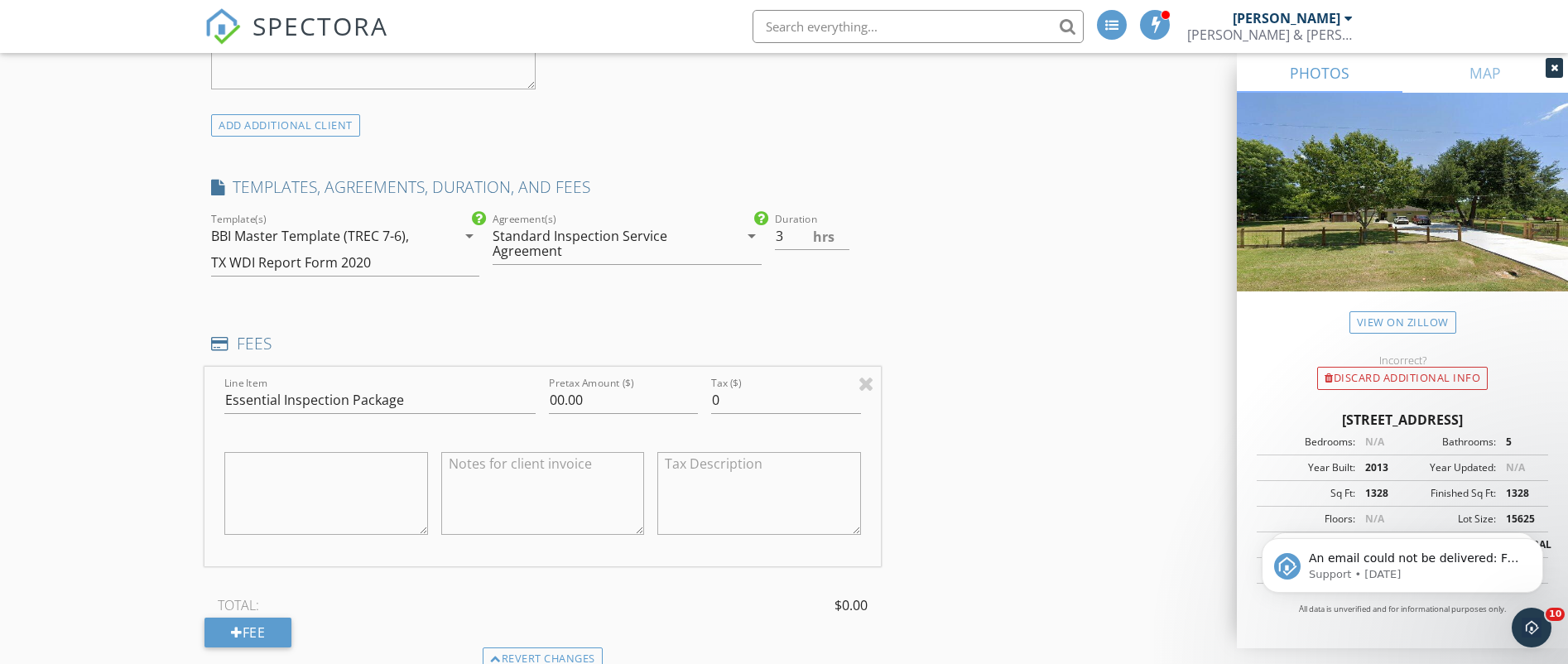
type textarea "Dummy Report"
click at [334, 476] on textarea at bounding box center [325, 493] width 203 height 83
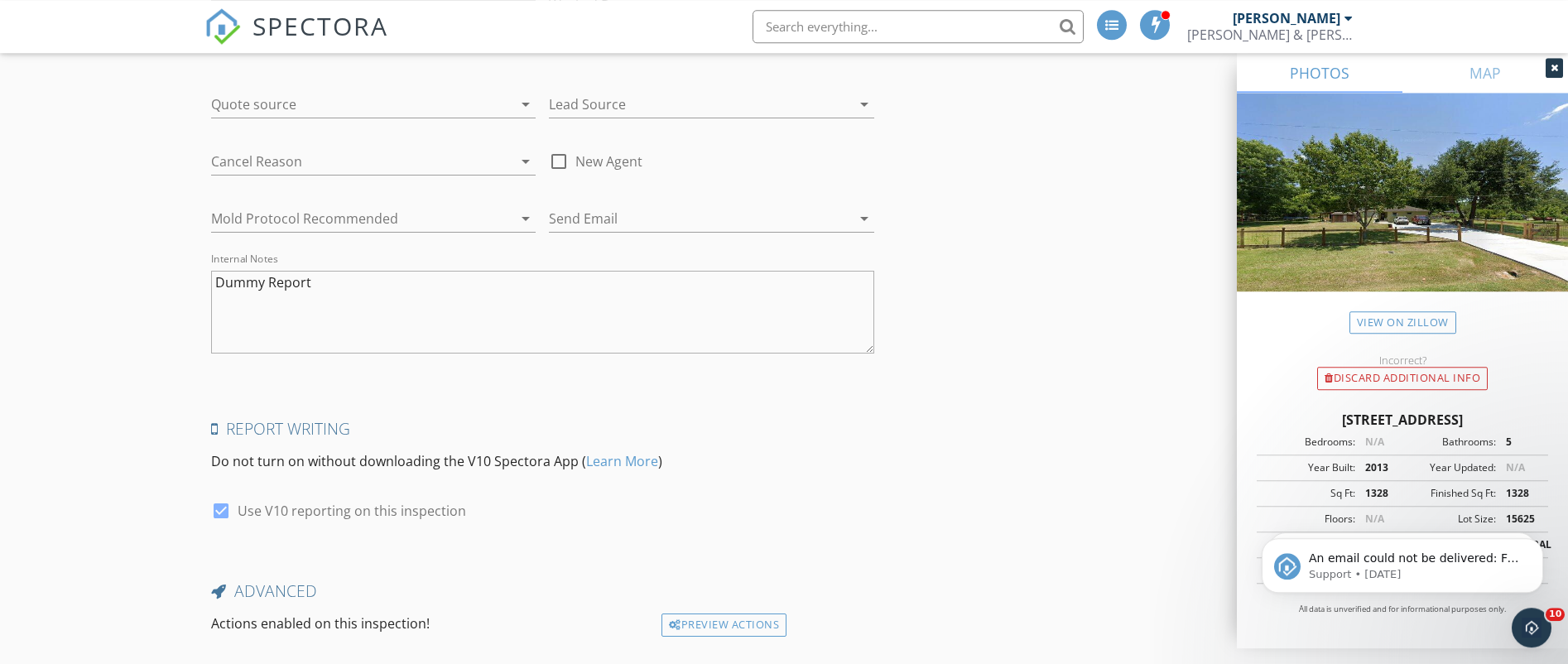
scroll to position [3627, 0]
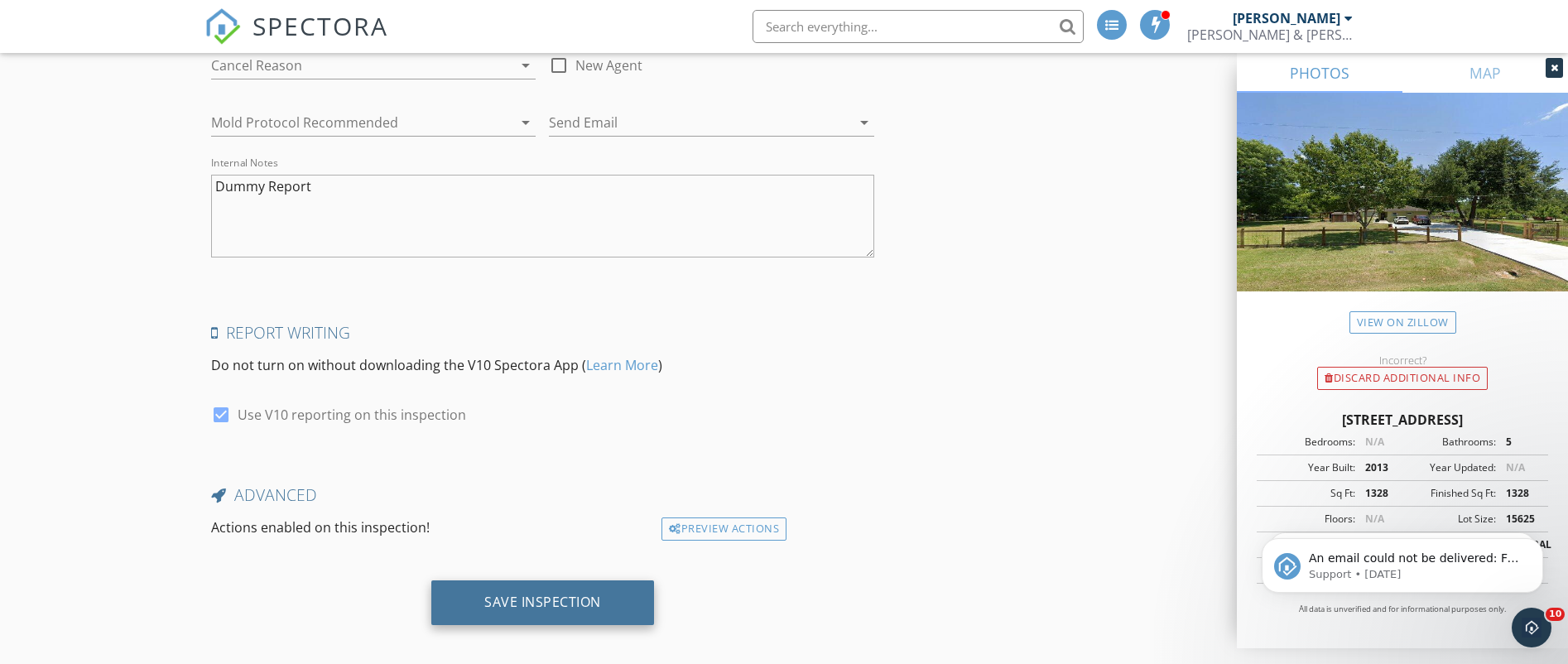
type textarea "Dummy Report"
click at [561, 593] on div "Save Inspection" at bounding box center [542, 601] width 116 height 16
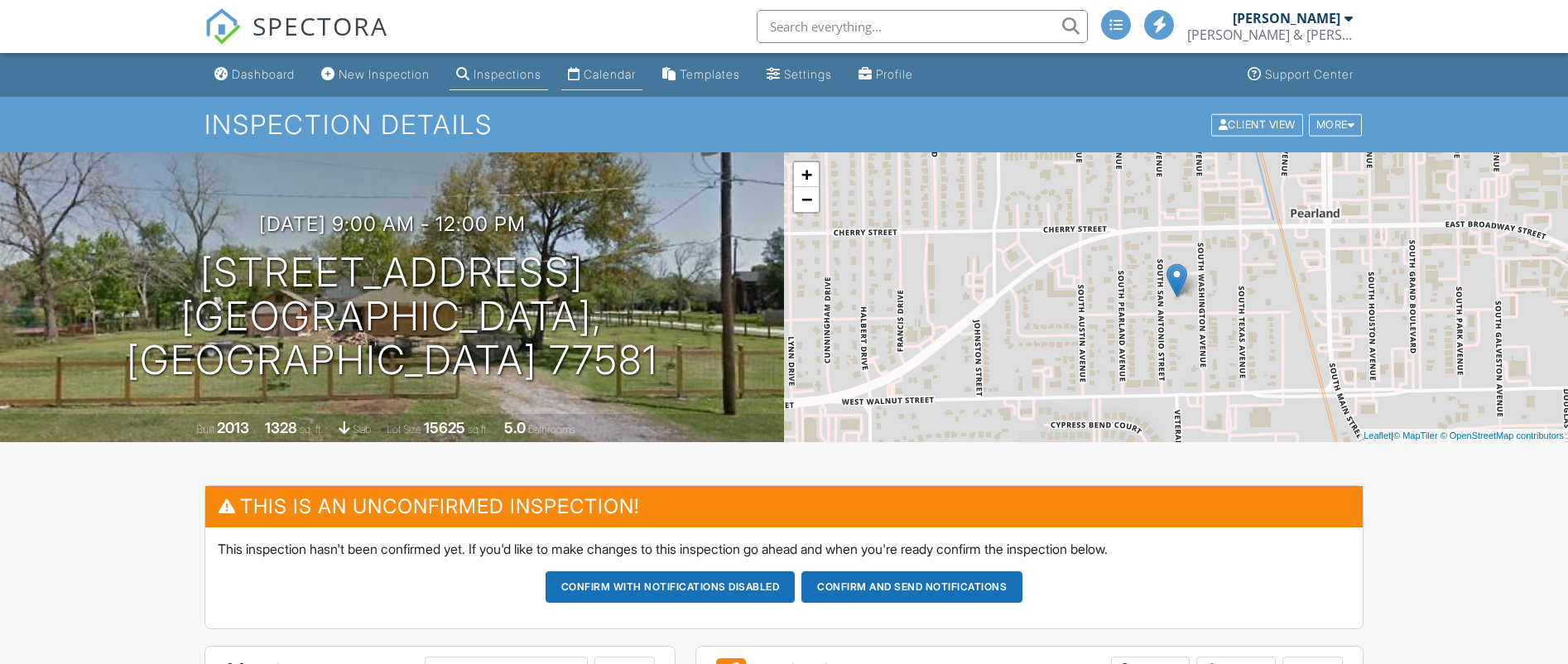
click at [635, 73] on div "Calendar" at bounding box center [609, 73] width 52 height 14
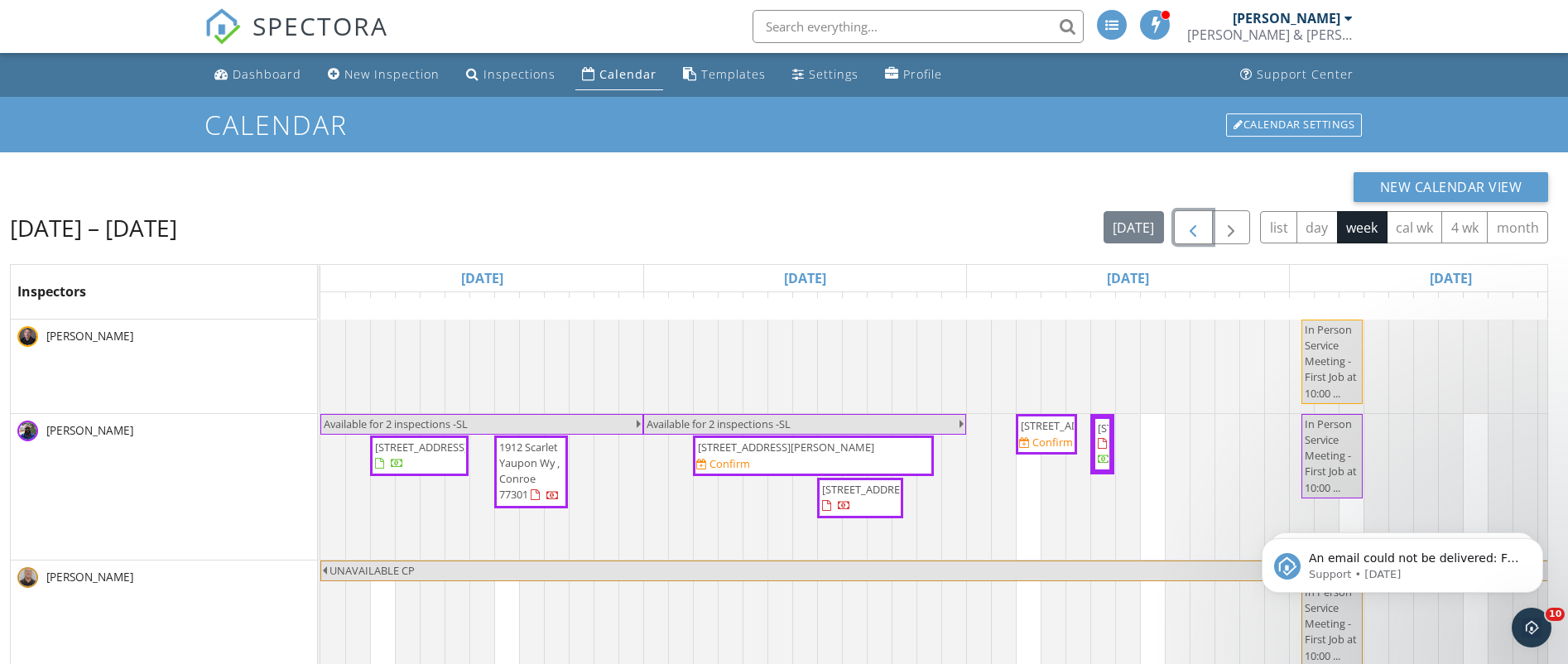
click at [1204, 226] on button "button" at bounding box center [1193, 227] width 39 height 34
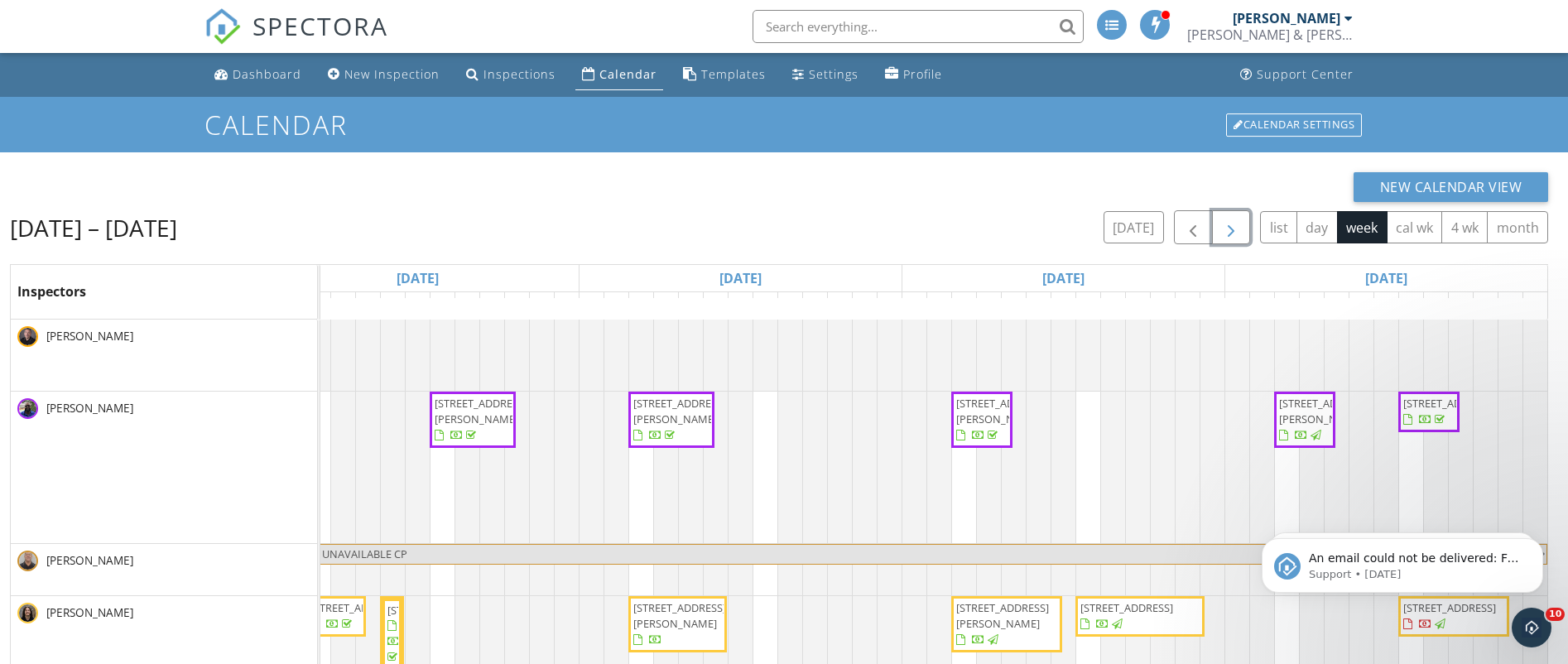
click at [1232, 228] on span "button" at bounding box center [1230, 227] width 20 height 20
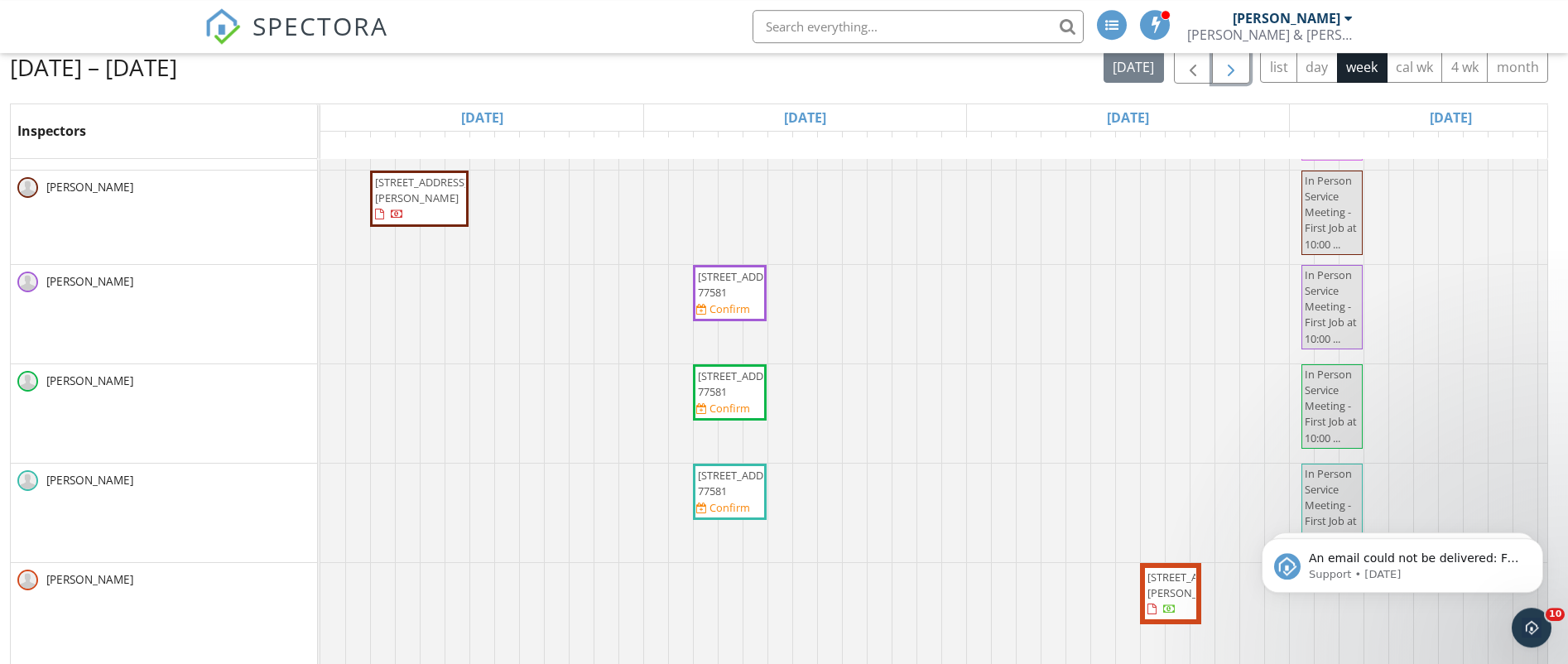
scroll to position [220, 0]
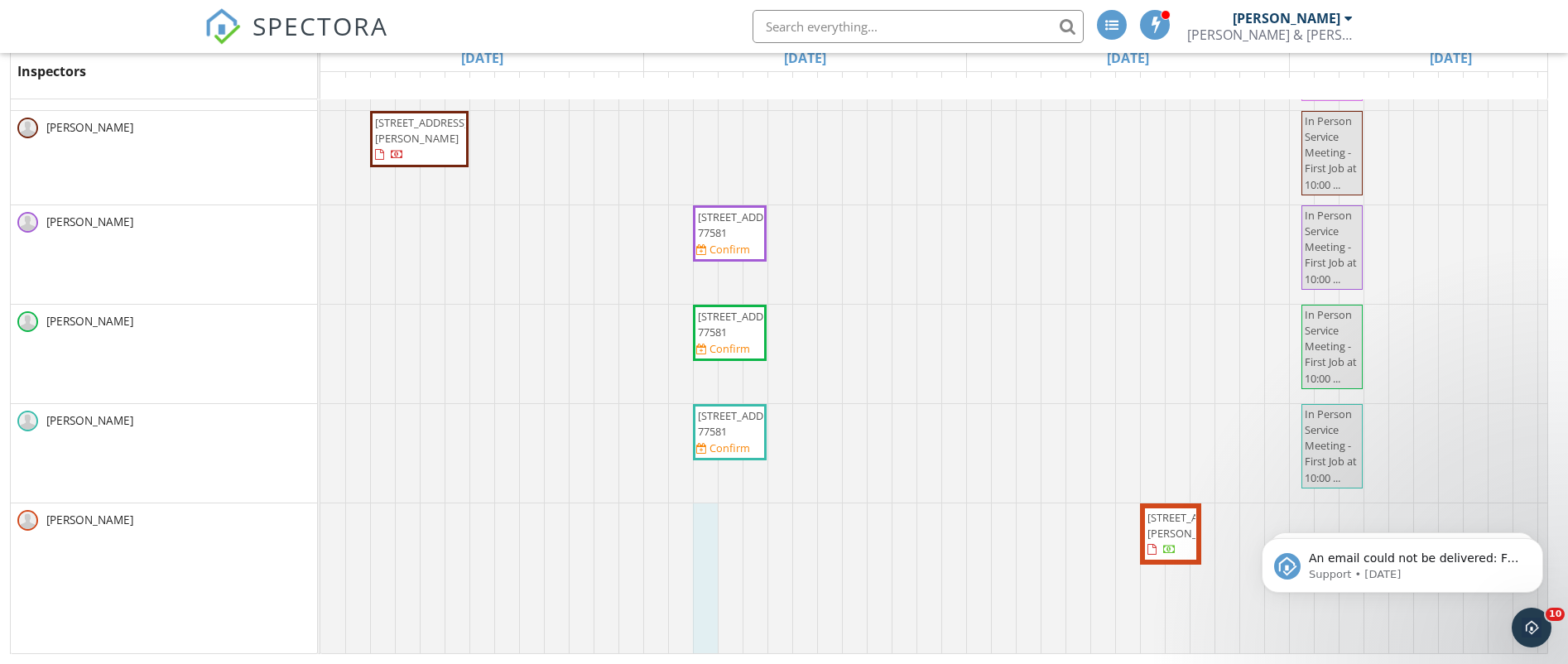
click at [321, 503] on div at bounding box center [321, 578] width 0 height 151
click at [707, 430] on link "Inspection" at bounding box center [702, 431] width 85 height 27
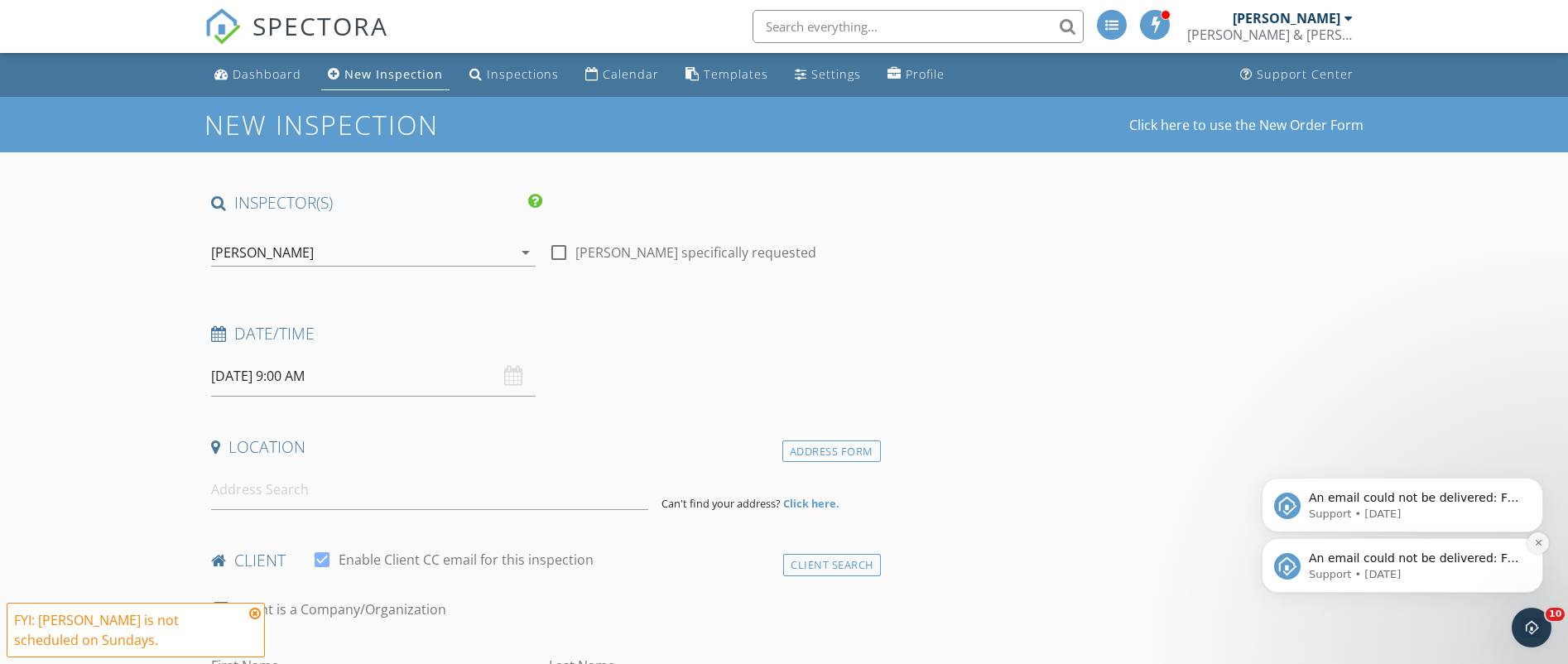
click at [1537, 543] on icon "Dismiss notification" at bounding box center [1538, 543] width 10 height 10
click at [1536, 537] on button "Dismiss notification" at bounding box center [1537, 543] width 22 height 22
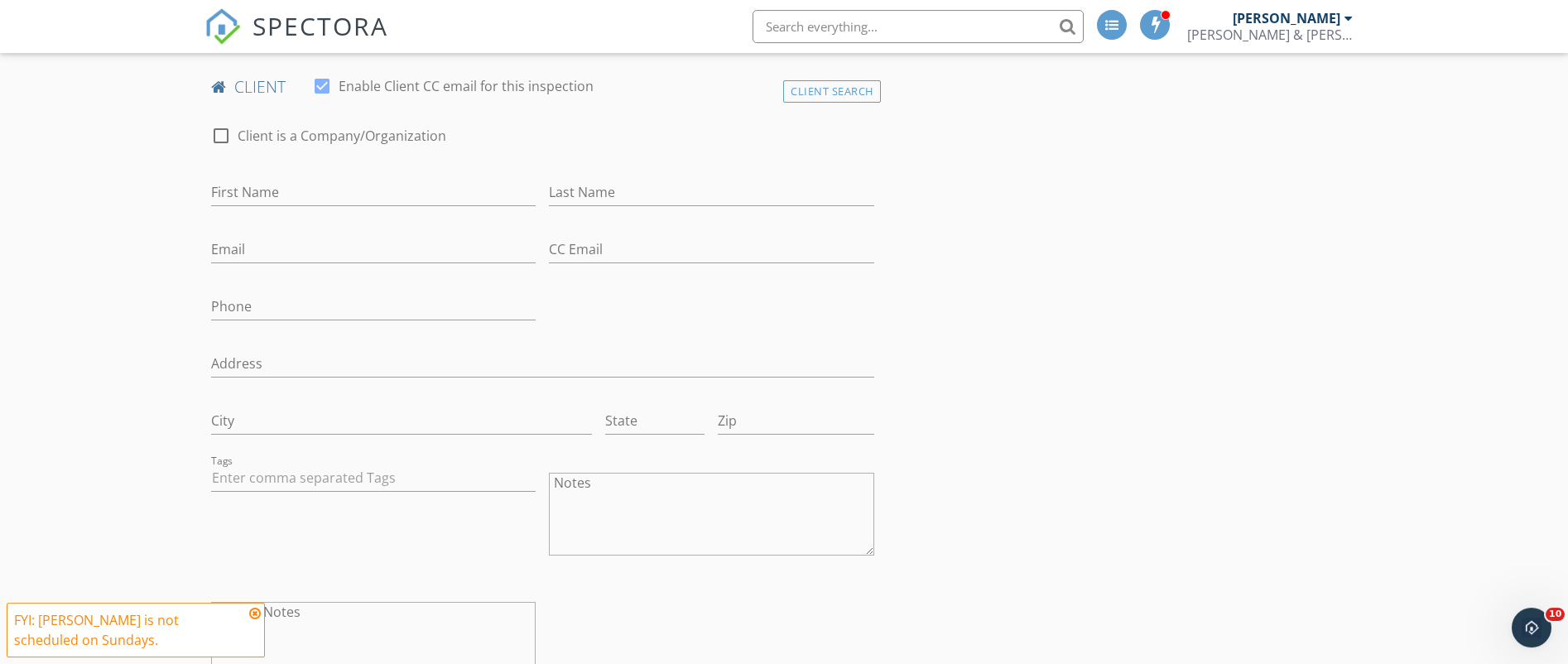
scroll to position [563, 0]
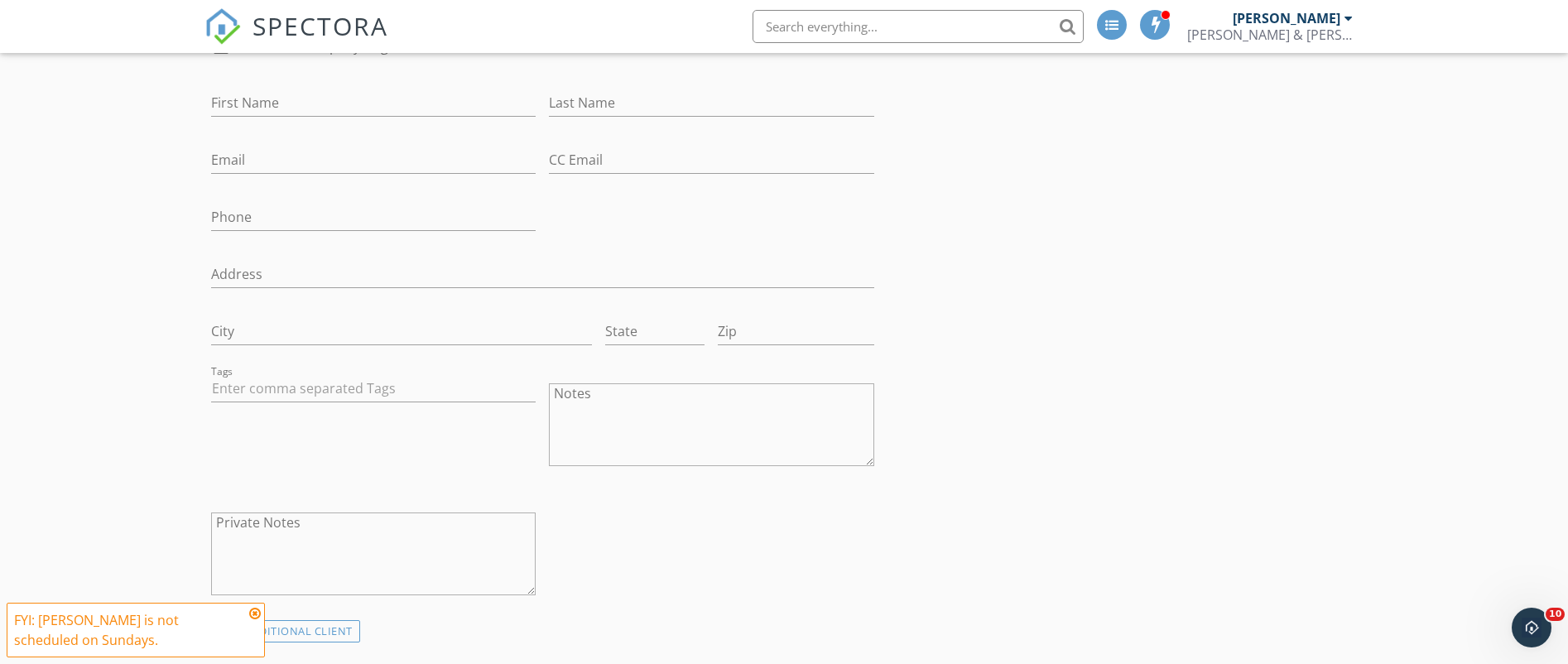
click at [621, 414] on textarea "Notes" at bounding box center [711, 425] width 324 height 83
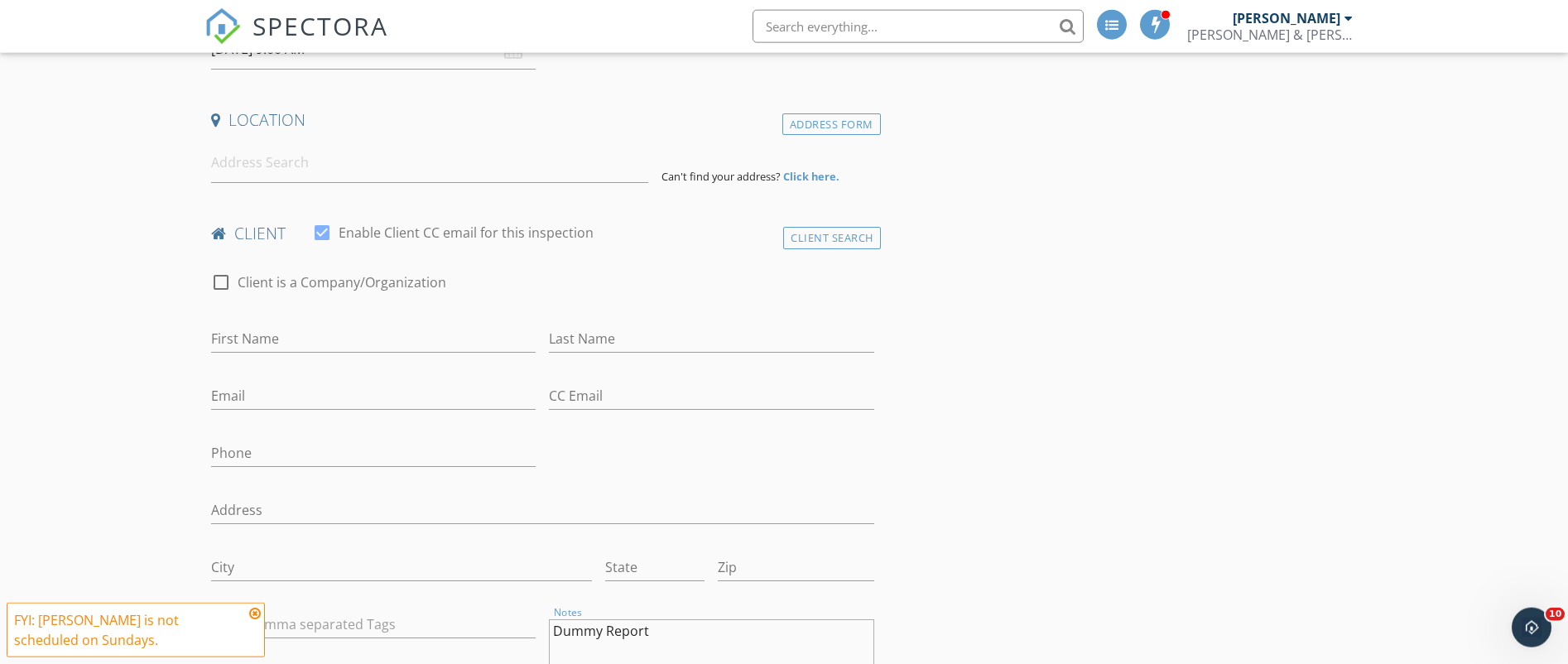
scroll to position [281, 0]
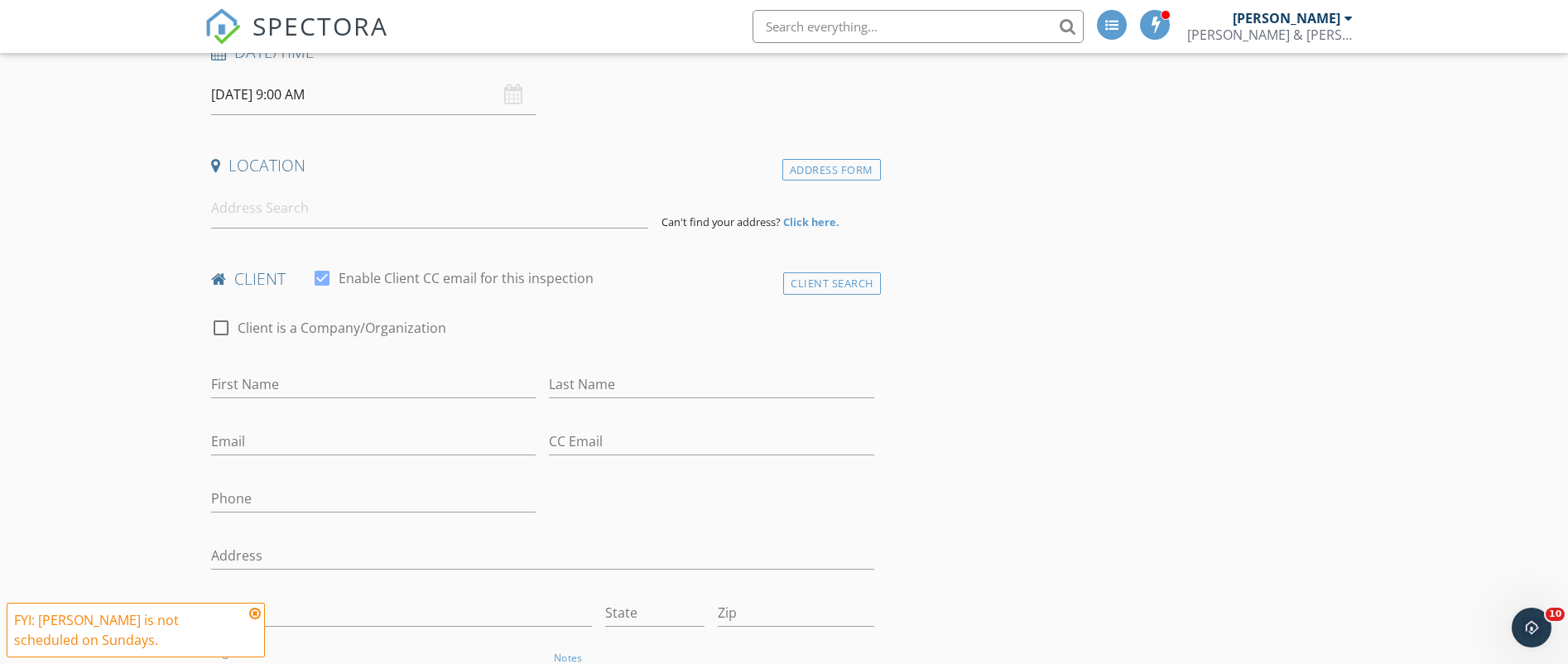
type textarea "Dummy Report"
click at [274, 206] on input at bounding box center [429, 208] width 437 height 41
type input "2431 S San Antonio St, Pearland, TX, USA"
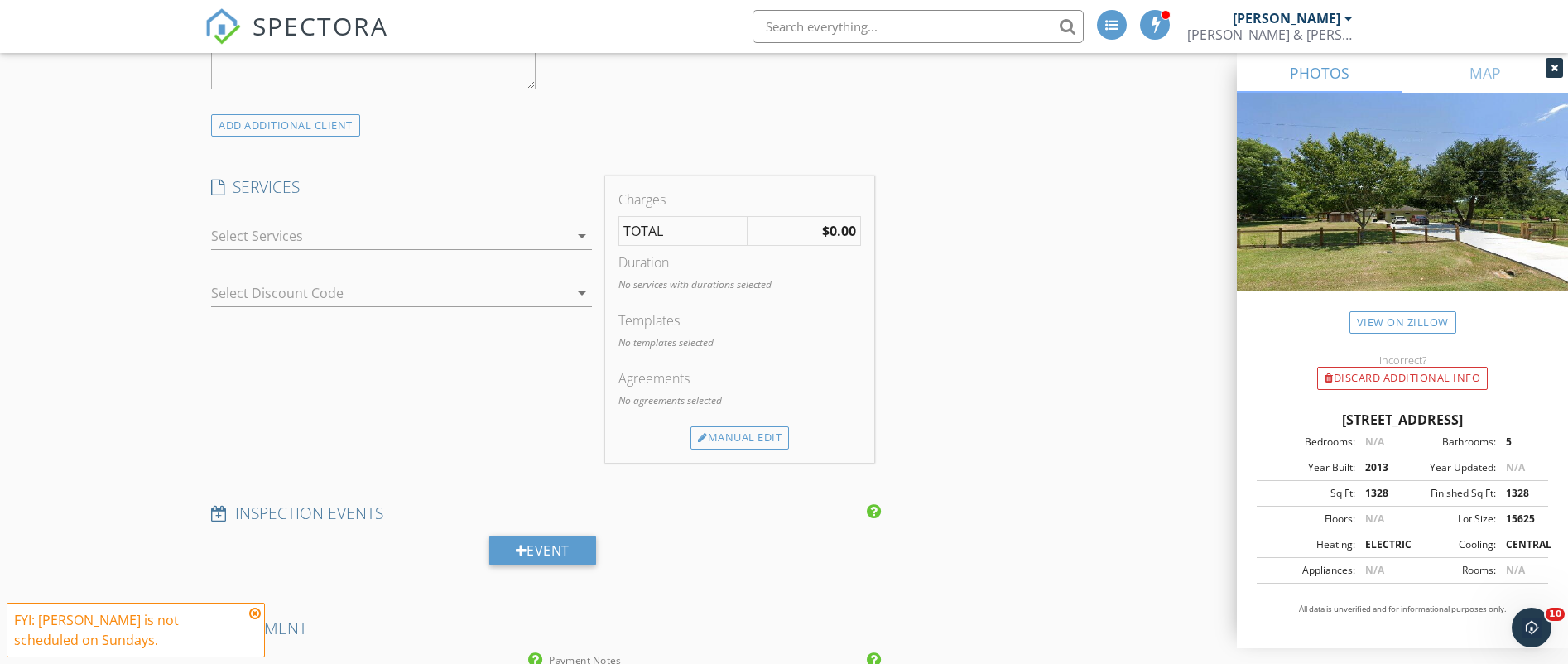
scroll to position [1126, 0]
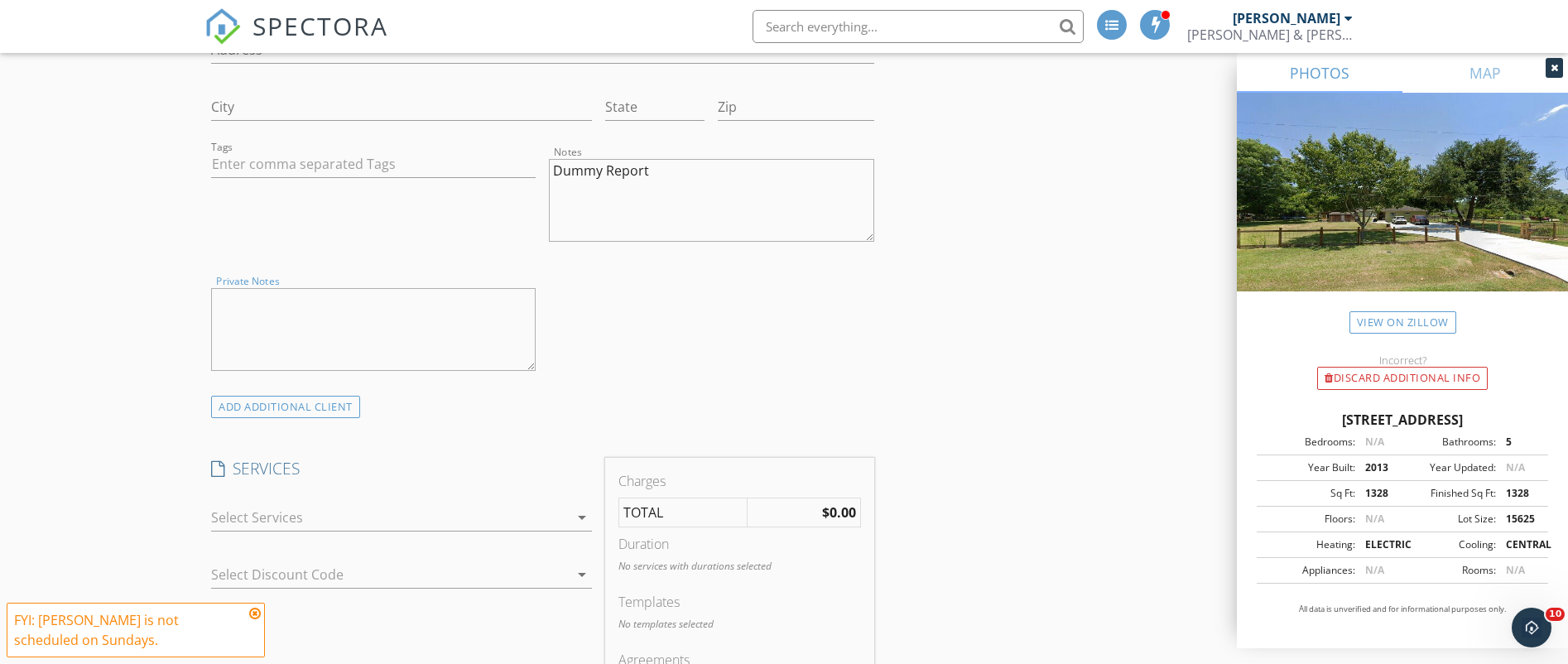
click at [377, 310] on textarea "Private Notes" at bounding box center [373, 329] width 324 height 83
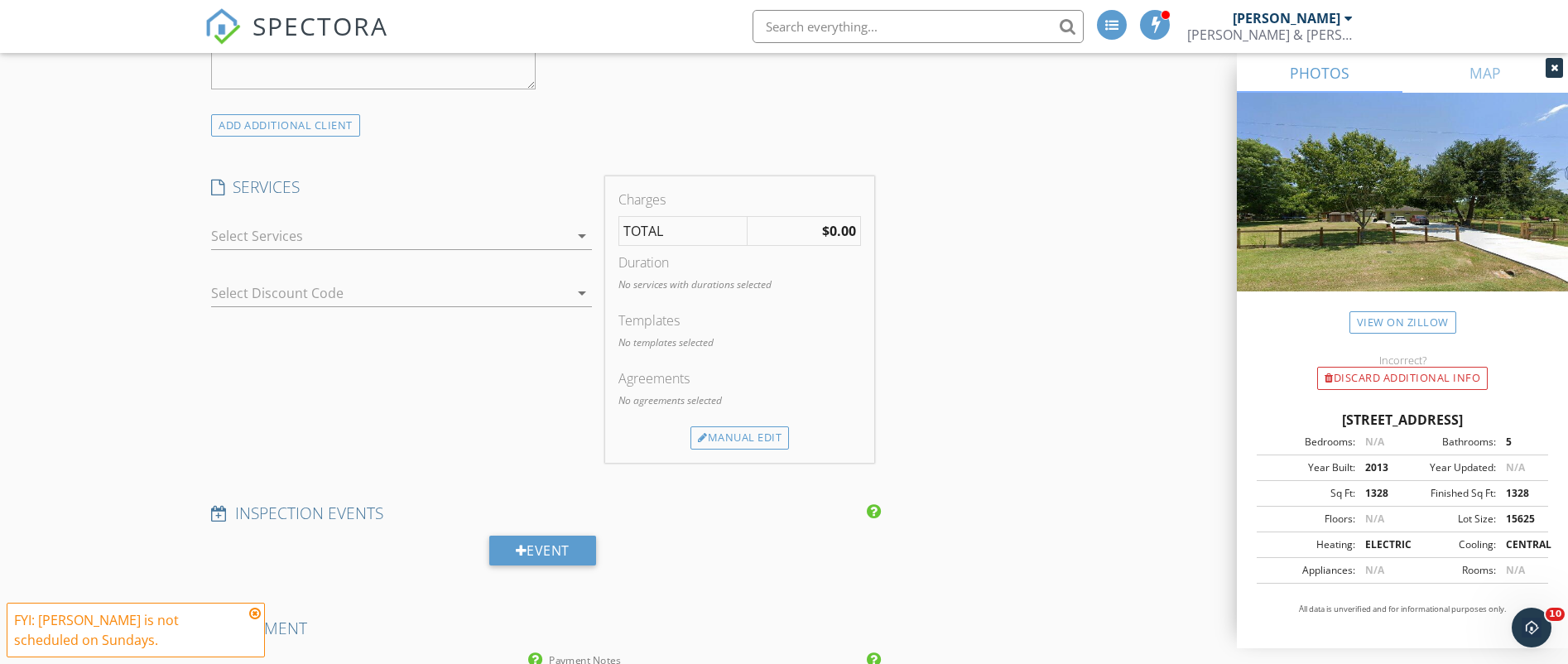
type textarea "Dummy Report"
click at [581, 231] on icon "arrow_drop_down" at bounding box center [581, 236] width 20 height 20
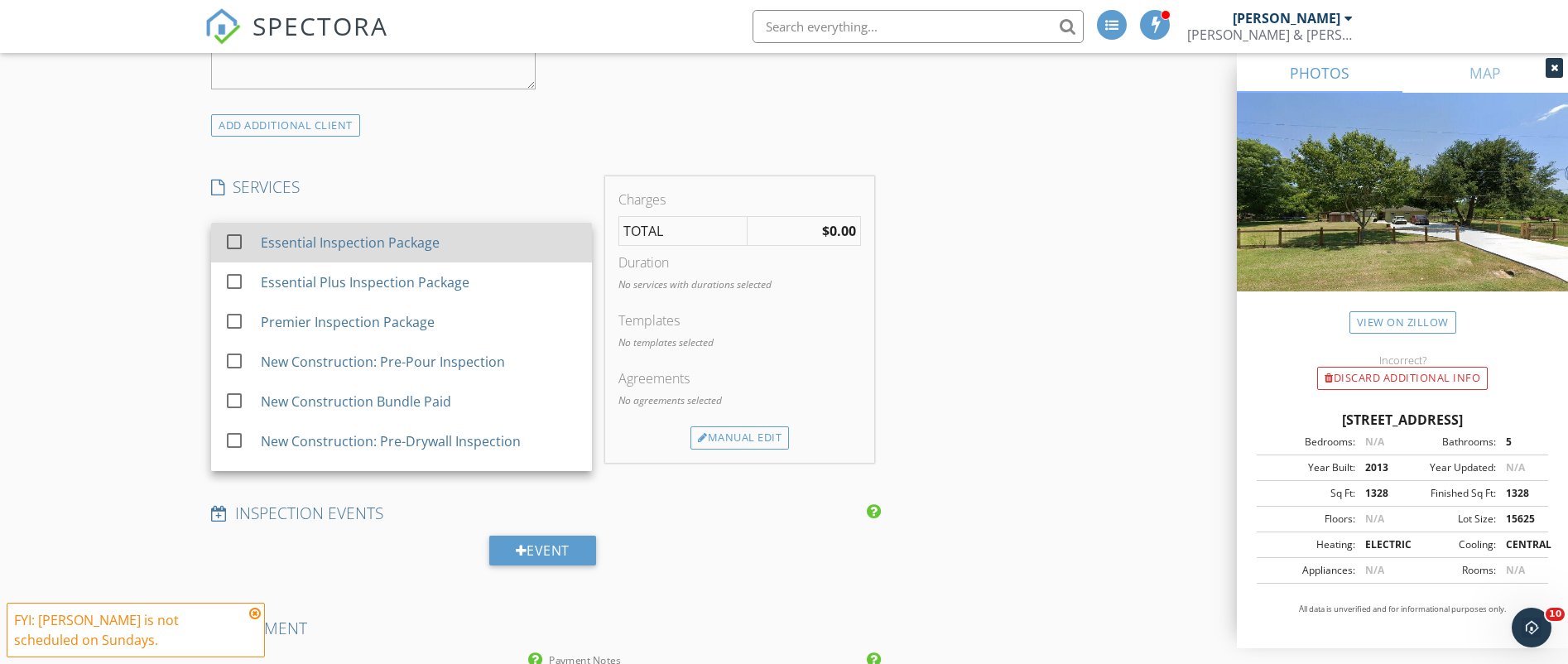
click at [250, 234] on div "check_box_outline_blank" at bounding box center [238, 241] width 27 height 20
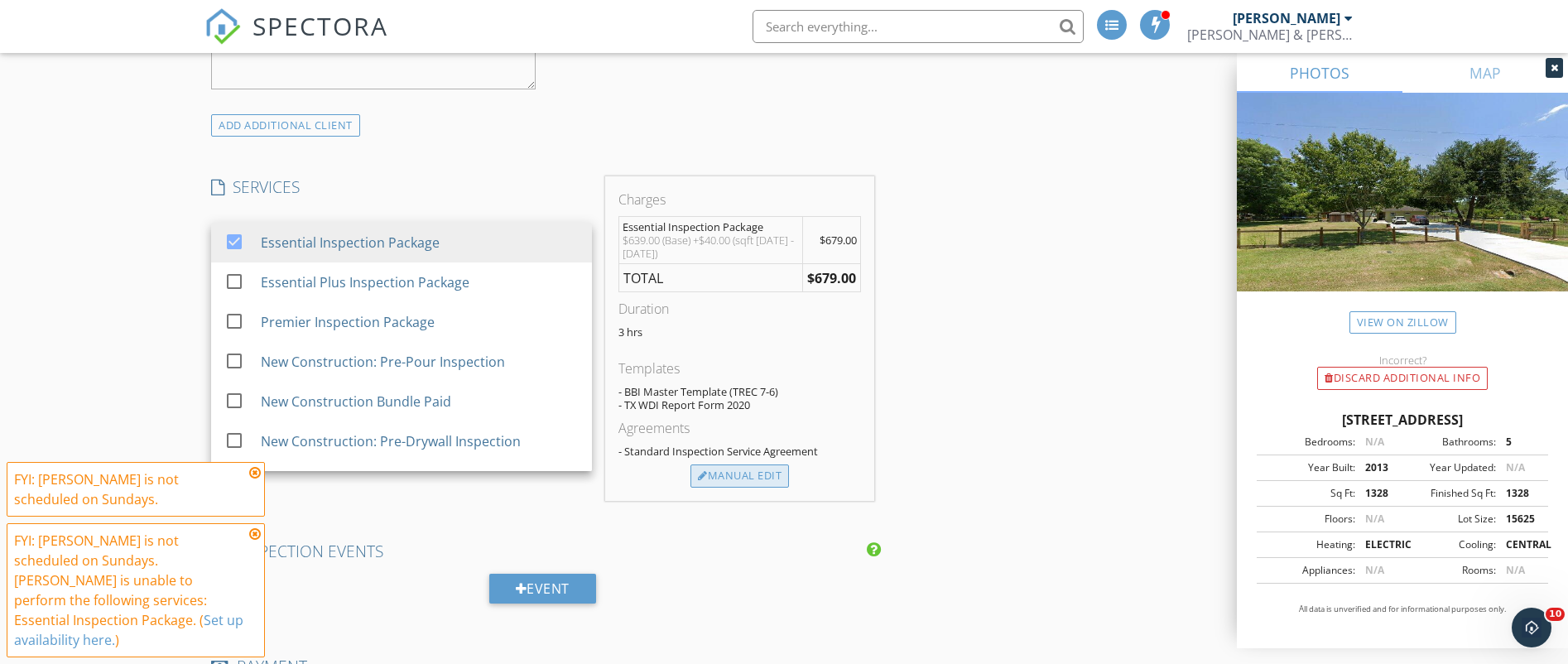
click at [767, 477] on div "Manual Edit" at bounding box center [739, 476] width 98 height 23
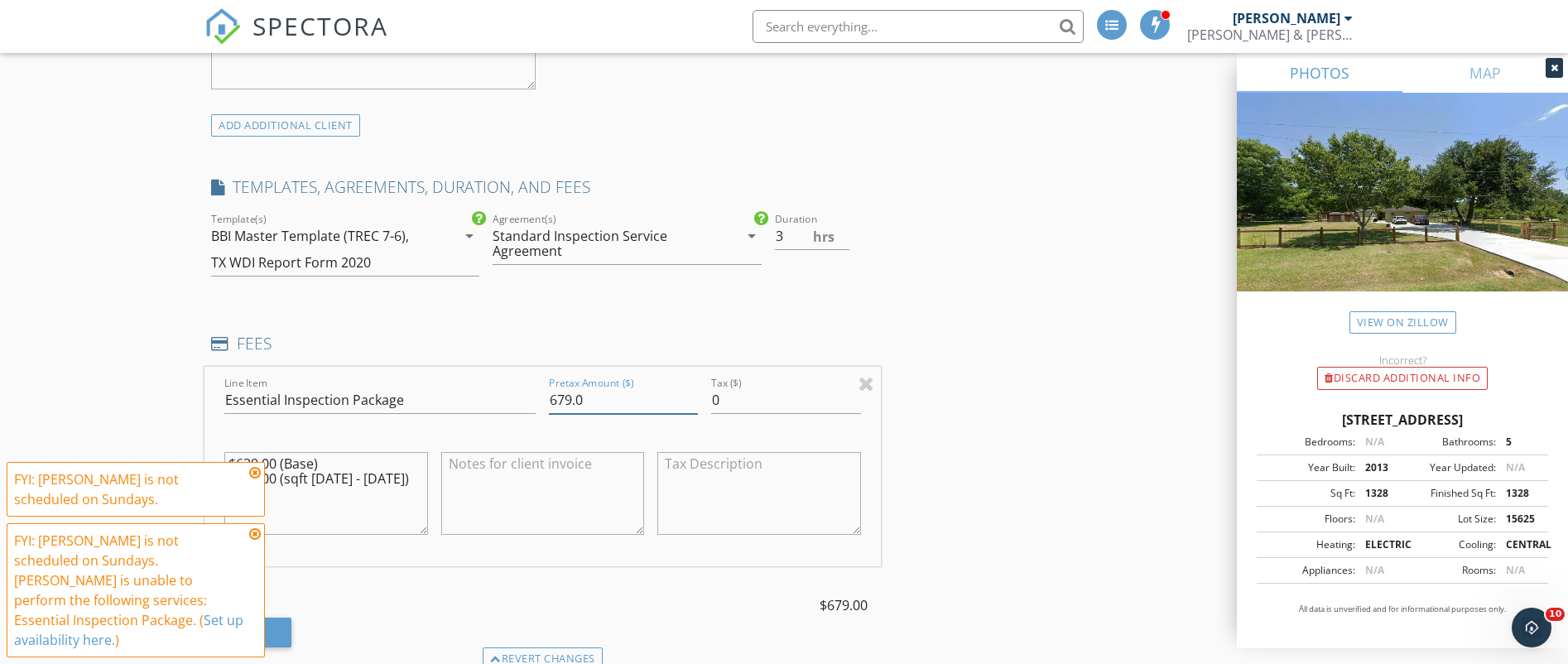
click at [610, 400] on input "679.0" at bounding box center [623, 400] width 149 height 28
type input "6"
type input "00.00"
drag, startPoint x: 402, startPoint y: 479, endPoint x: 200, endPoint y: 464, distance: 202.6
click at [224, 464] on textarea "$639.00 (Base) +$40.00 (sqft 1000 - 1500)" at bounding box center [325, 493] width 203 height 83
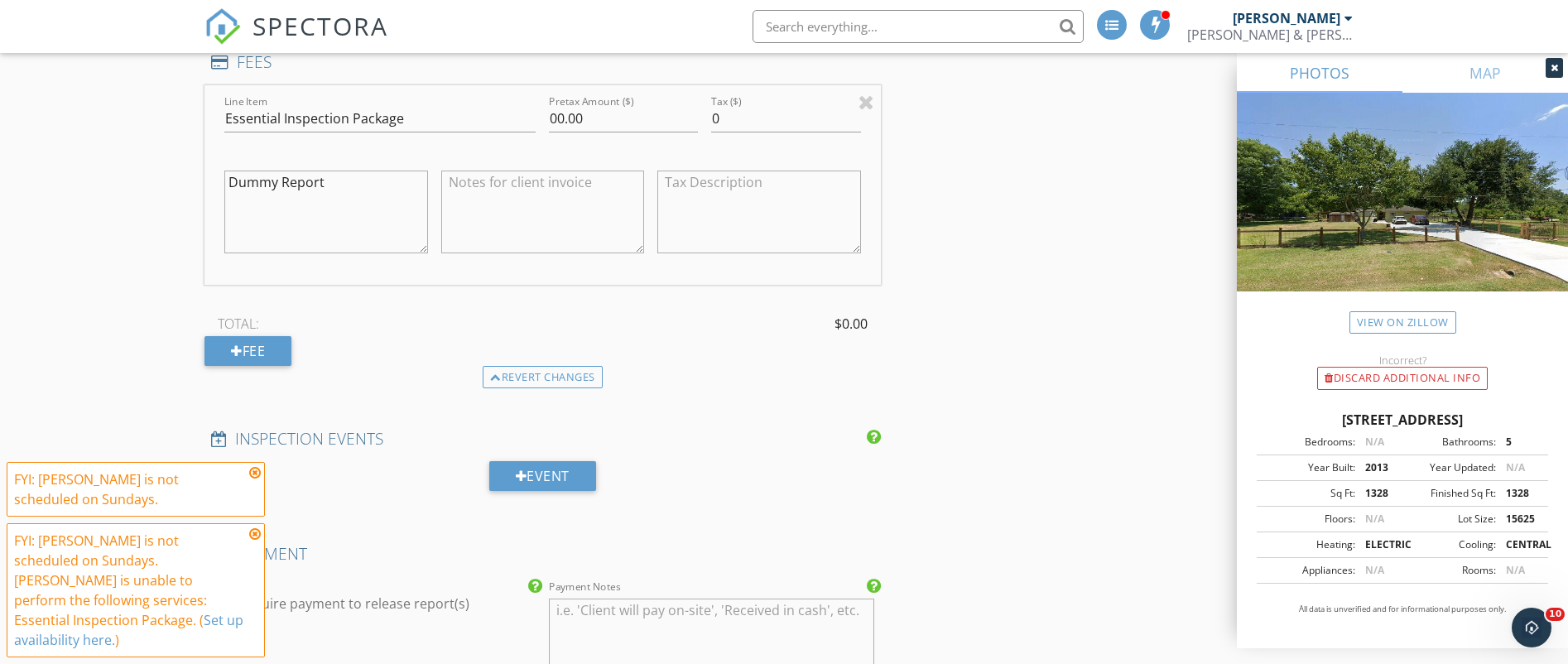
scroll to position [1969, 0]
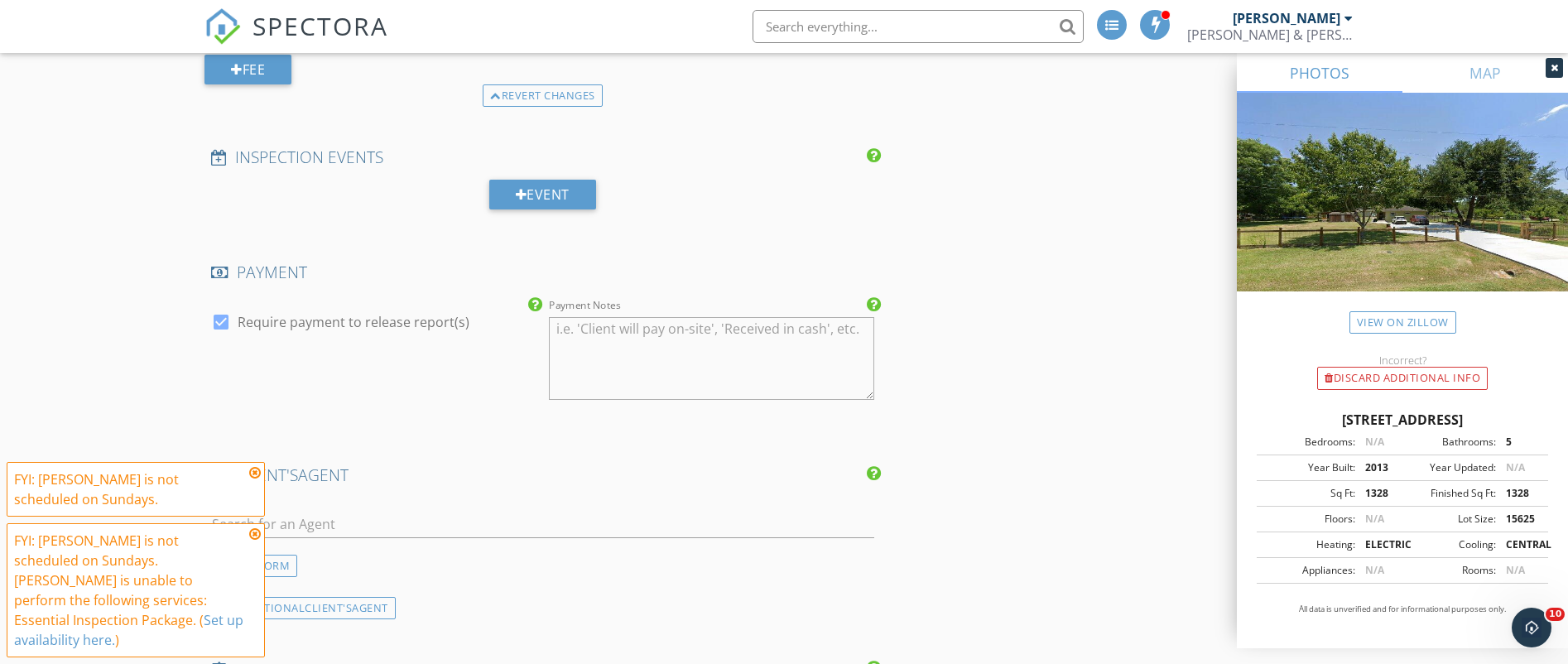
type textarea "Dummy Report"
click at [647, 340] on textarea "Payment Notes" at bounding box center [711, 358] width 324 height 83
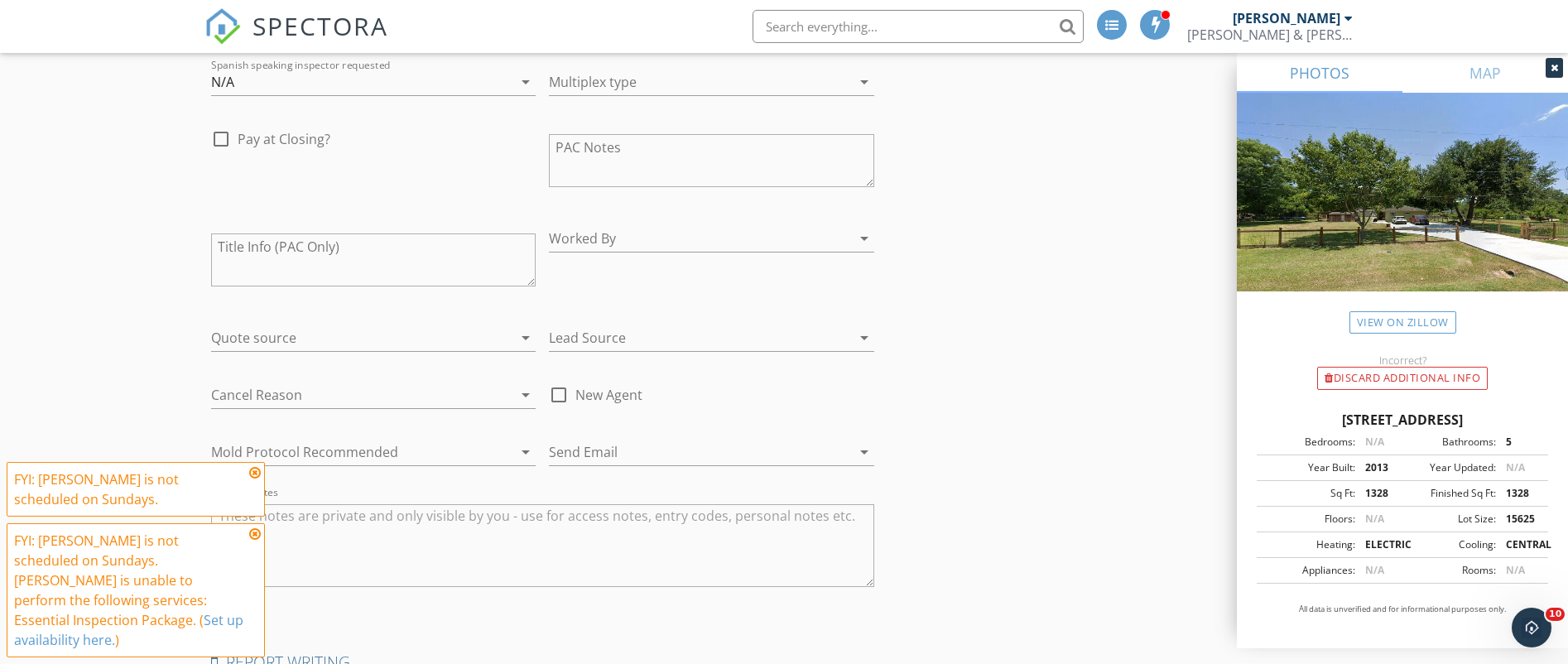
scroll to position [3376, 0]
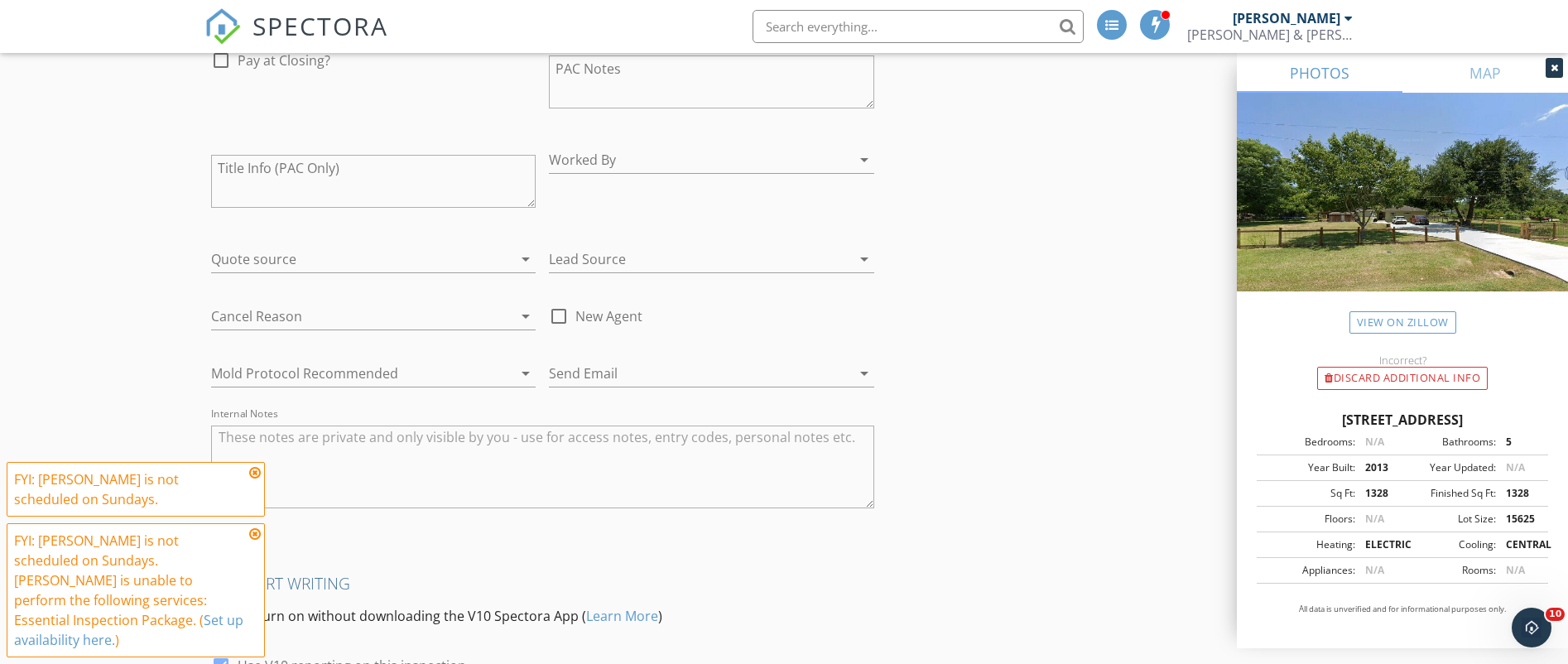
type textarea "Dummy Report"
click at [459, 447] on textarea "Internal Notes" at bounding box center [542, 467] width 663 height 83
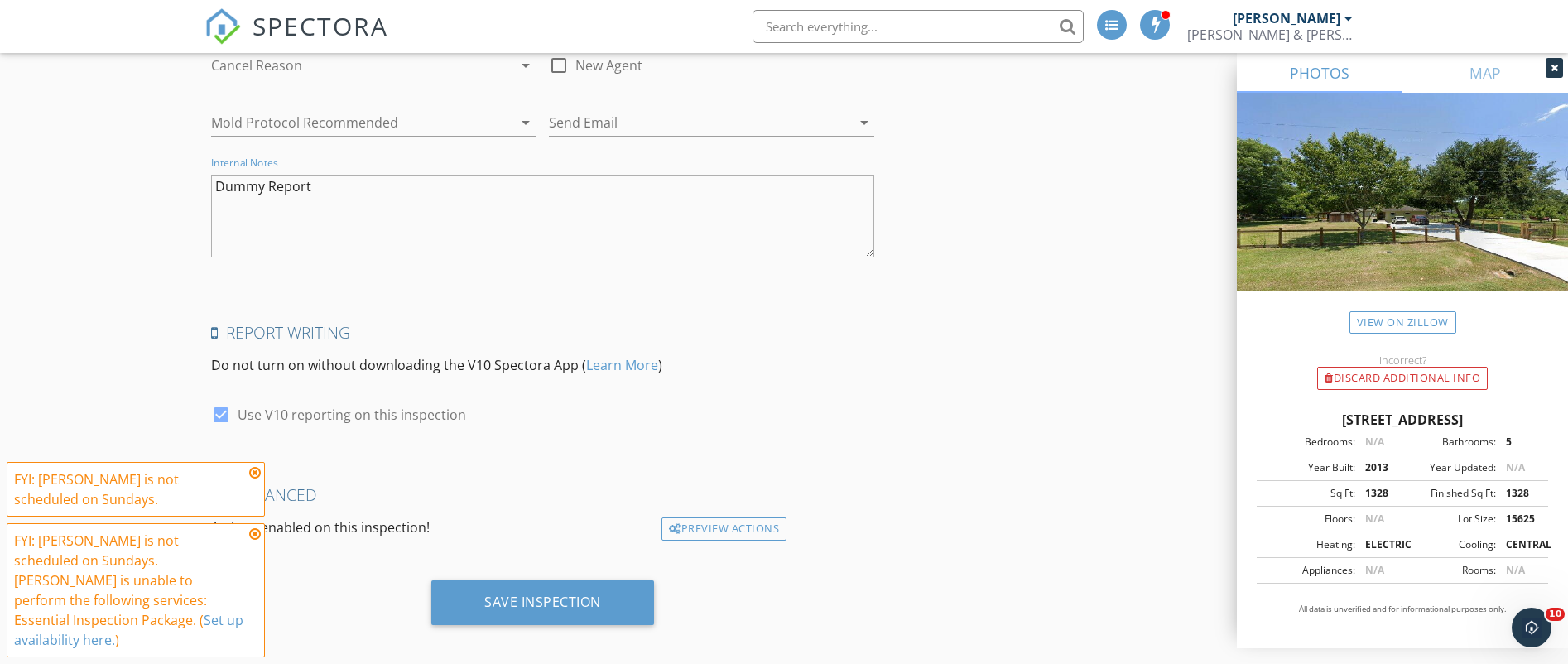
type textarea "Dummy Report"
click at [256, 479] on icon at bounding box center [255, 472] width 11 height 13
click at [257, 540] on icon at bounding box center [255, 534] width 11 height 13
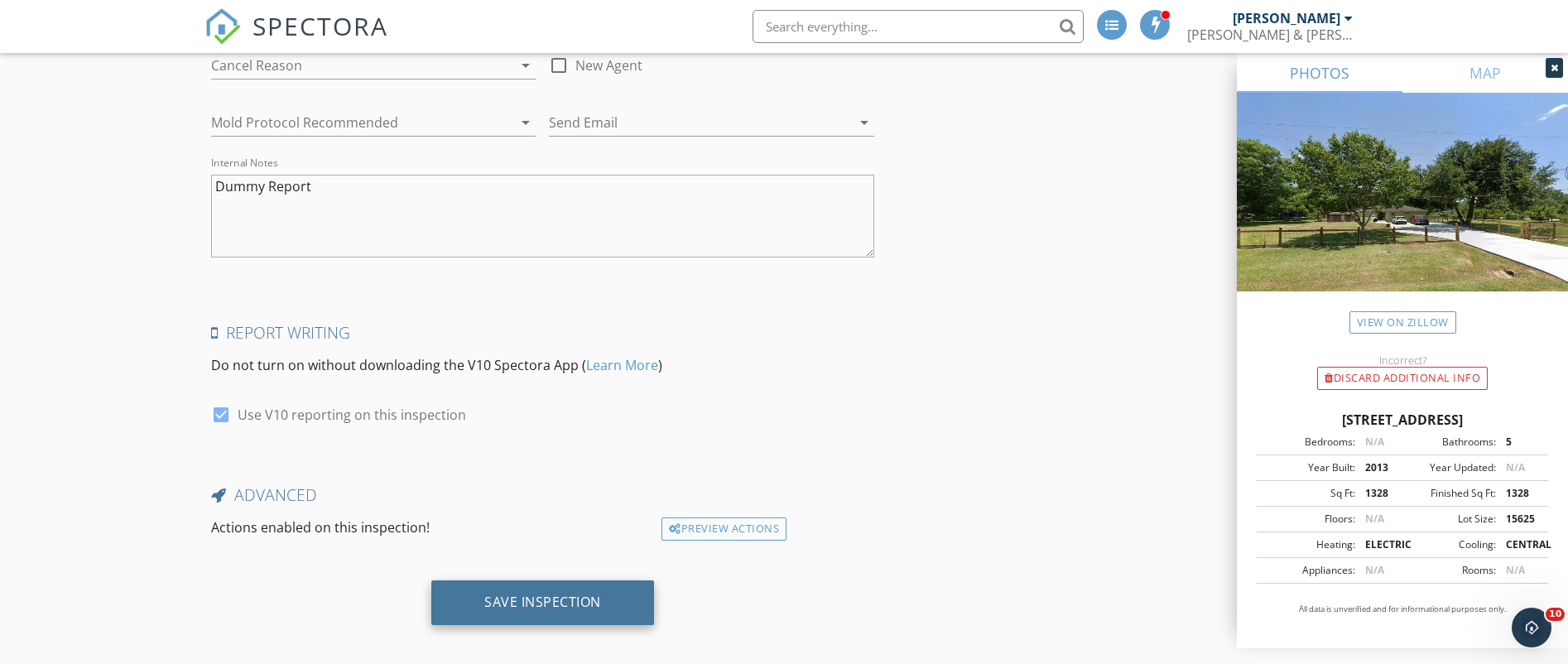
click at [575, 593] on div "Save Inspection" at bounding box center [542, 601] width 116 height 16
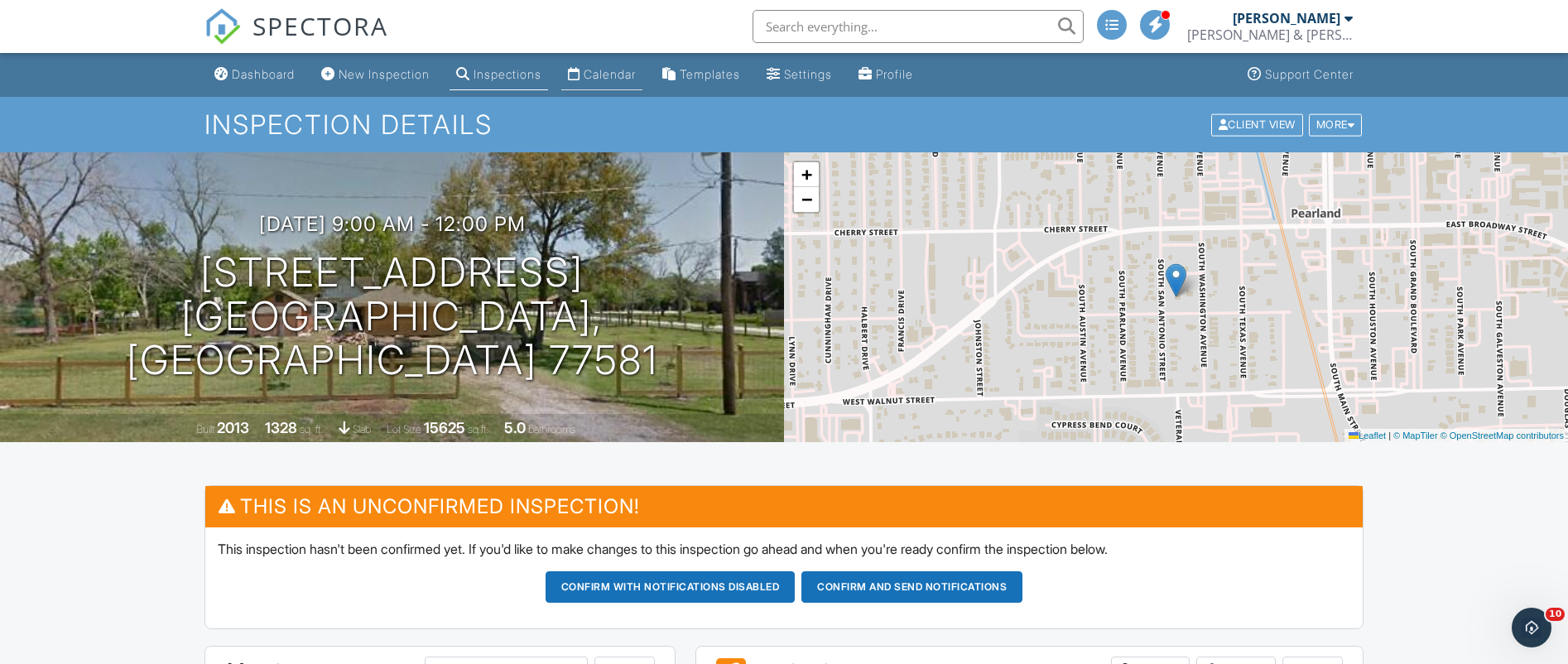
click at [636, 75] on div "Calendar" at bounding box center [609, 73] width 52 height 14
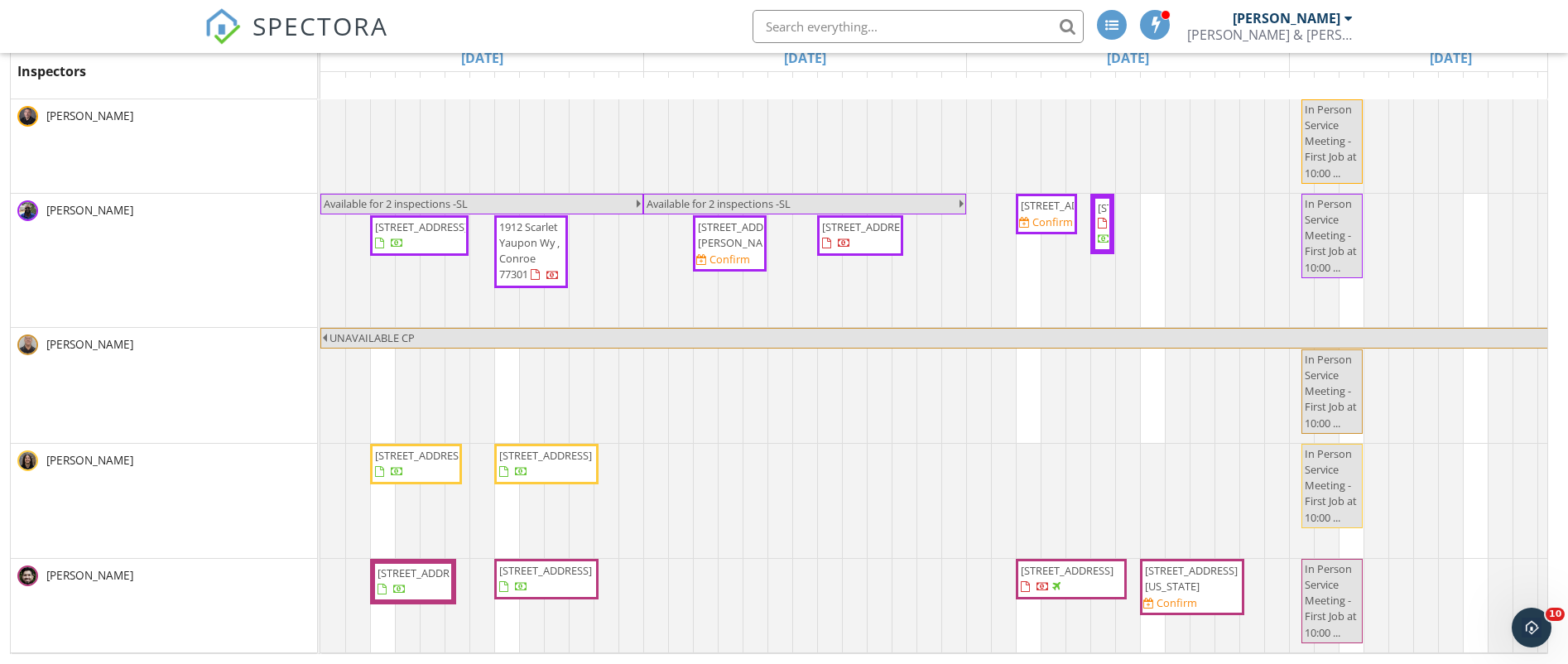
click at [855, 234] on span "[STREET_ADDRESS]" at bounding box center [868, 227] width 93 height 15
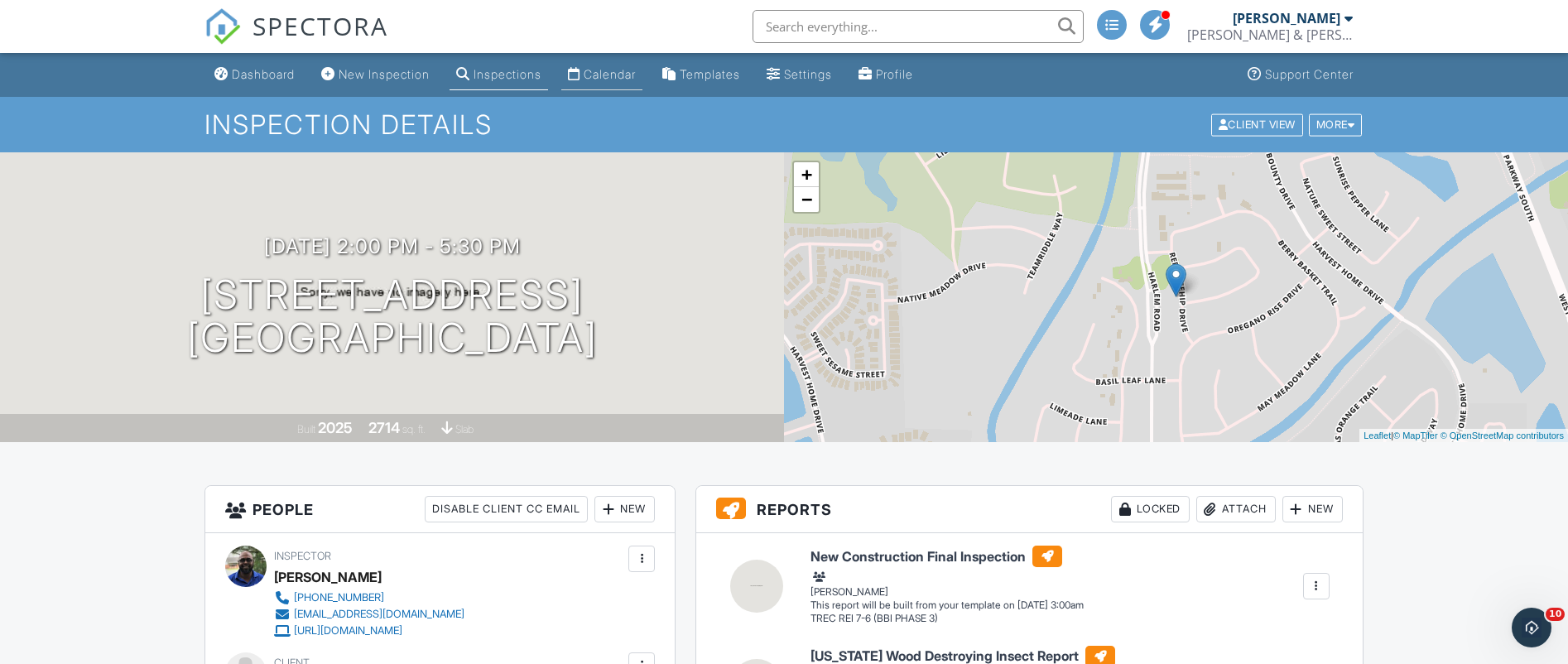
click at [625, 76] on div "Calendar" at bounding box center [609, 73] width 52 height 14
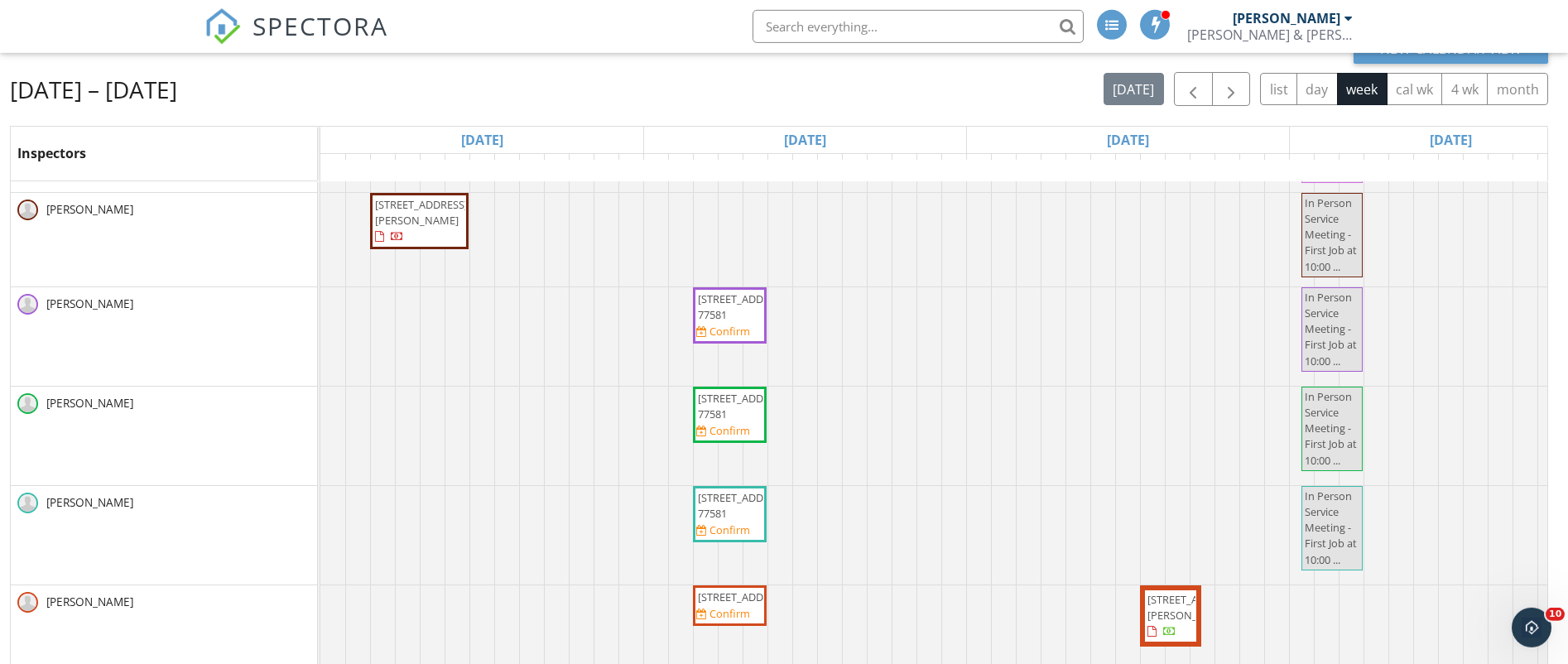
scroll to position [220, 0]
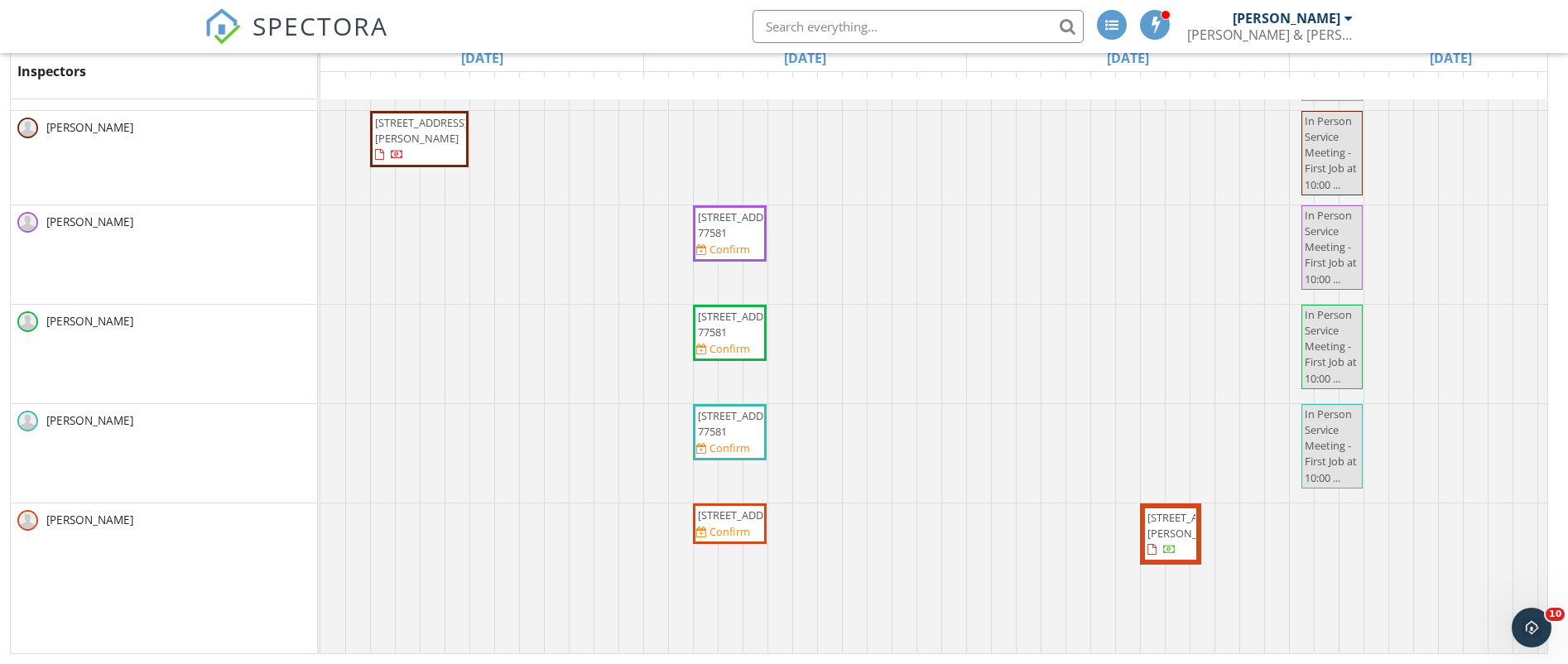
click at [742, 226] on span "2431 San Antonio St, Pearland 77581" at bounding box center [743, 224] width 93 height 31
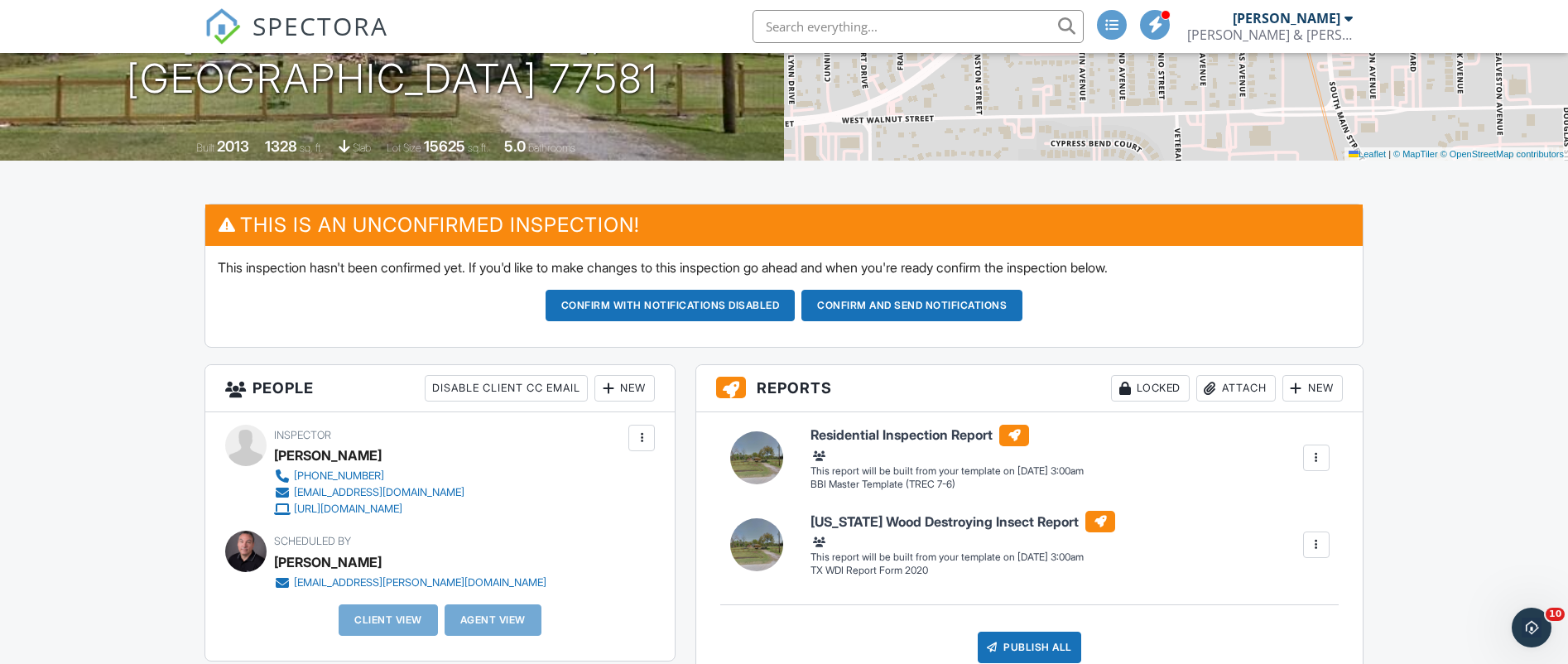
click at [1313, 456] on div at bounding box center [1315, 457] width 16 height 16
click at [1237, 496] on div "Build Now" at bounding box center [1256, 496] width 133 height 20
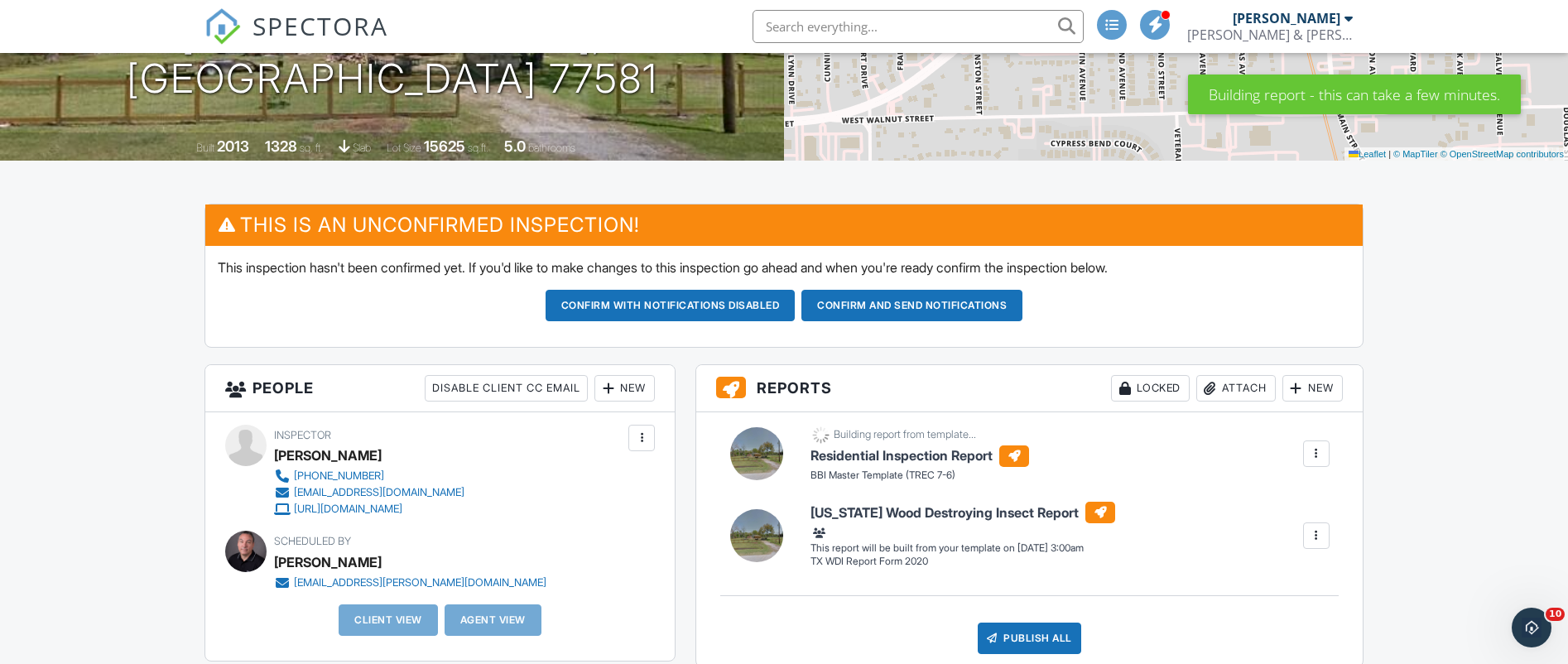
click at [1324, 531] on div at bounding box center [1315, 535] width 16 height 16
click at [1251, 570] on div "Build Now" at bounding box center [1256, 573] width 133 height 20
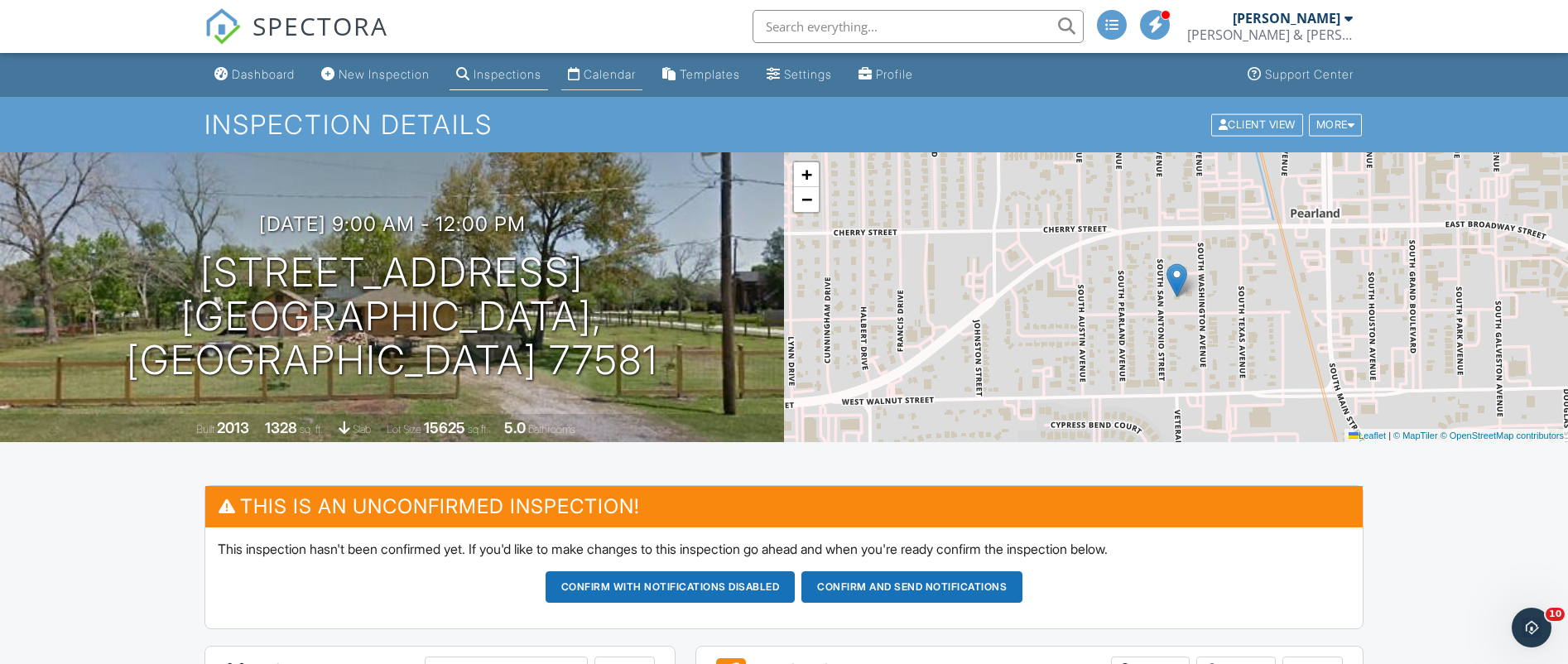
click at [634, 70] on div "Calendar" at bounding box center [609, 73] width 52 height 14
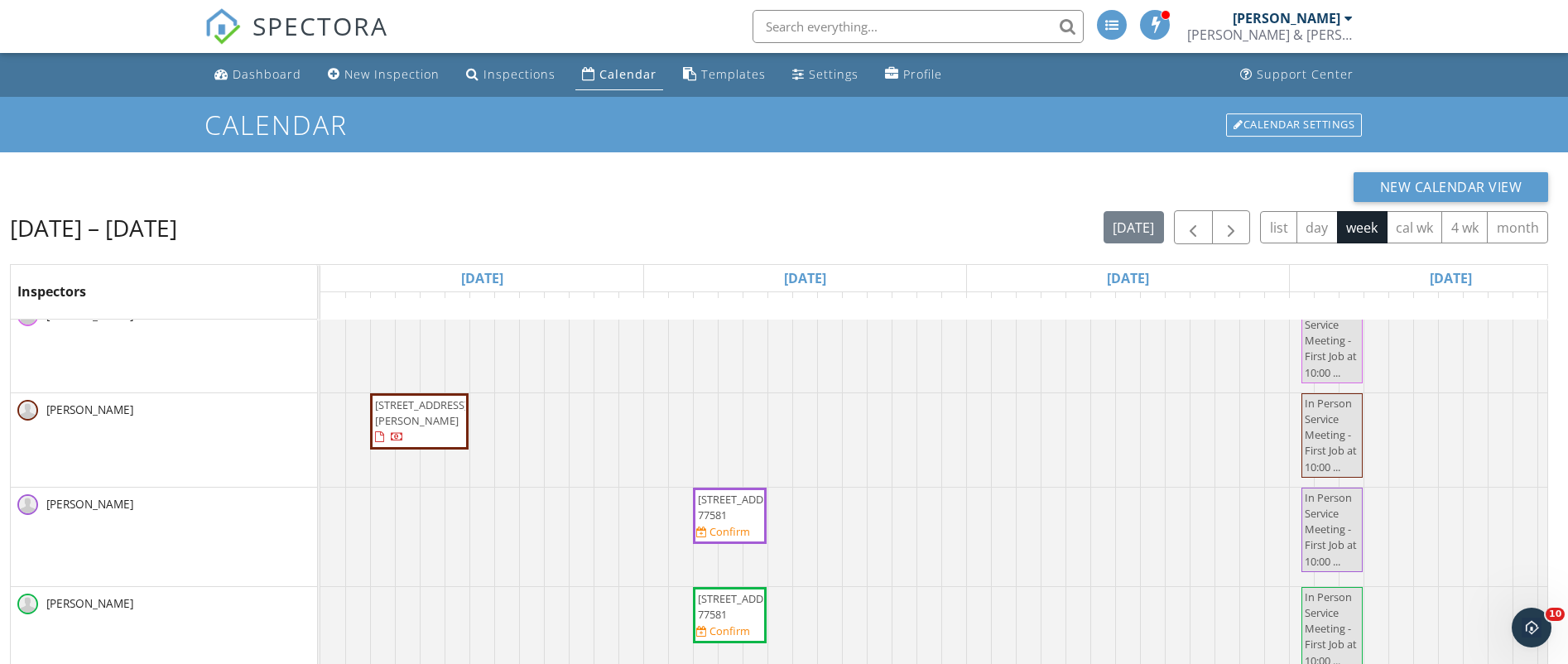
scroll to position [2472, 0]
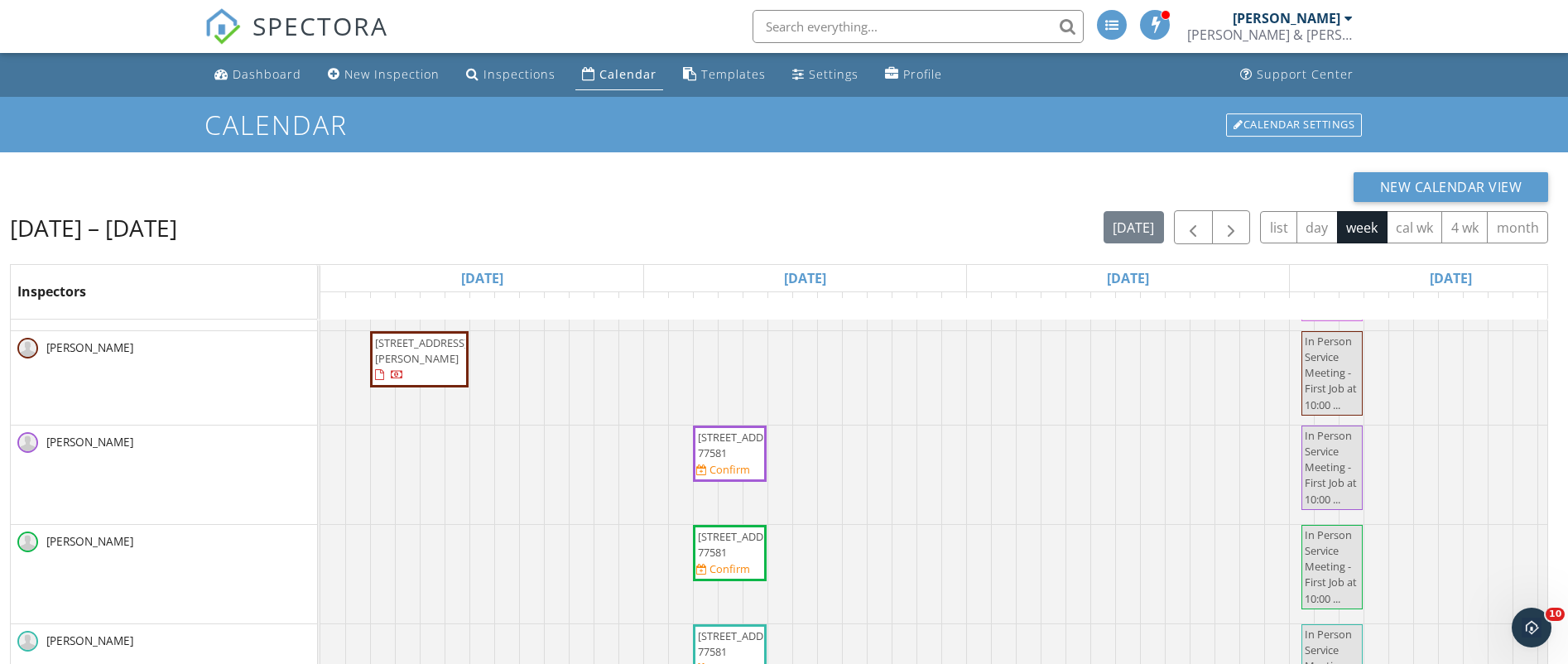
click at [728, 535] on span "2431 San Antonio St, Pearland 77581" at bounding box center [743, 544] width 93 height 31
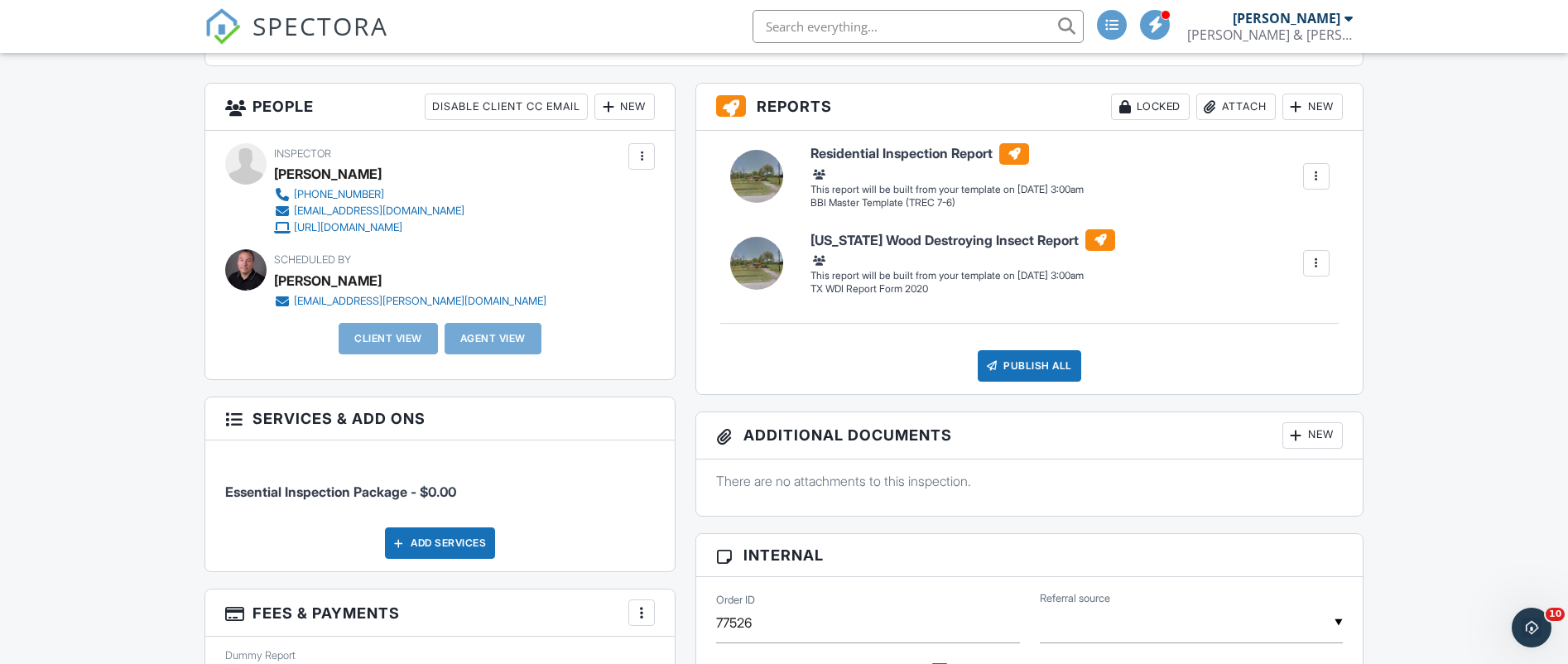
click at [1317, 172] on div at bounding box center [1315, 176] width 16 height 16
click at [1240, 212] on div "Build Now" at bounding box center [1256, 215] width 133 height 20
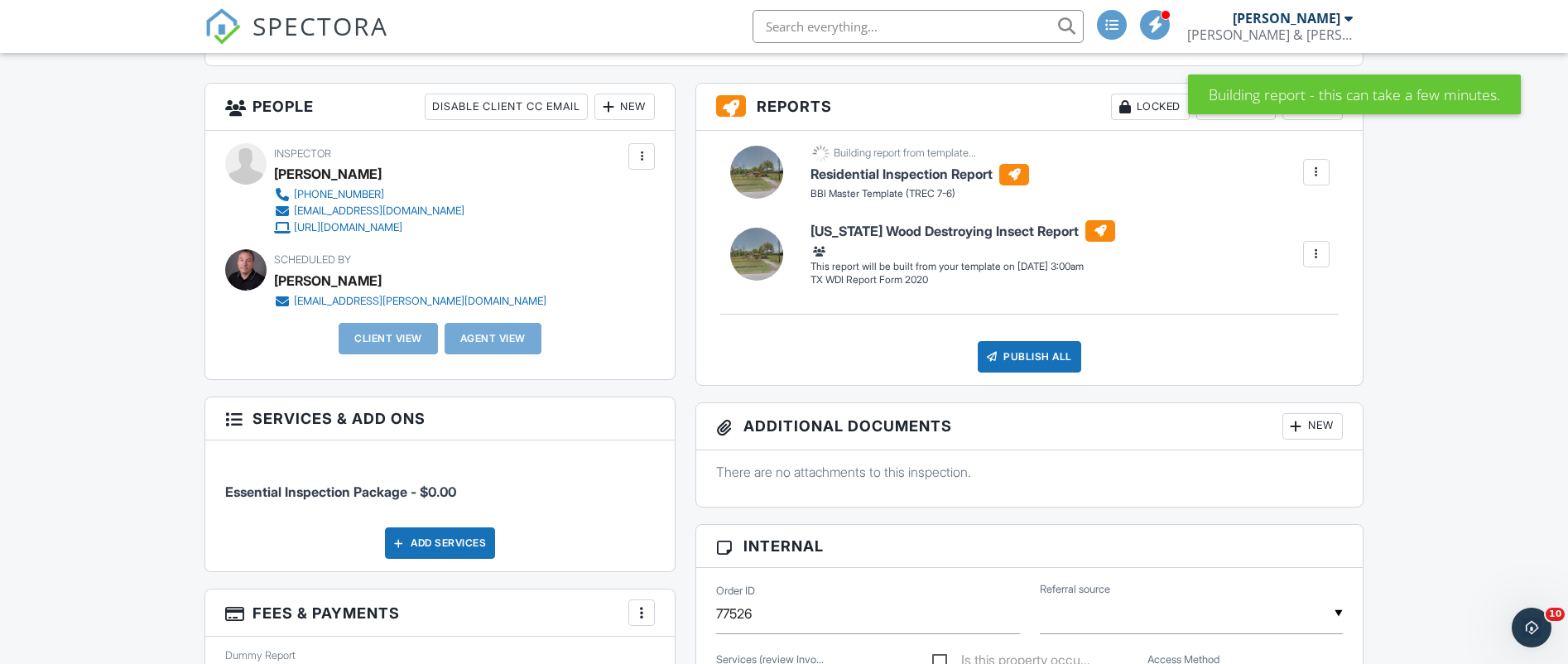
click at [1319, 244] on div at bounding box center [1316, 254] width 27 height 27
click at [1236, 290] on div "Build Now" at bounding box center [1256, 292] width 133 height 20
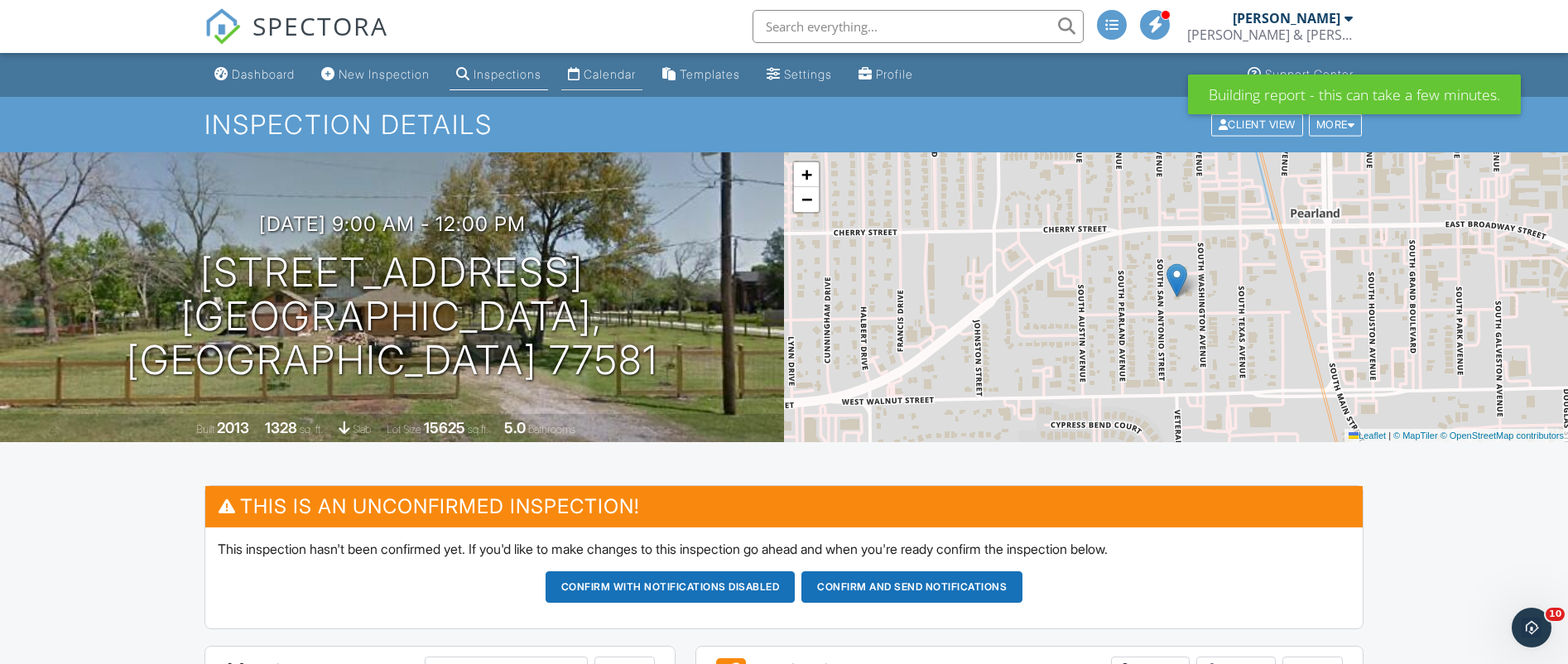
click at [630, 66] on link "Calendar" at bounding box center [601, 74] width 81 height 31
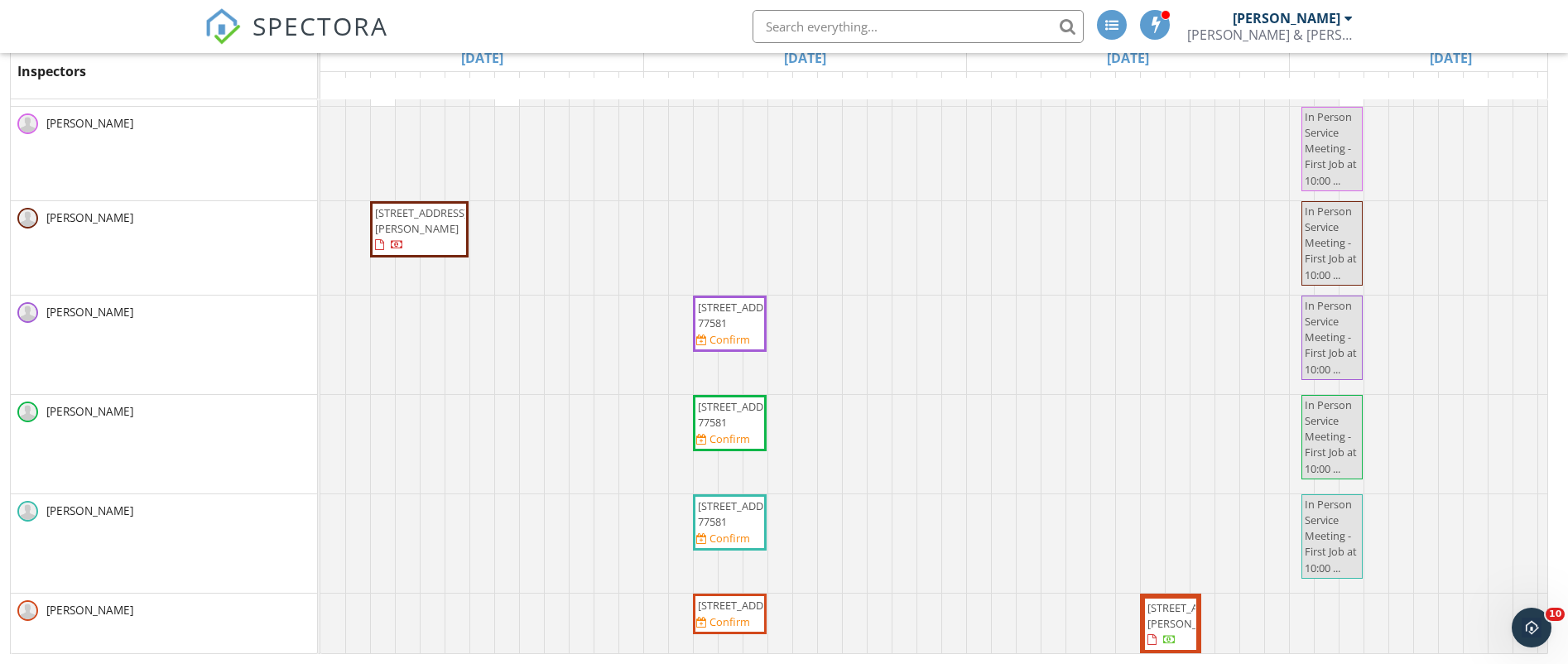
scroll to position [2472, 0]
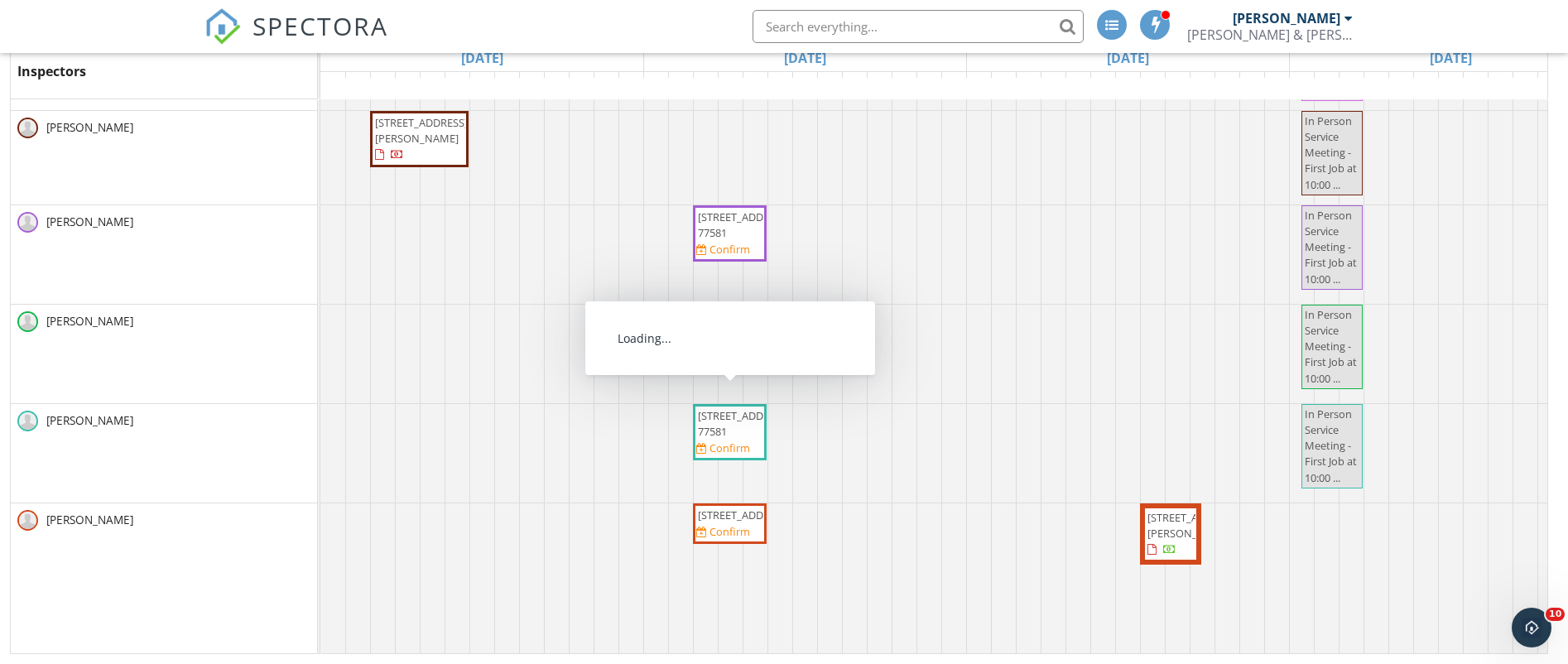
click at [741, 418] on span "2431 San Antonio St, Pearland 77581" at bounding box center [729, 424] width 67 height 31
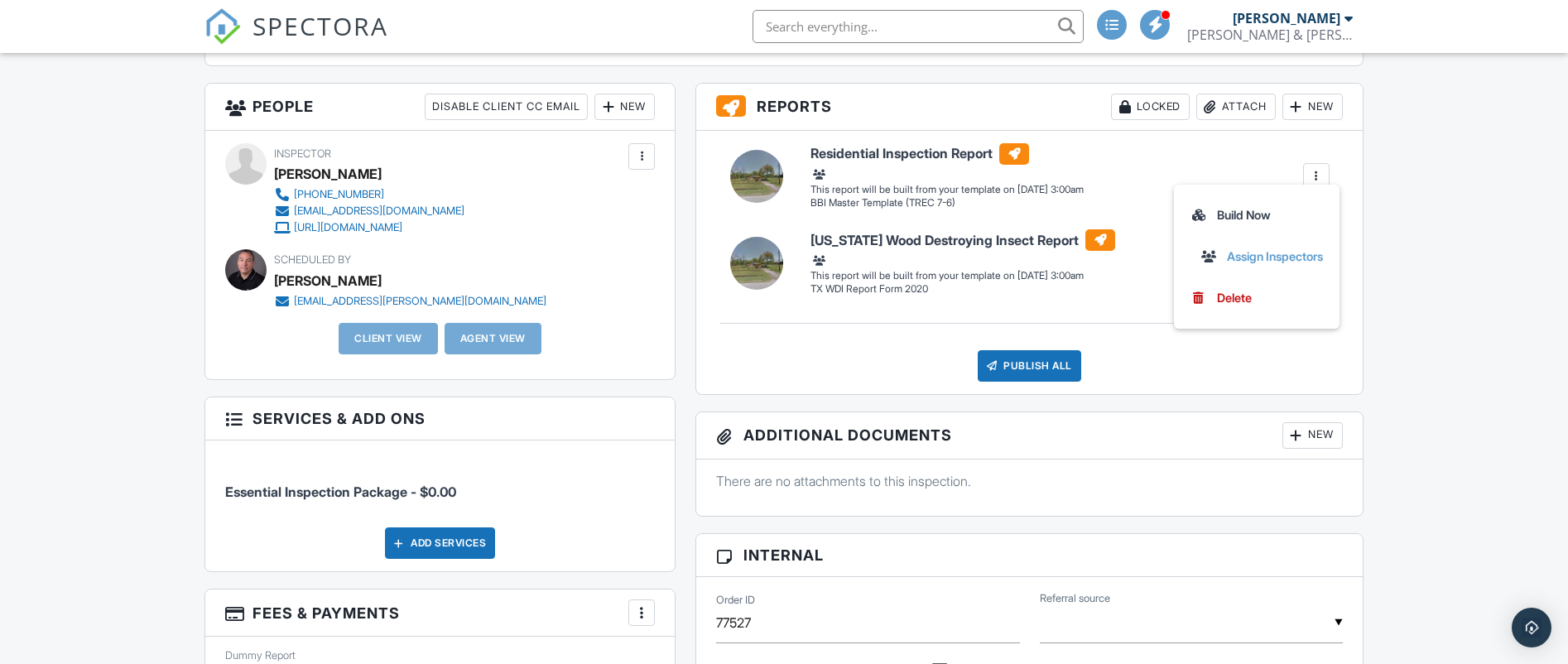
scroll to position [563, 0]
click at [1251, 211] on div "Build Now" at bounding box center [1256, 215] width 133 height 20
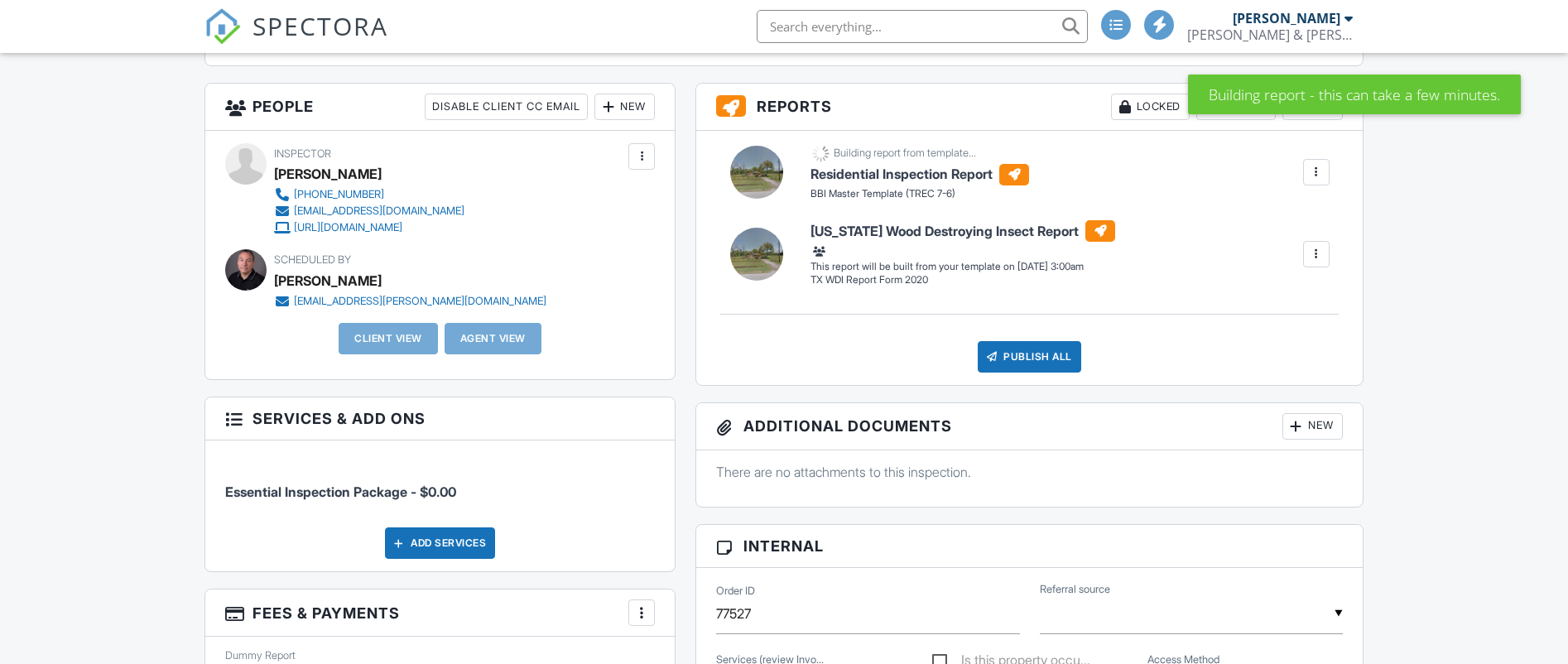
click at [1318, 257] on div at bounding box center [1315, 254] width 16 height 16
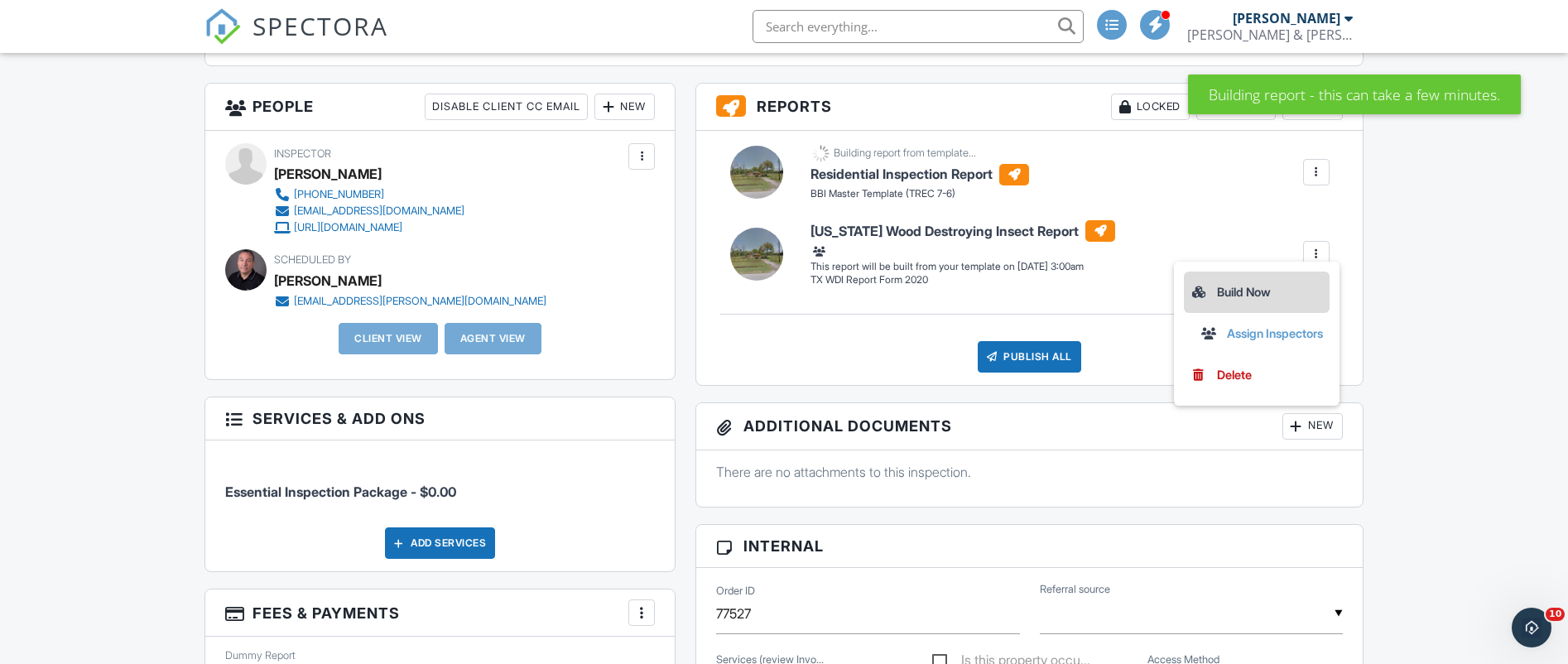
click at [1247, 294] on div "Build Now" at bounding box center [1256, 292] width 133 height 20
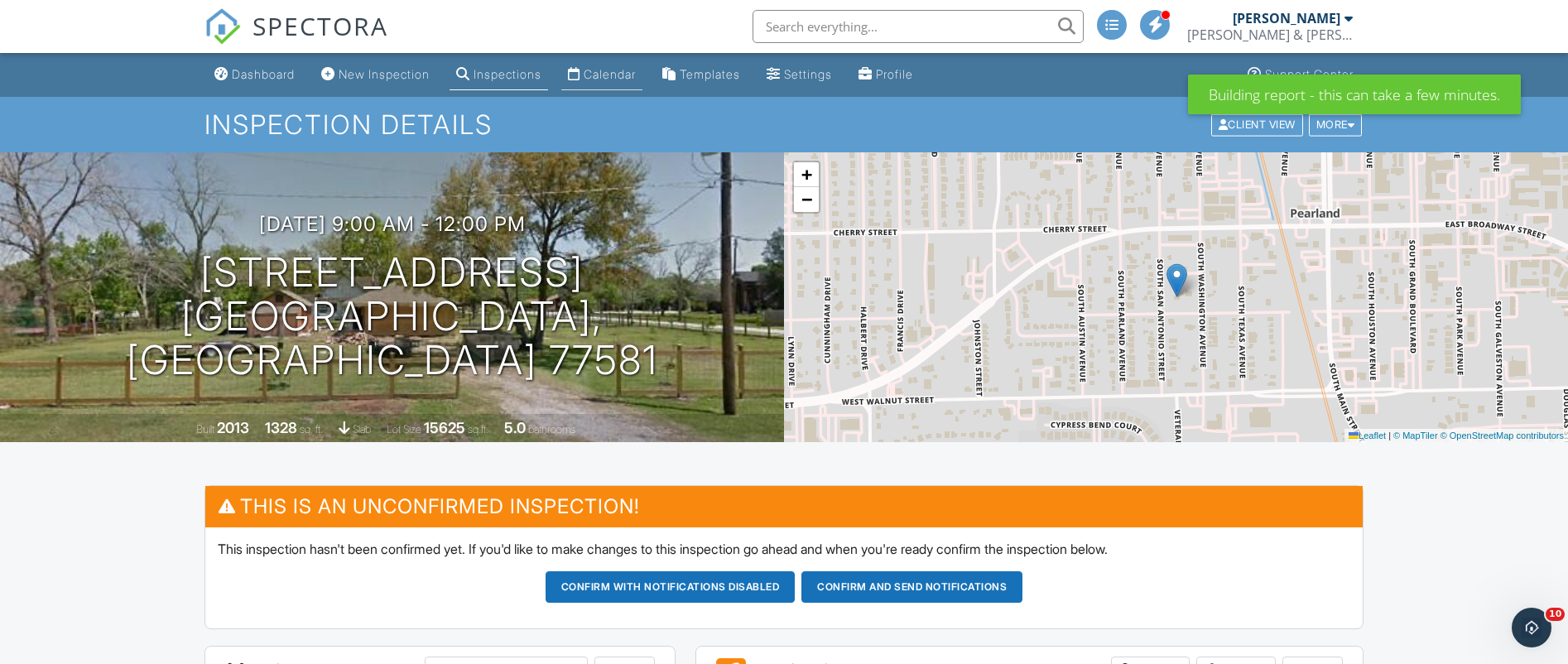
click at [618, 73] on div "Calendar" at bounding box center [609, 73] width 52 height 14
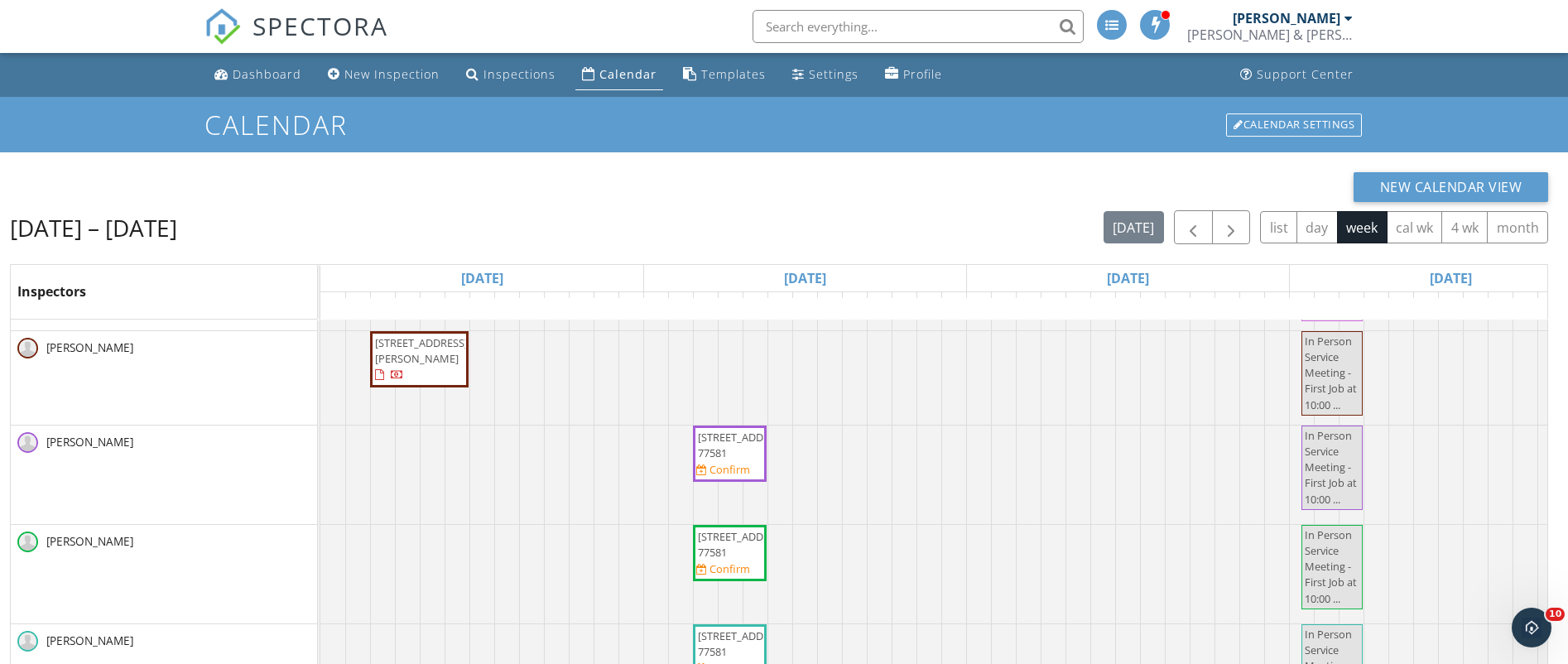
scroll to position [220, 0]
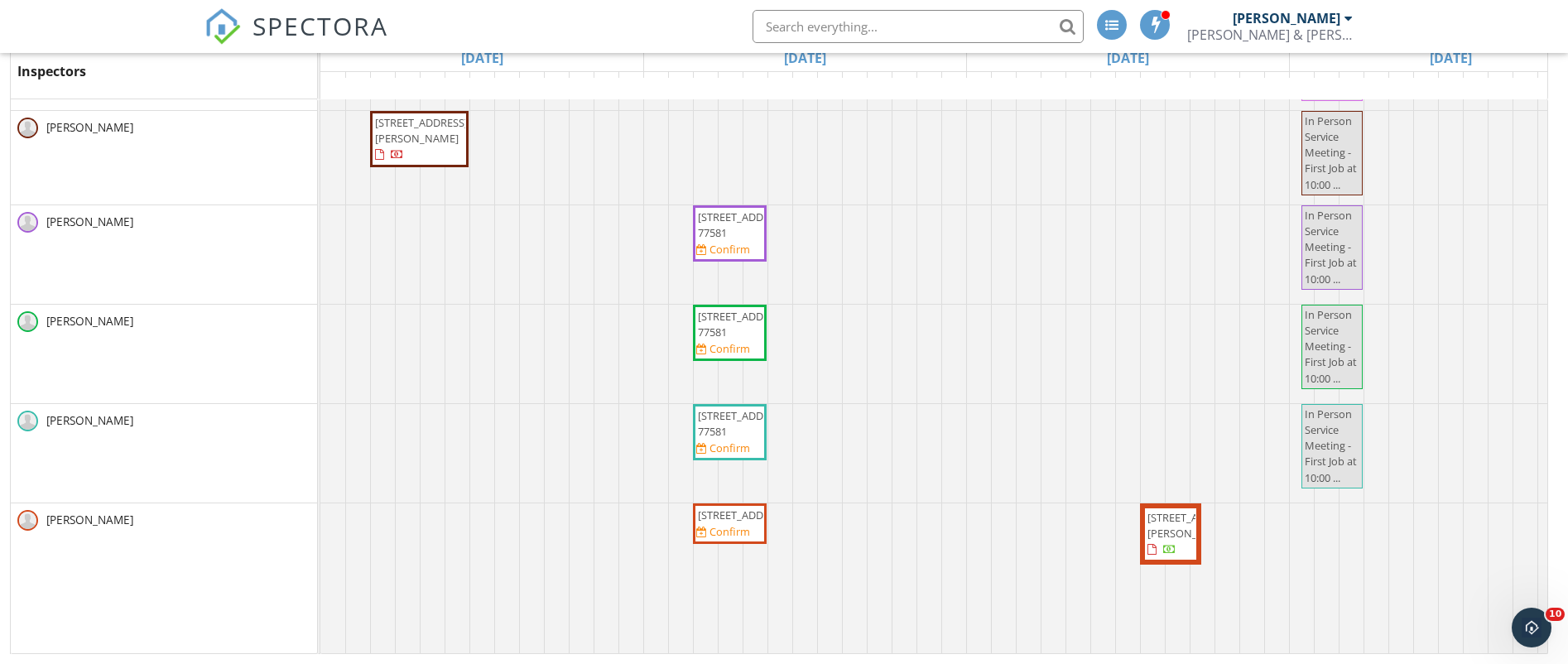
click at [724, 515] on span "2431 S San Antonio St, Pearland 77581" at bounding box center [743, 515] width 93 height 15
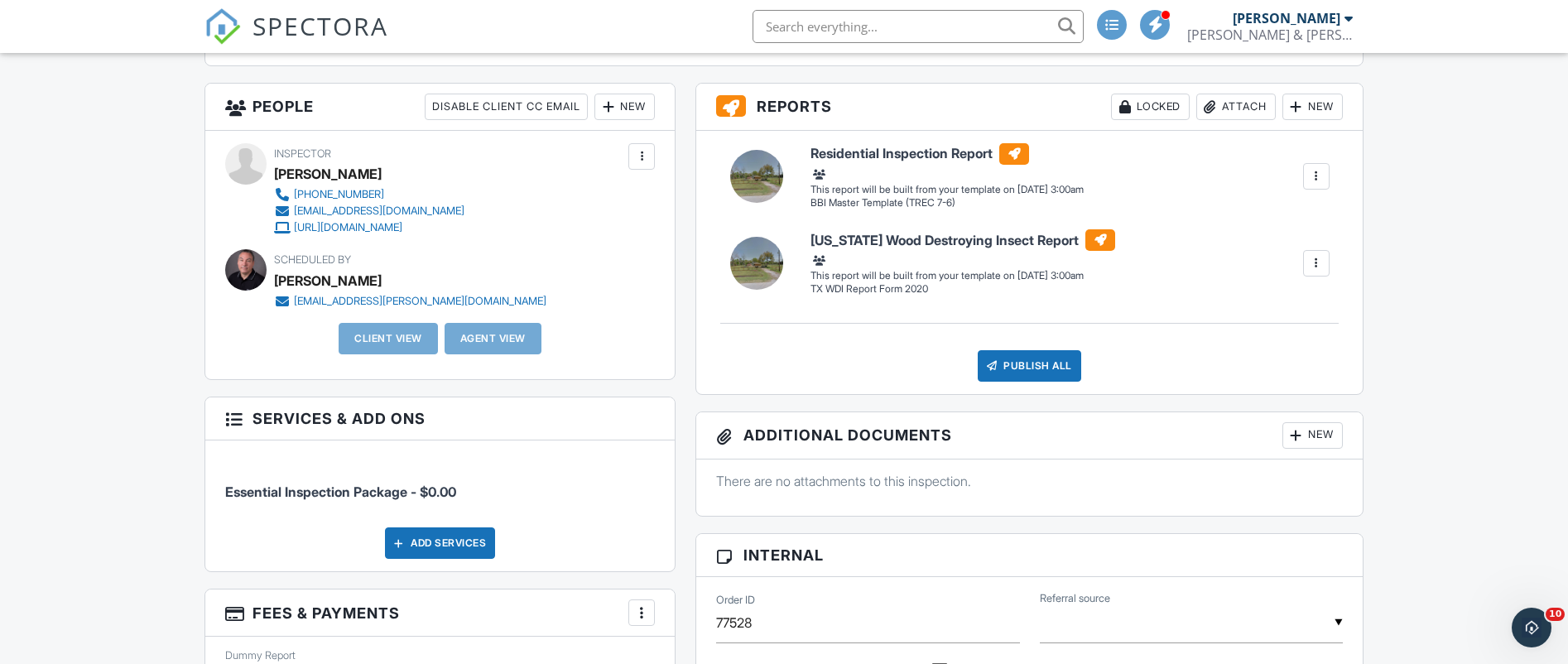
click at [1318, 171] on div at bounding box center [1315, 176] width 16 height 16
click at [1236, 219] on div "Build Now" at bounding box center [1256, 215] width 133 height 20
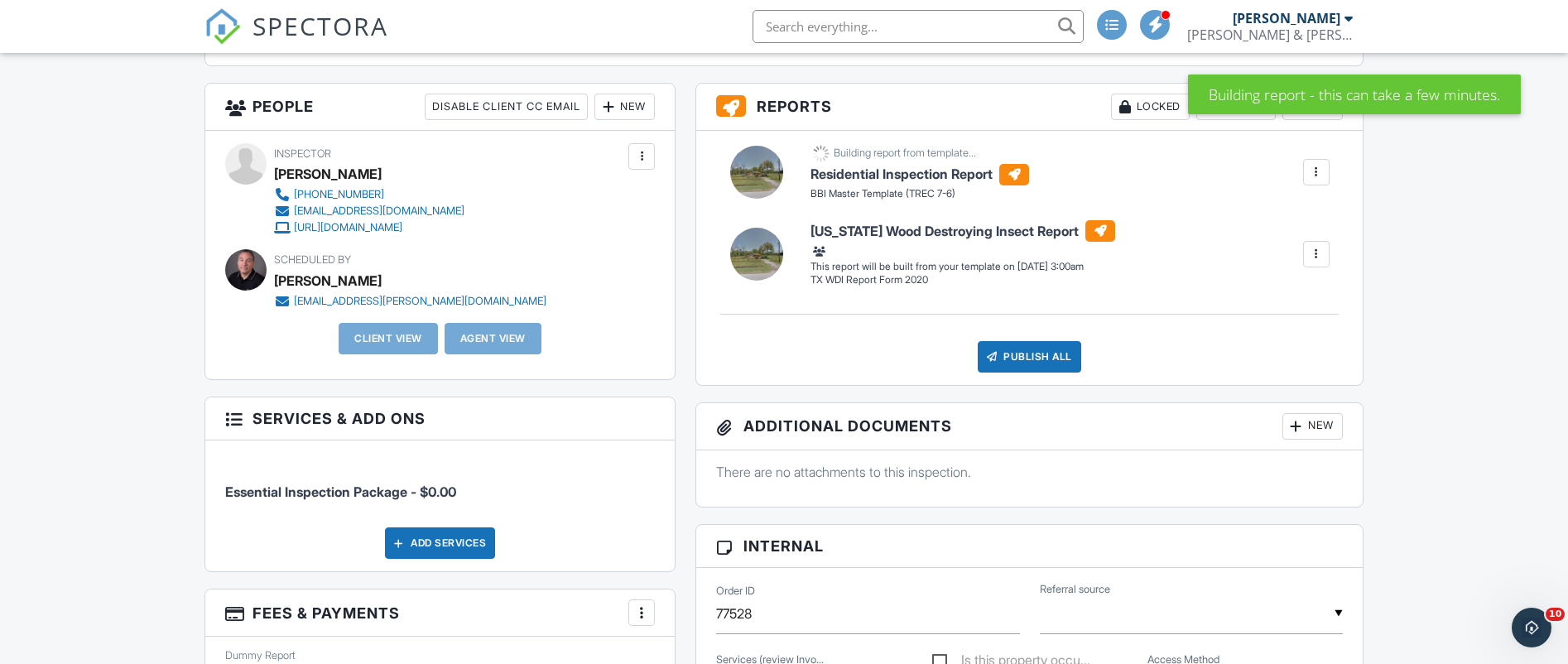
click at [1317, 250] on div at bounding box center [1315, 254] width 16 height 16
click at [1252, 282] on li "Build Now" at bounding box center [1256, 291] width 146 height 41
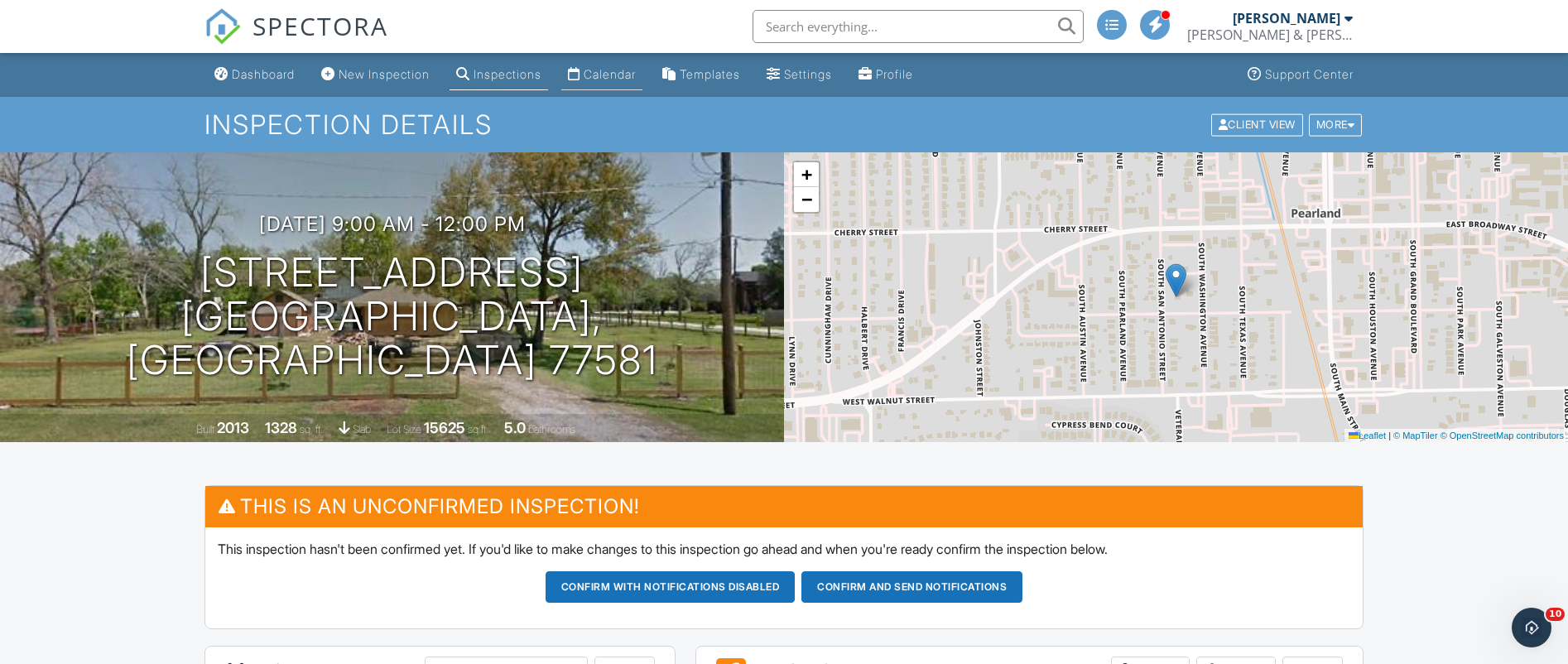
click at [636, 72] on div "Calendar" at bounding box center [609, 73] width 52 height 14
